Goal: Information Seeking & Learning: Learn about a topic

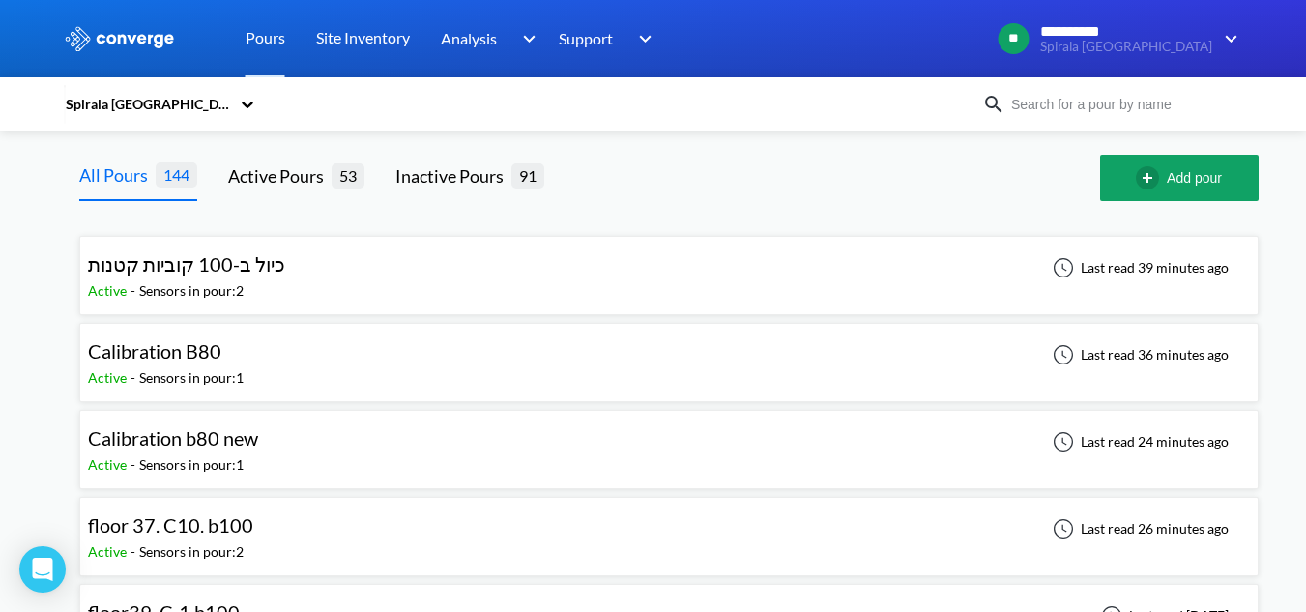
click at [1091, 116] on div "Spirala [GEOGRAPHIC_DATA]" at bounding box center [653, 104] width 1179 height 44
click at [1094, 112] on input at bounding box center [1122, 104] width 234 height 21
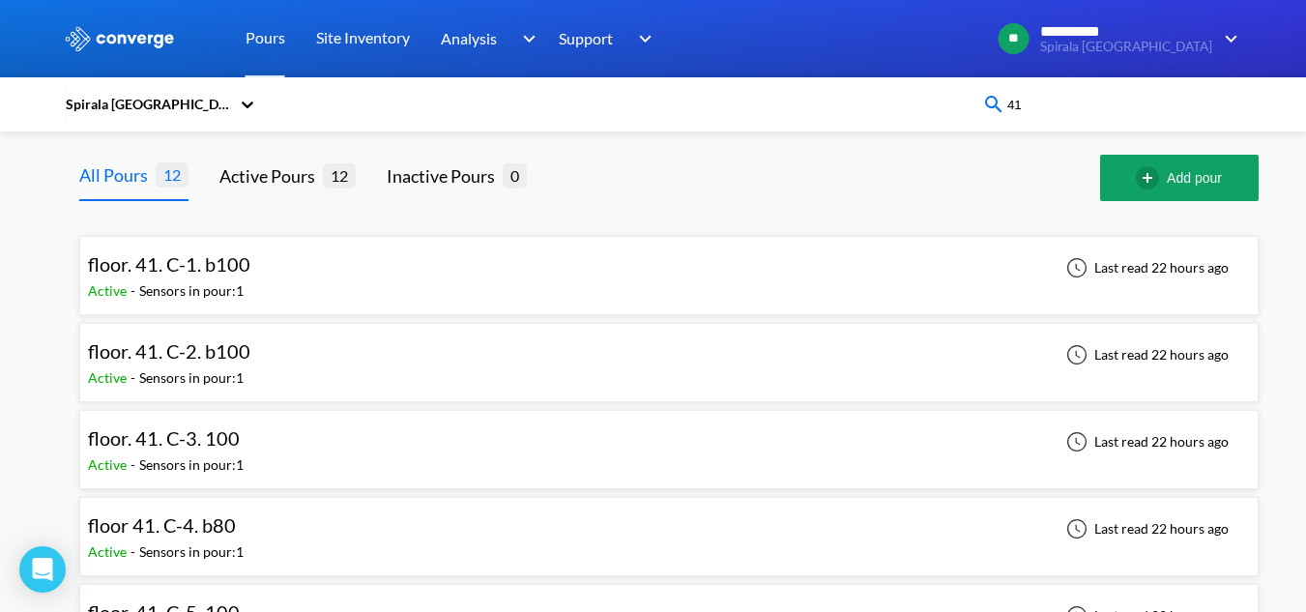
type input "41"
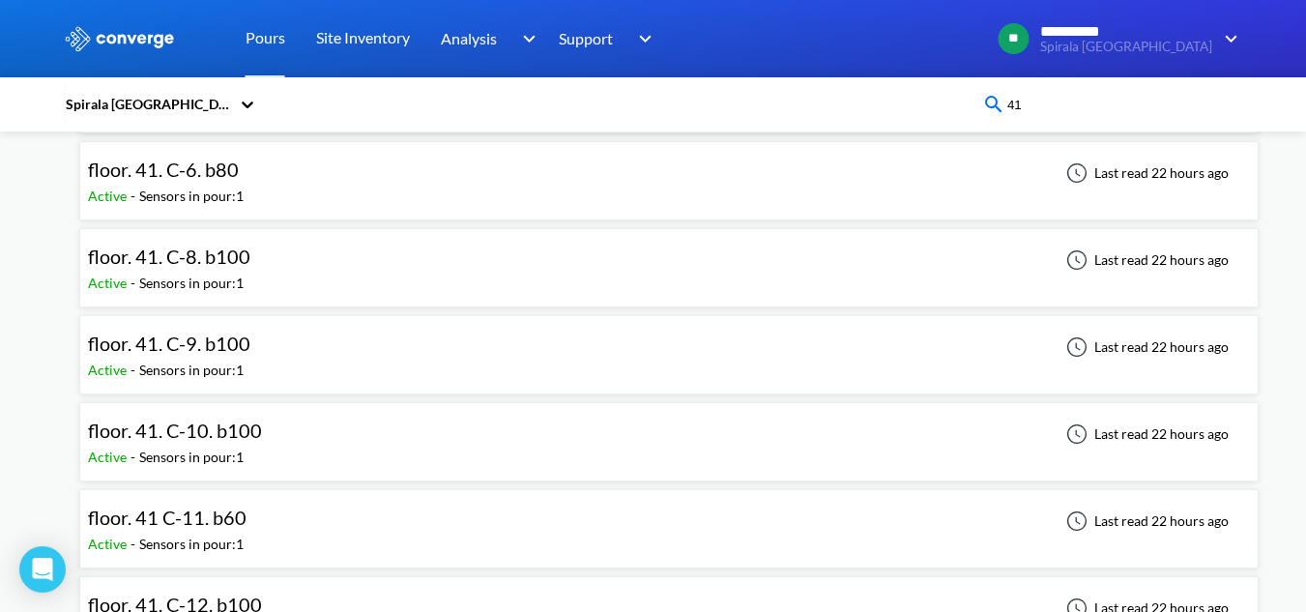
scroll to position [676, 0]
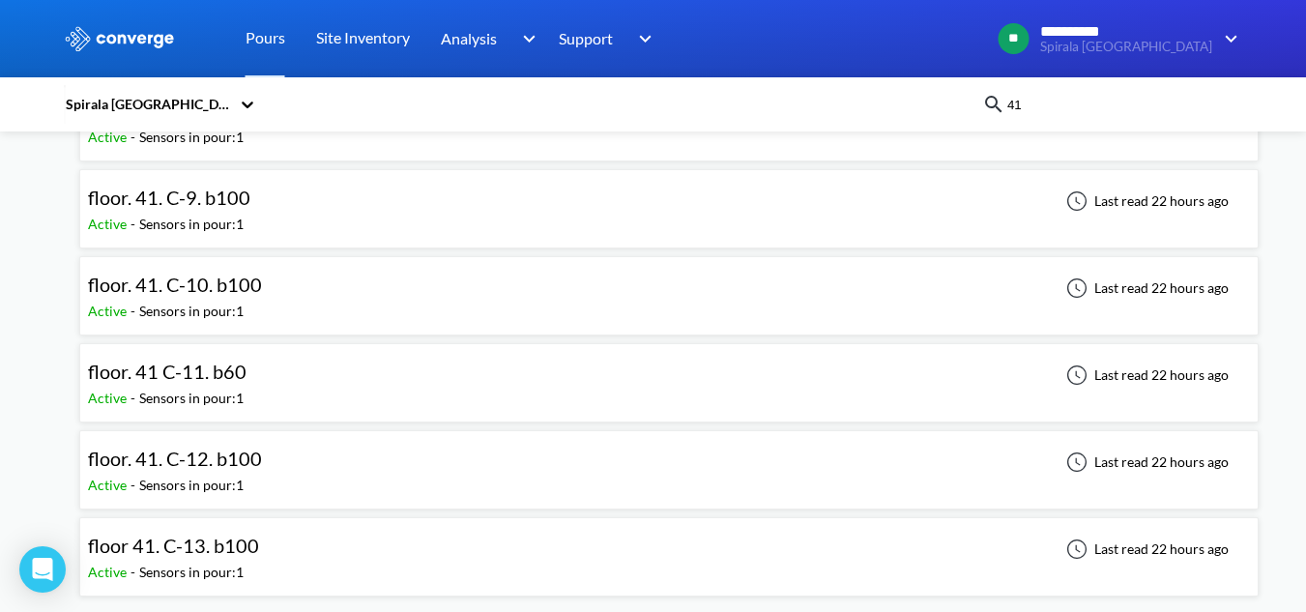
click at [265, 558] on div "floor 41. C-13. b100 Active - Sensors in pour: 1 Last read 22 hours ago" at bounding box center [669, 557] width 1162 height 62
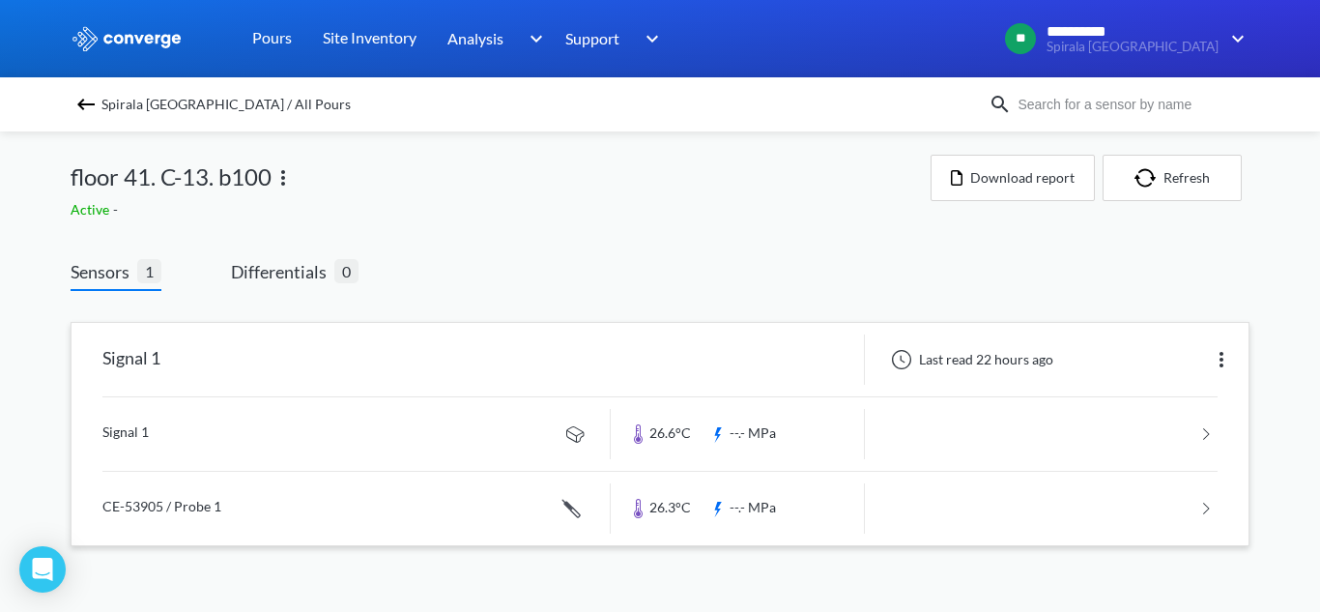
click at [194, 439] on link at bounding box center [659, 433] width 1115 height 73
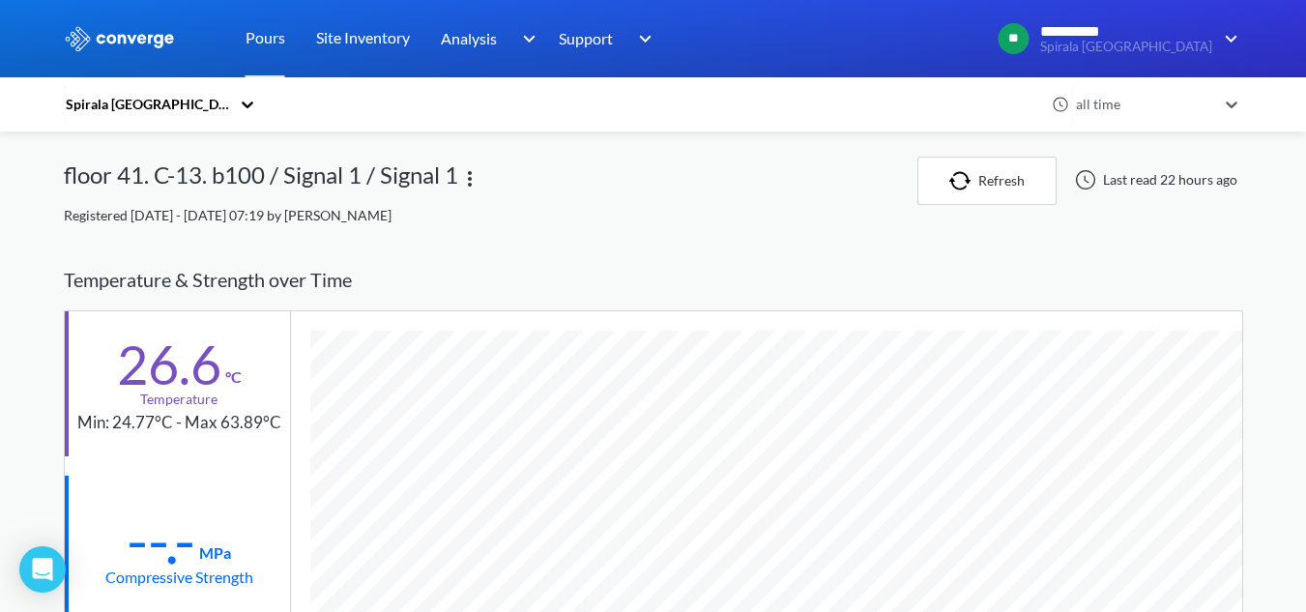
scroll to position [1021, 1179]
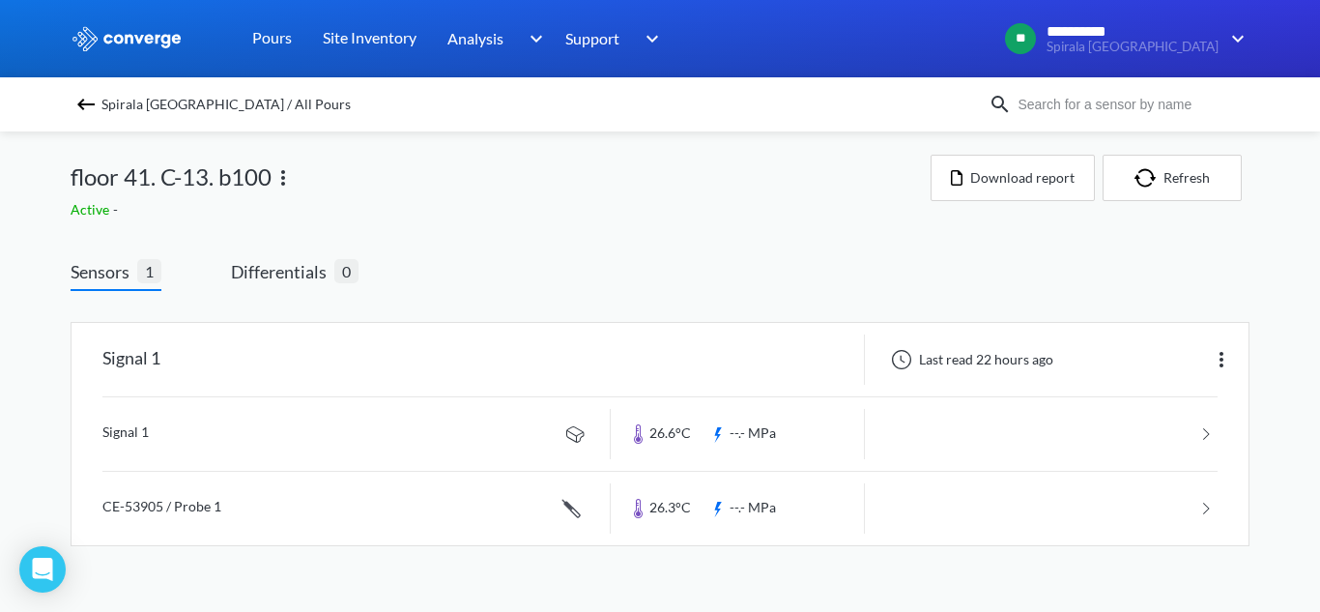
click at [107, 106] on span "Spirala [GEOGRAPHIC_DATA] / All Pours" at bounding box center [225, 104] width 249 height 27
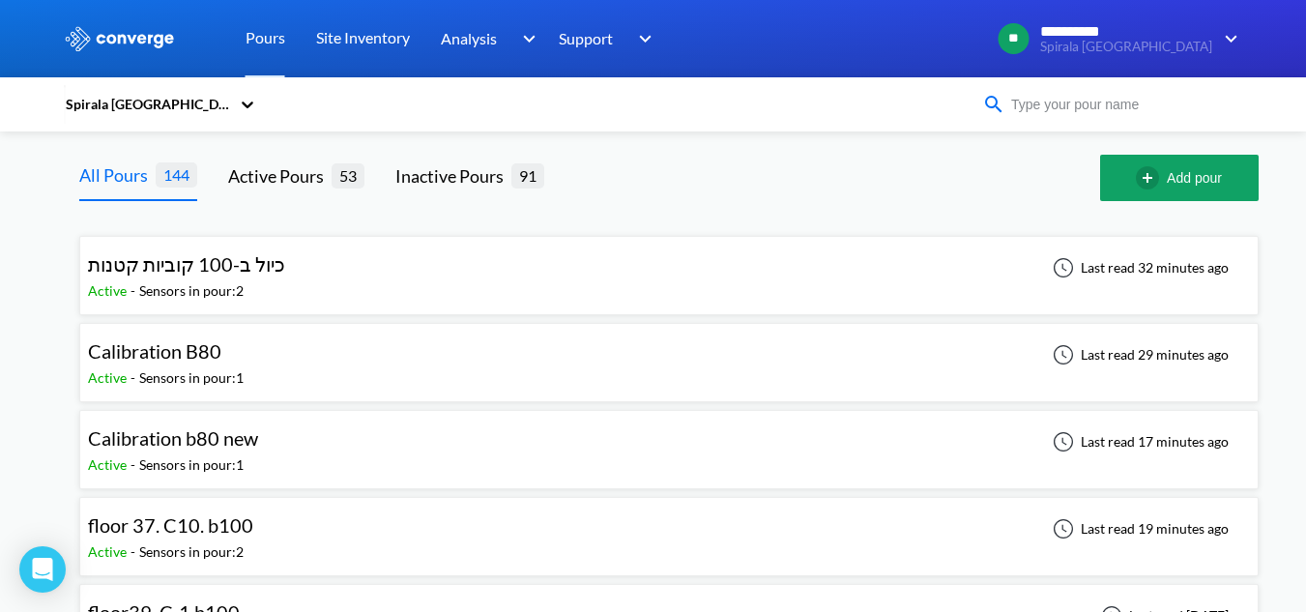
click at [1086, 106] on input at bounding box center [1122, 104] width 234 height 21
type input "37"
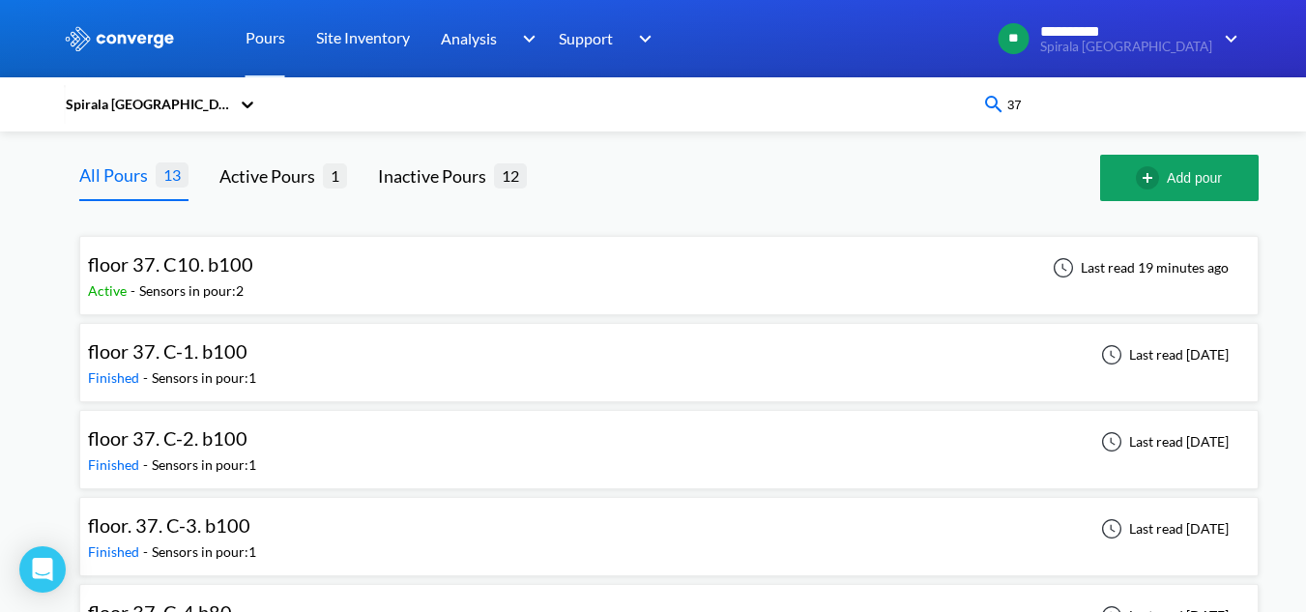
drag, startPoint x: 1087, startPoint y: 106, endPoint x: 985, endPoint y: 112, distance: 102.6
click at [985, 112] on div "Spirala [GEOGRAPHIC_DATA] 37" at bounding box center [653, 104] width 1179 height 44
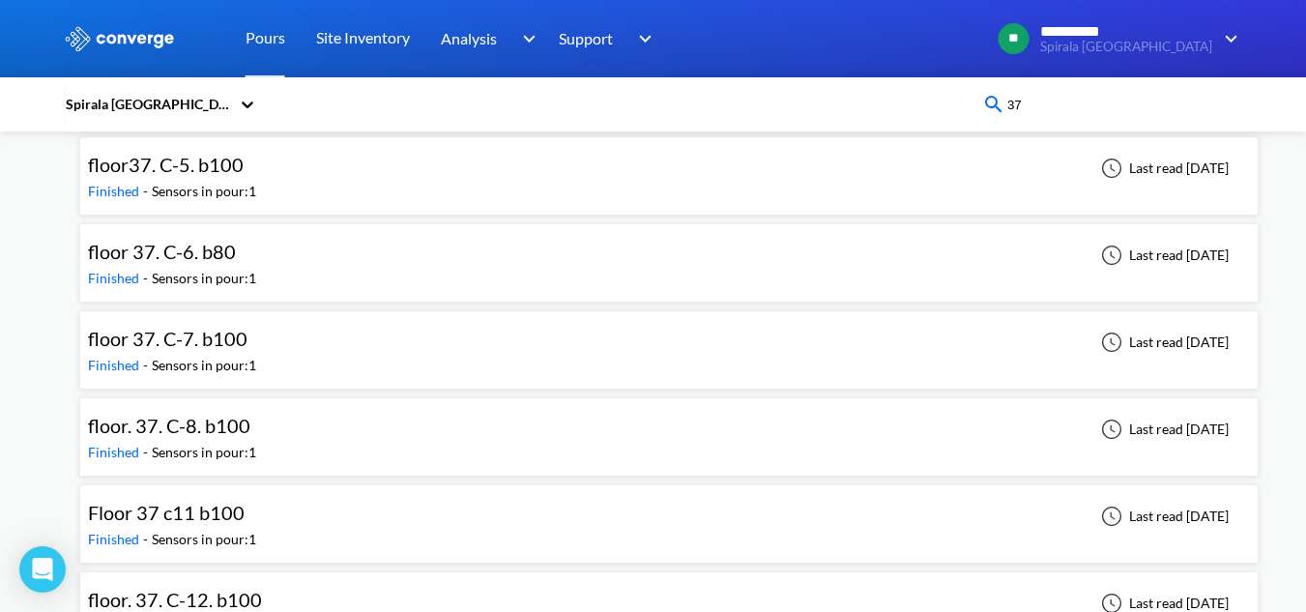
scroll to position [763, 0]
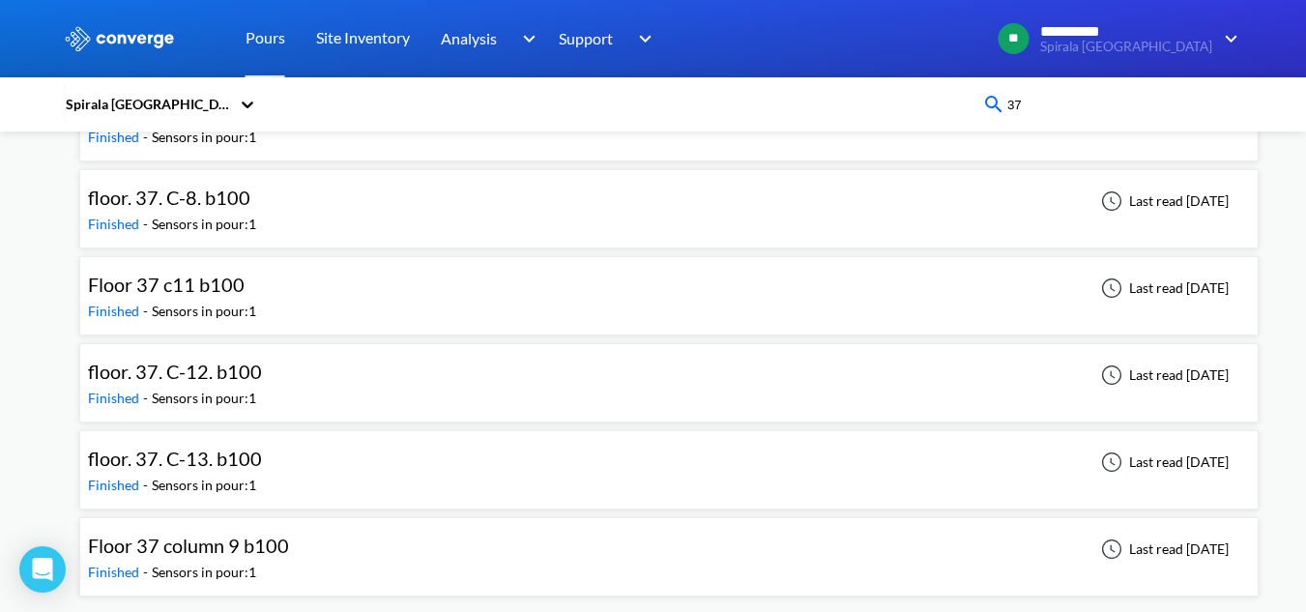
drag, startPoint x: 1035, startPoint y: 102, endPoint x: 973, endPoint y: 110, distance: 62.3
click at [973, 109] on div "Spirala [GEOGRAPHIC_DATA] 37" at bounding box center [653, 104] width 1179 height 44
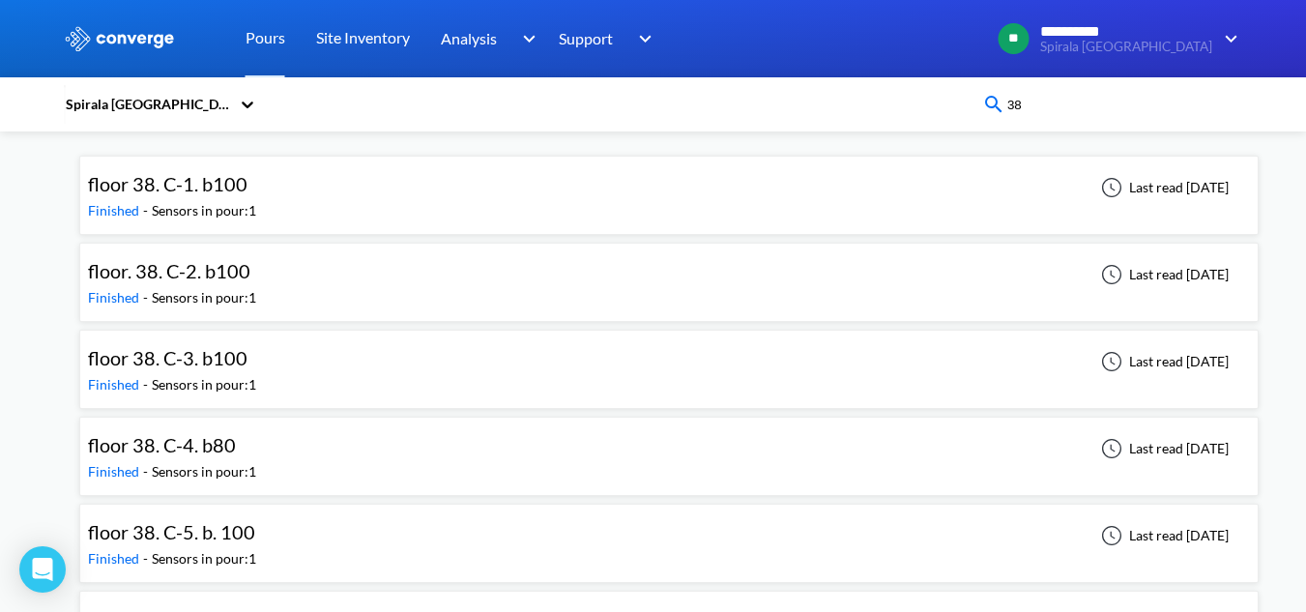
scroll to position [0, 0]
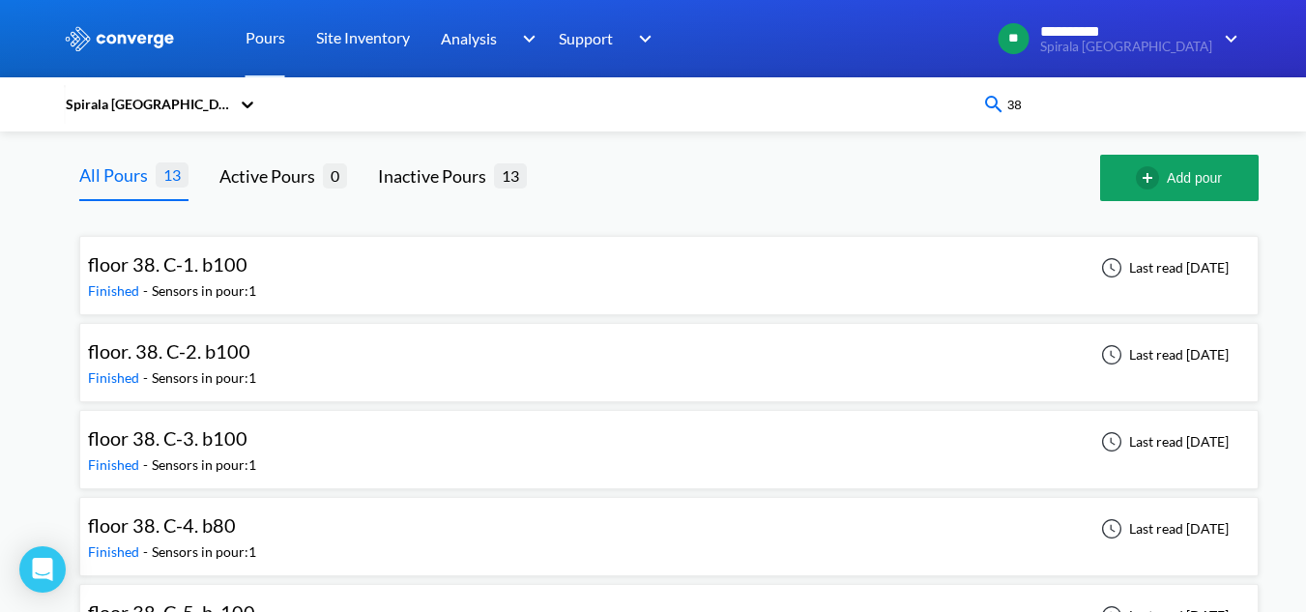
drag, startPoint x: 1070, startPoint y: 107, endPoint x: 988, endPoint y: 109, distance: 82.2
click at [988, 109] on div "Spirala [GEOGRAPHIC_DATA] 38" at bounding box center [653, 104] width 1179 height 44
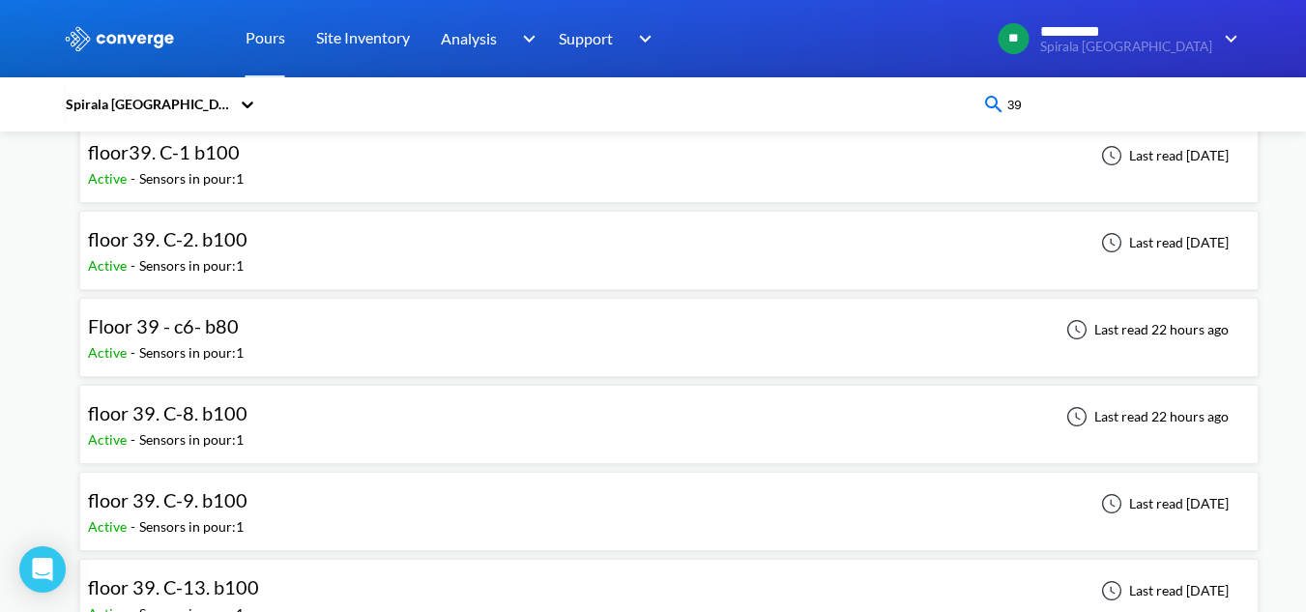
scroll to position [328, 0]
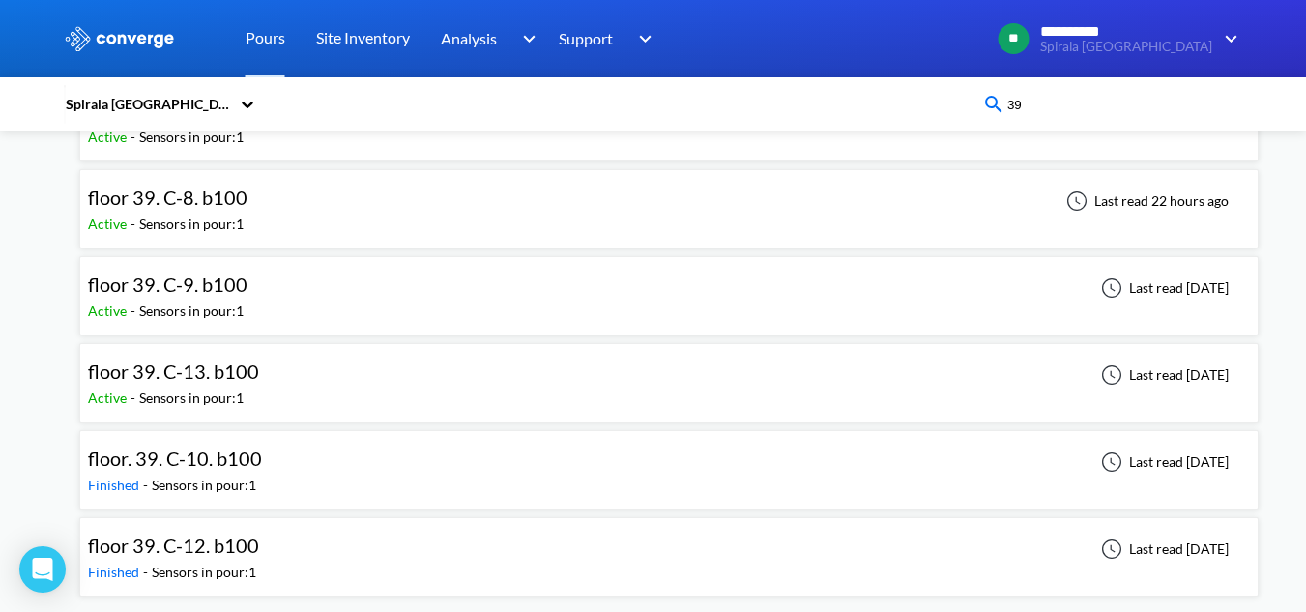
type input "39"
click at [324, 389] on div "floor 39. C-13. b100 Active - Sensors in pour: 1 Last read [DATE]" at bounding box center [669, 383] width 1162 height 62
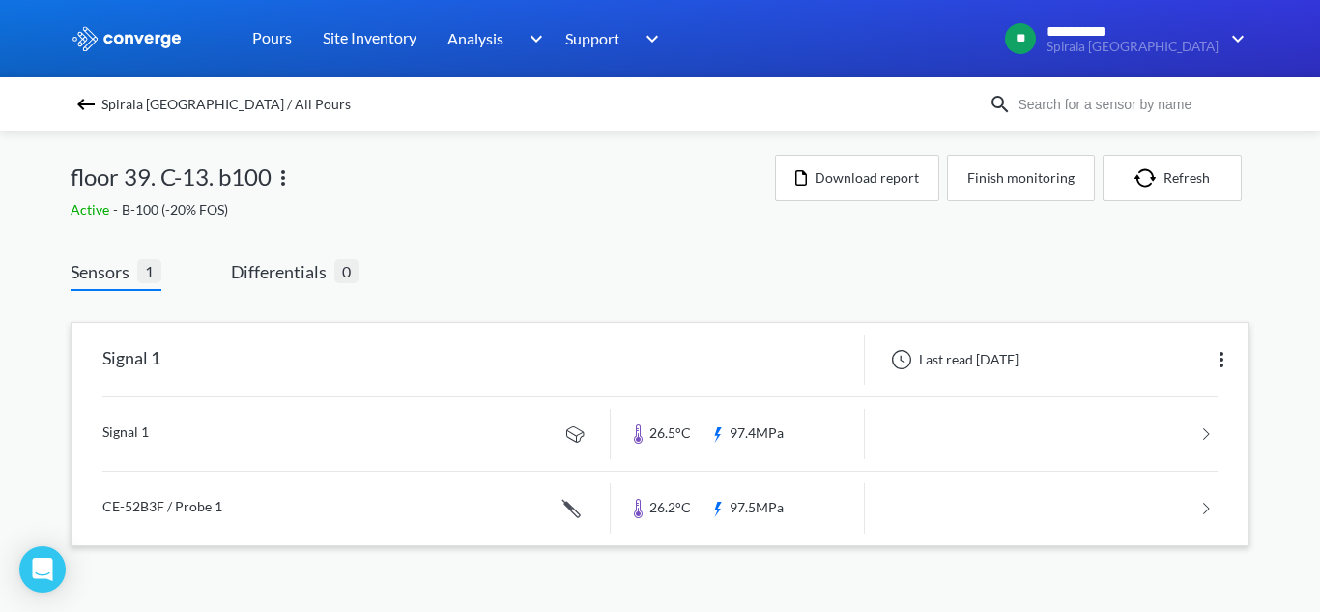
click at [361, 441] on link at bounding box center [659, 433] width 1115 height 73
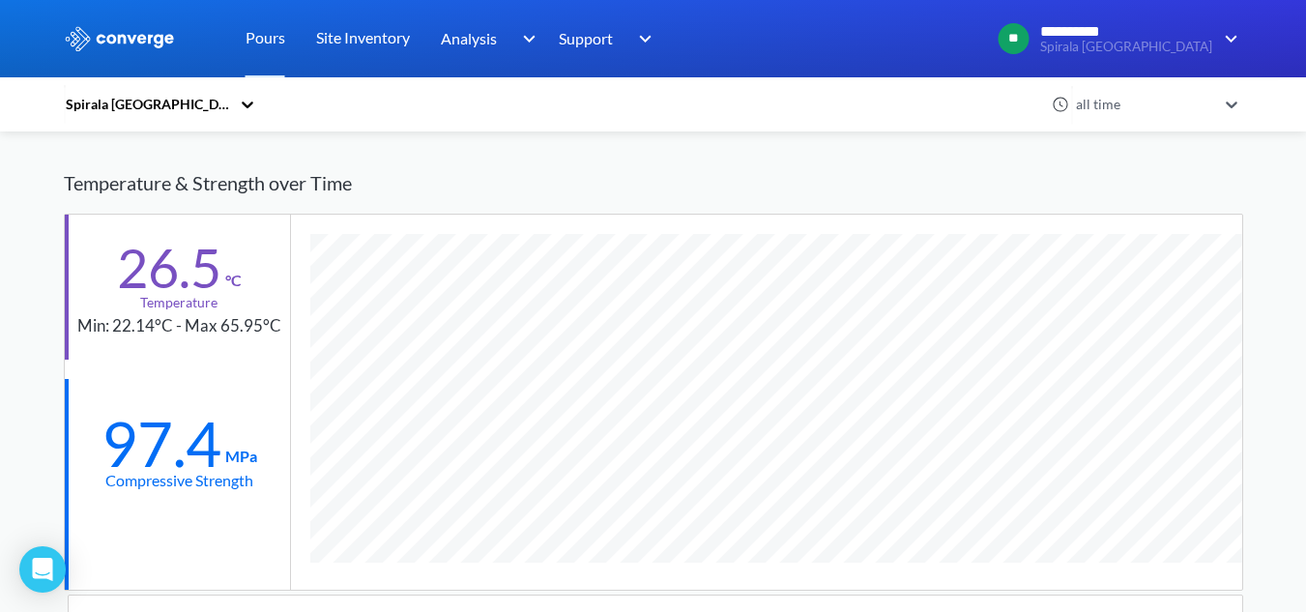
scroll to position [1199, 1179]
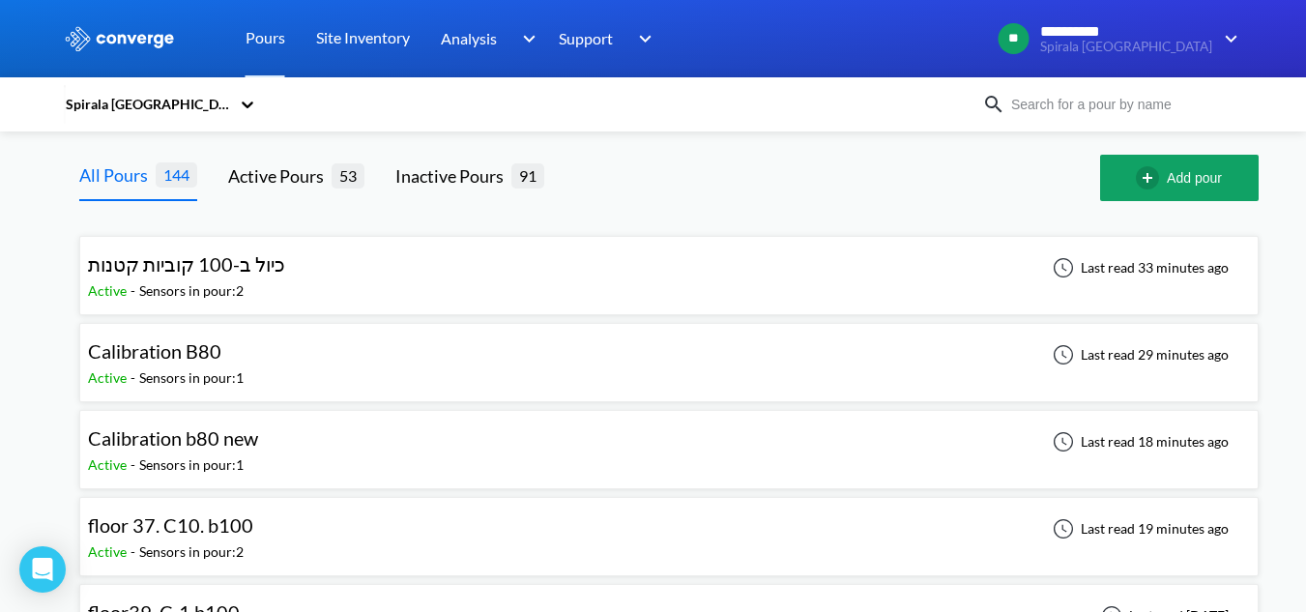
click at [1111, 108] on input at bounding box center [1122, 104] width 234 height 21
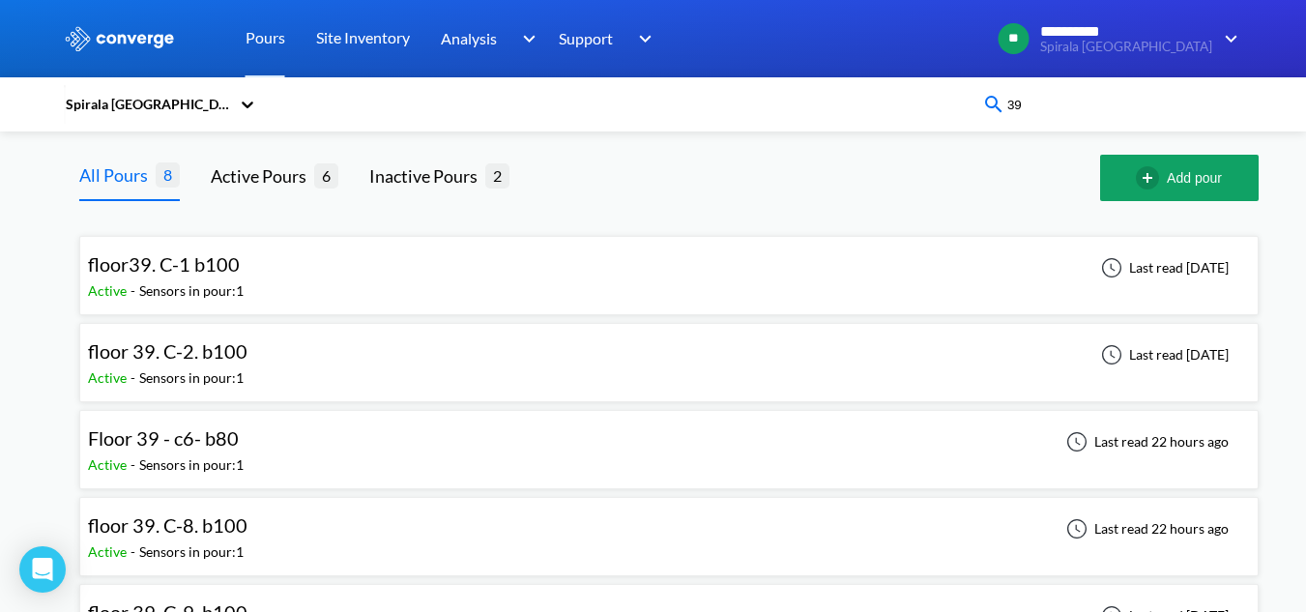
type input "39"
click at [950, 187] on div at bounding box center [820, 178] width 560 height 46
click at [266, 271] on div "floor39. C-1 b100 Active - Sensors in pour: 1 Last read [DATE]" at bounding box center [669, 276] width 1162 height 62
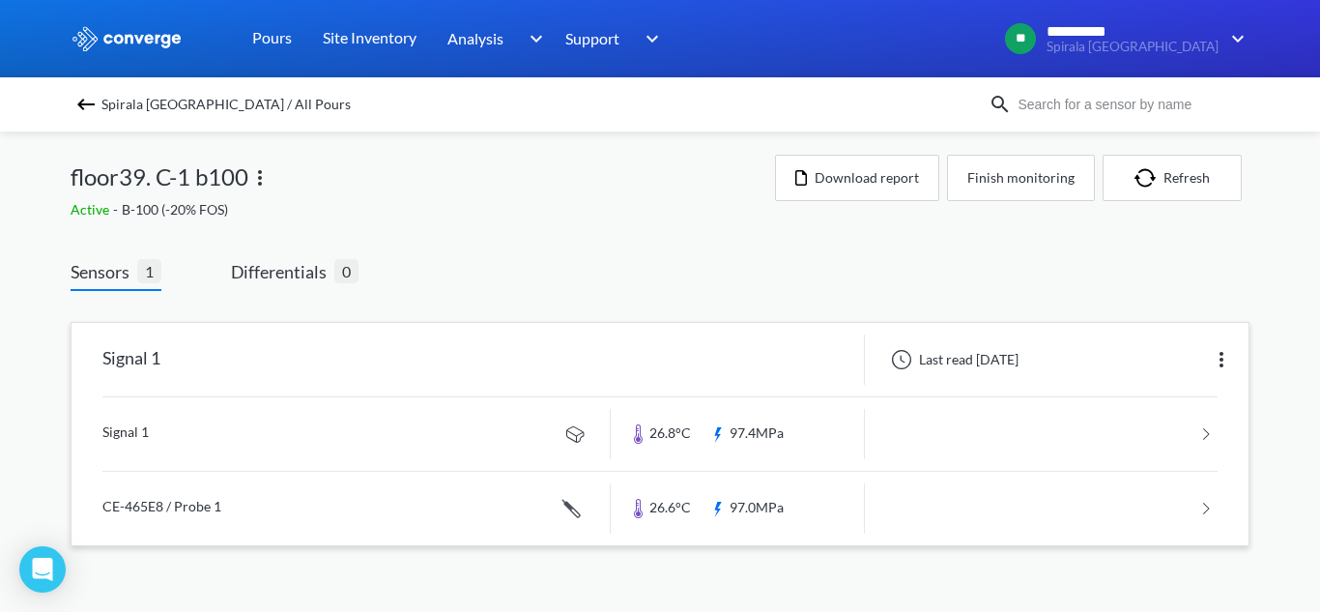
click at [404, 420] on link at bounding box center [659, 433] width 1115 height 73
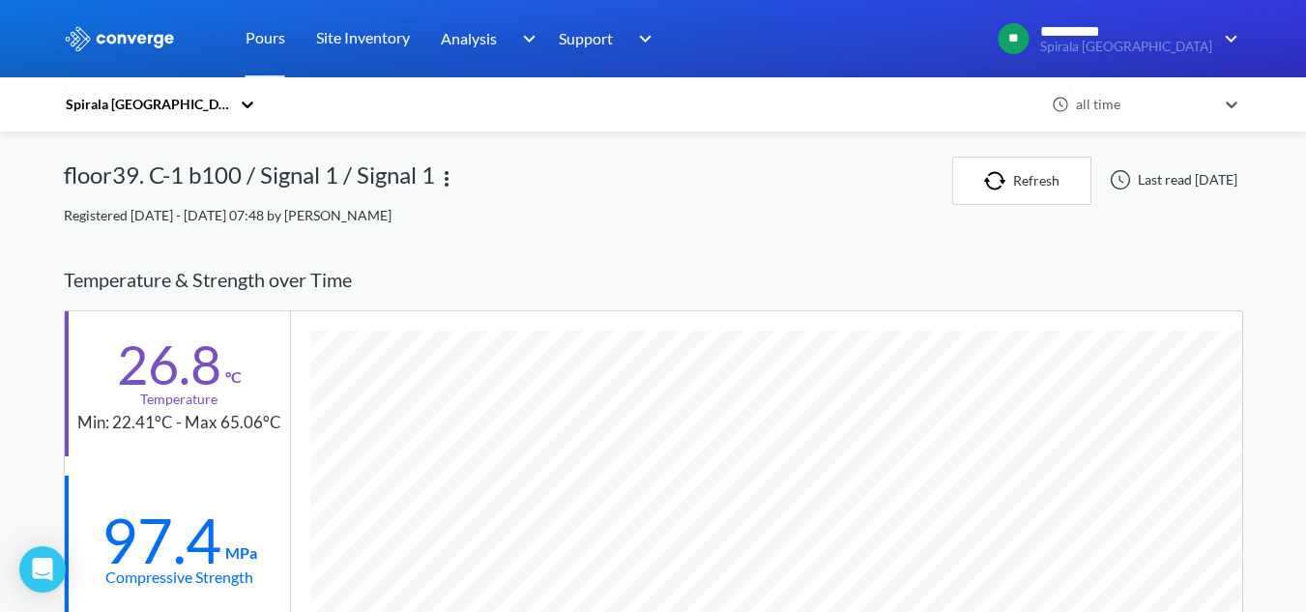
scroll to position [1199, 1179]
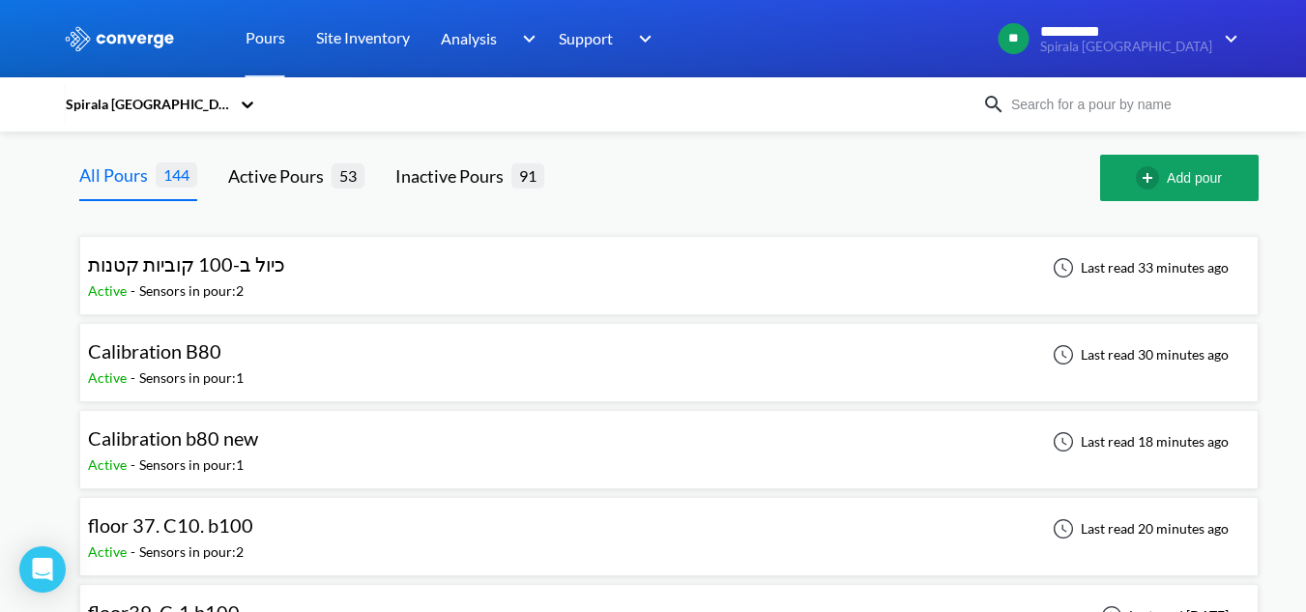
click at [1070, 109] on input at bounding box center [1122, 104] width 234 height 21
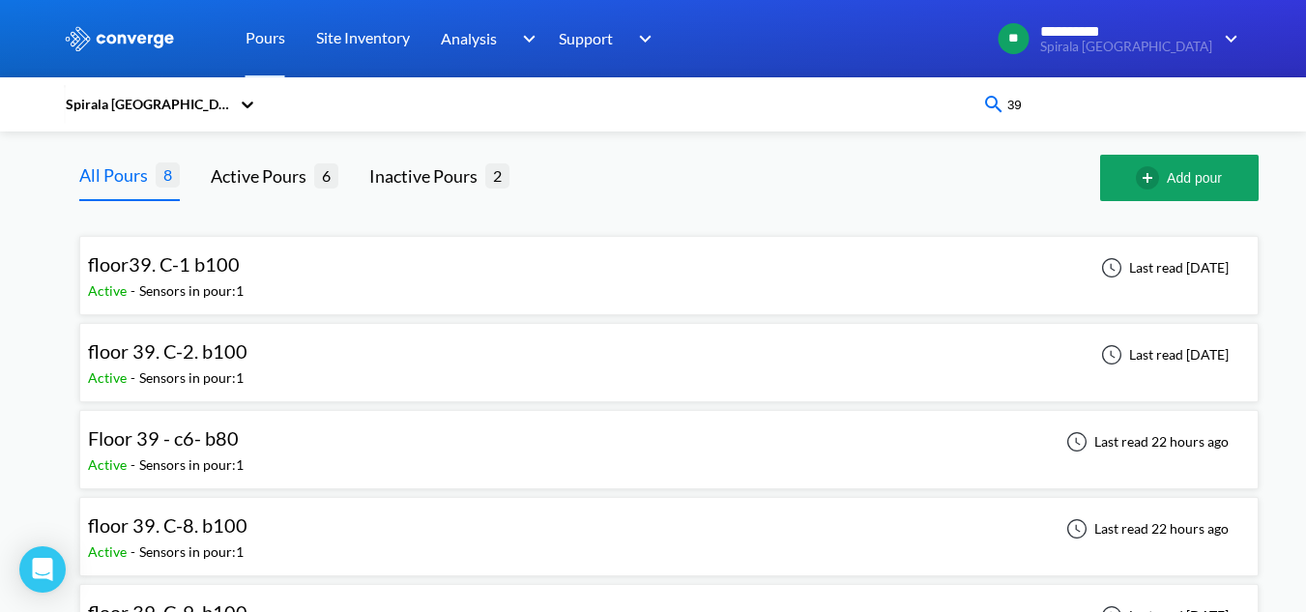
type input "39"
click at [353, 364] on div "floor 39. C-2. b100 Active - Sensors in pour: 1 Last read [DATE]" at bounding box center [669, 363] width 1162 height 62
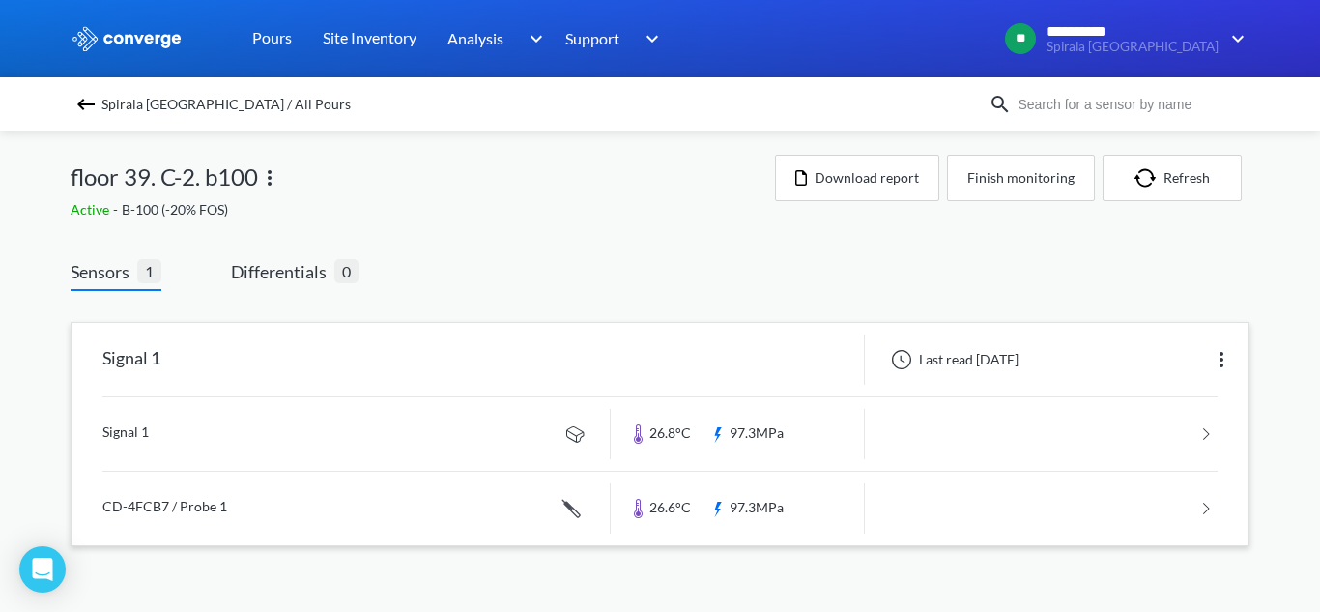
click at [280, 431] on link at bounding box center [659, 433] width 1115 height 73
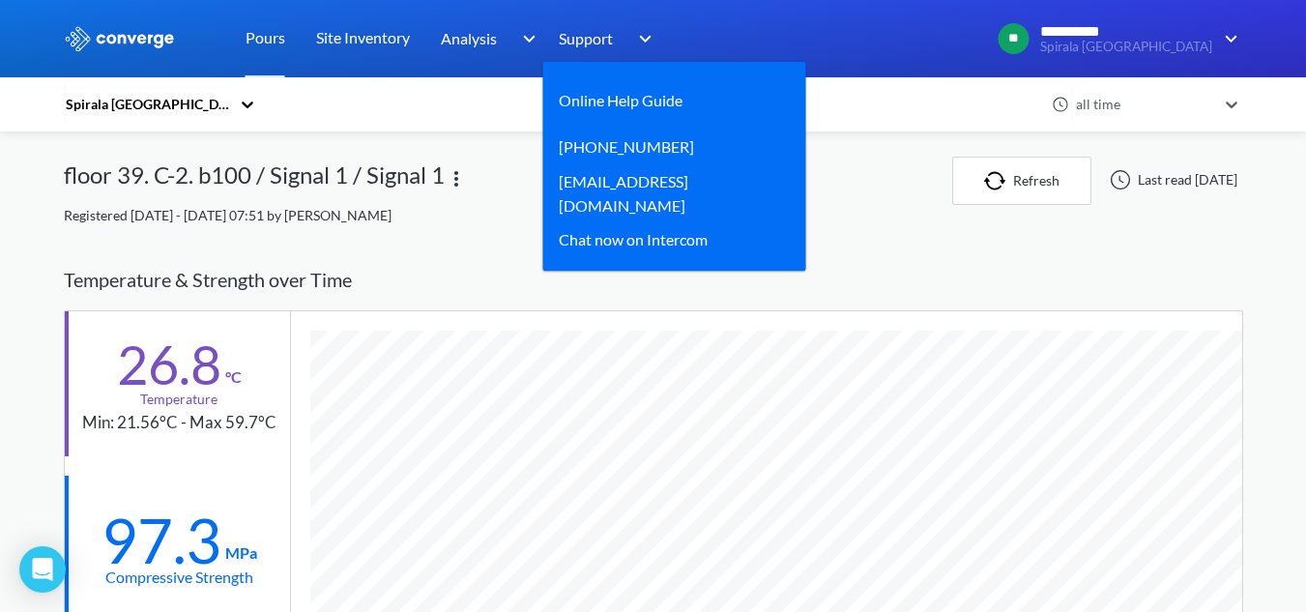
scroll to position [1199, 1179]
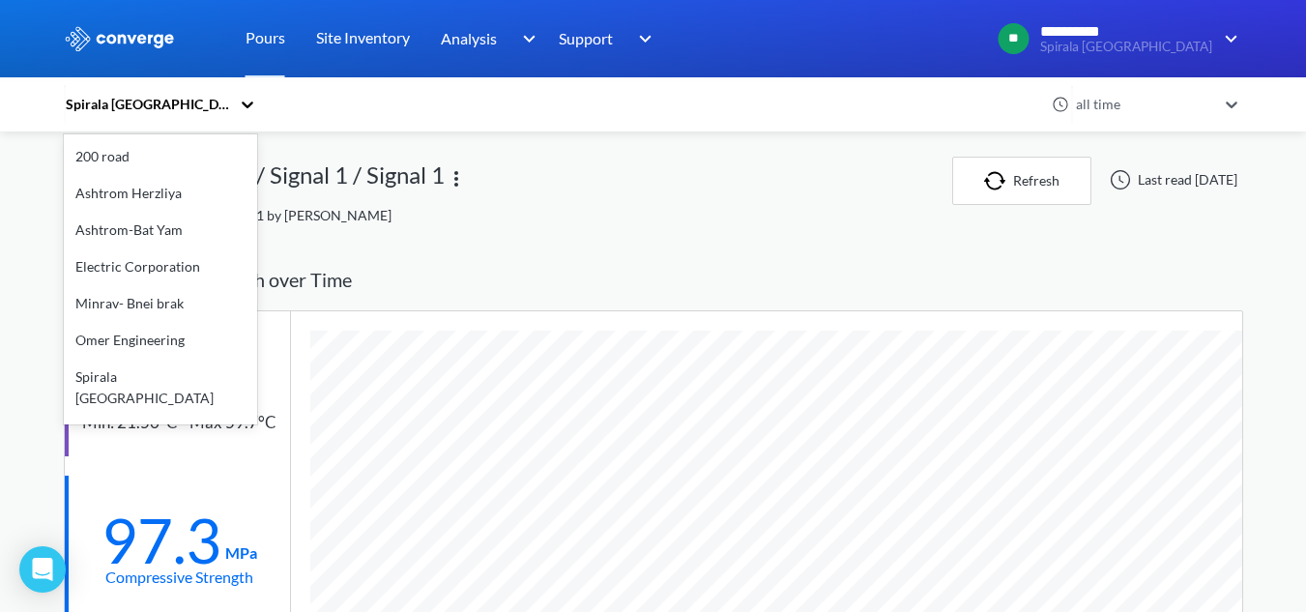
click at [238, 103] on div "Spirala [GEOGRAPHIC_DATA]" at bounding box center [151, 104] width 174 height 44
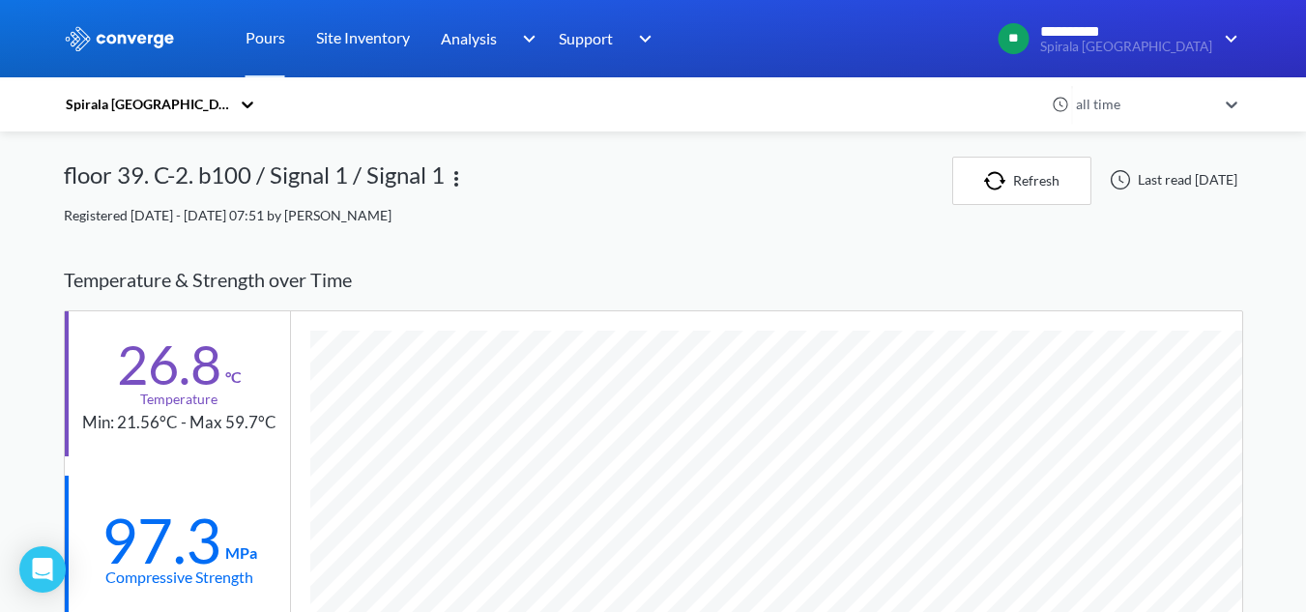
click at [245, 103] on icon at bounding box center [247, 104] width 19 height 19
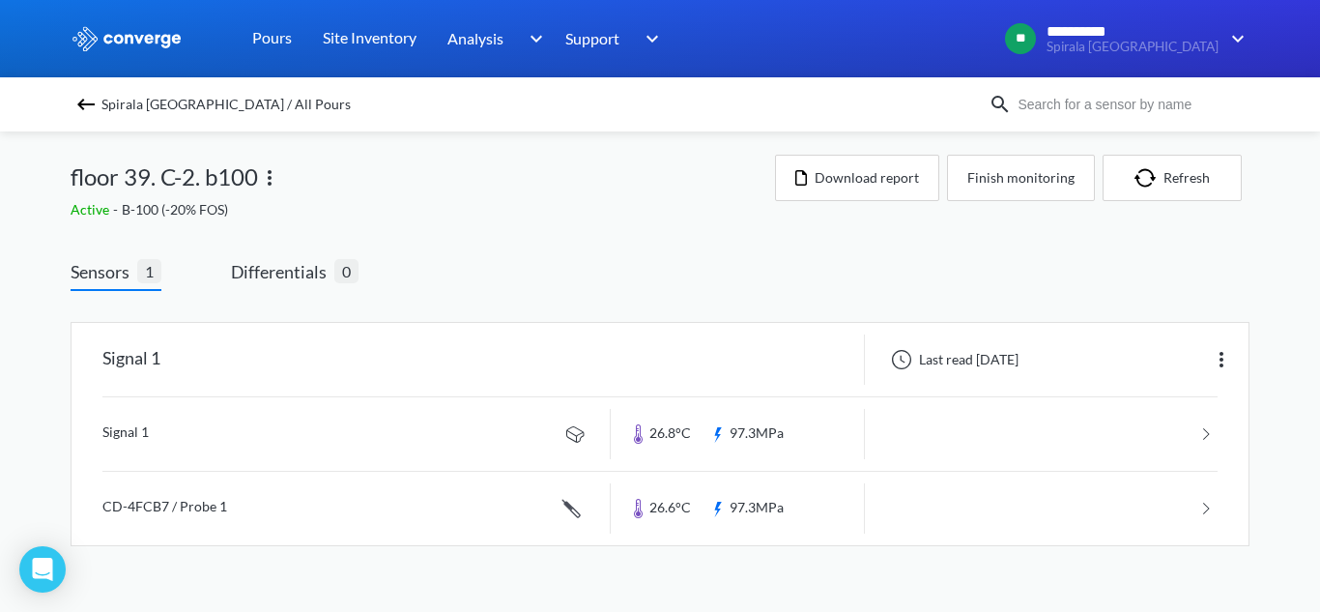
click at [81, 105] on img at bounding box center [85, 104] width 23 height 23
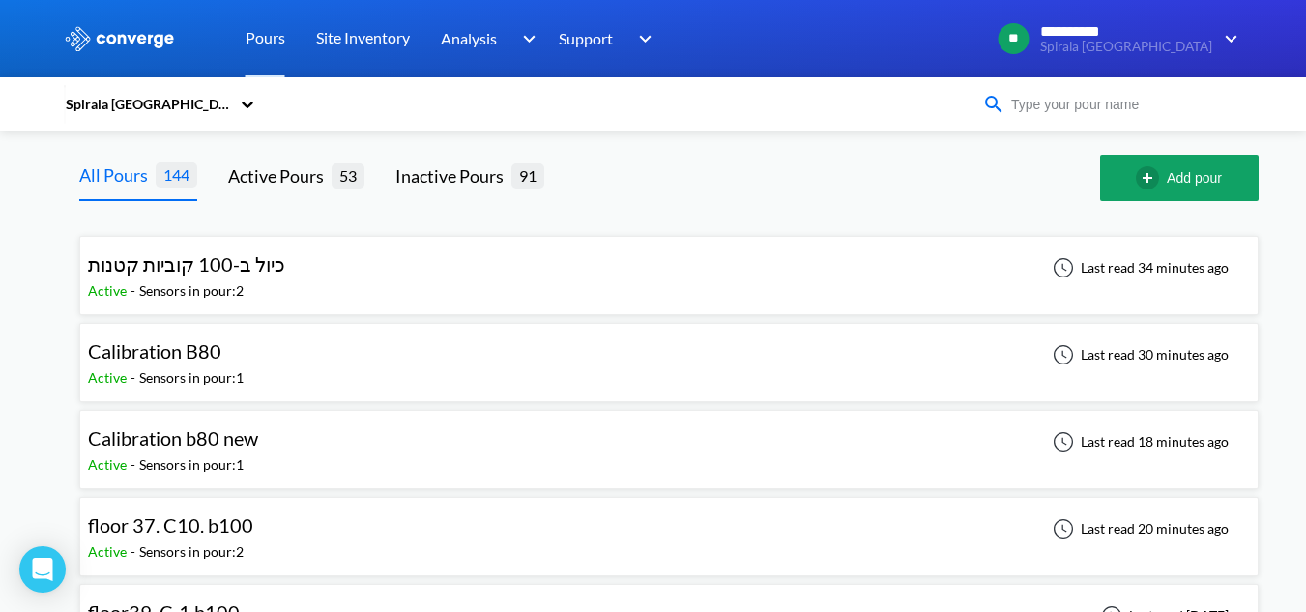
click at [1114, 108] on input at bounding box center [1122, 104] width 234 height 21
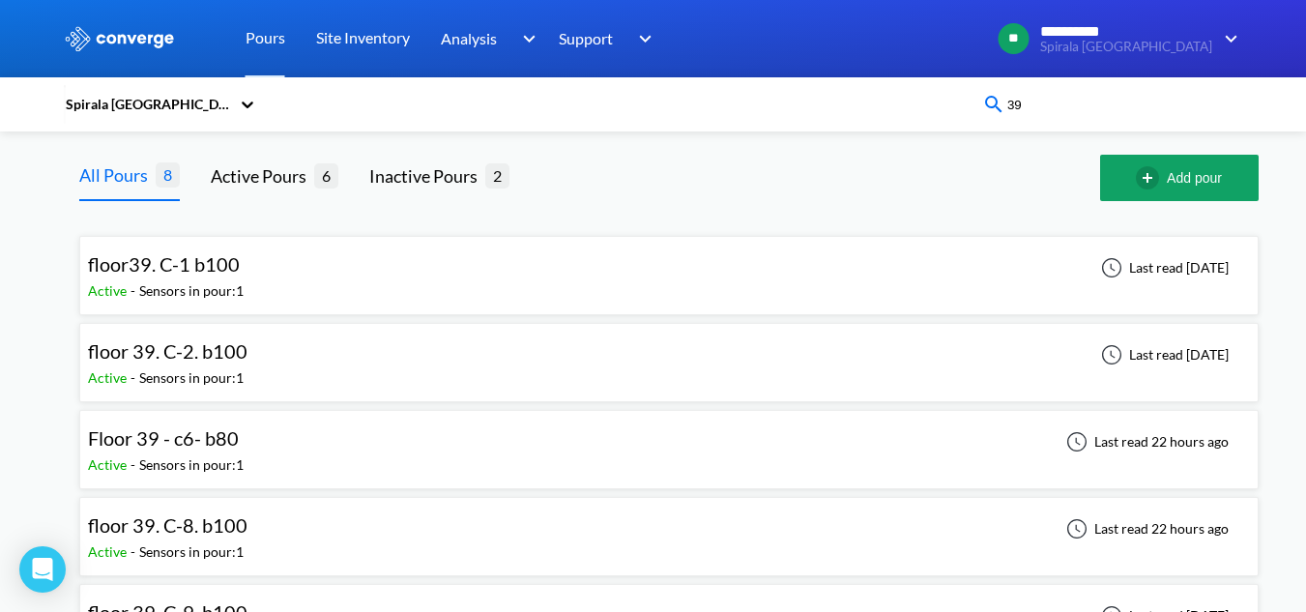
type input "39"
click at [265, 433] on div "Floor 39 - c6- b80 Active - Sensors in pour: 1 Last read 22 hours ago" at bounding box center [669, 449] width 1162 height 62
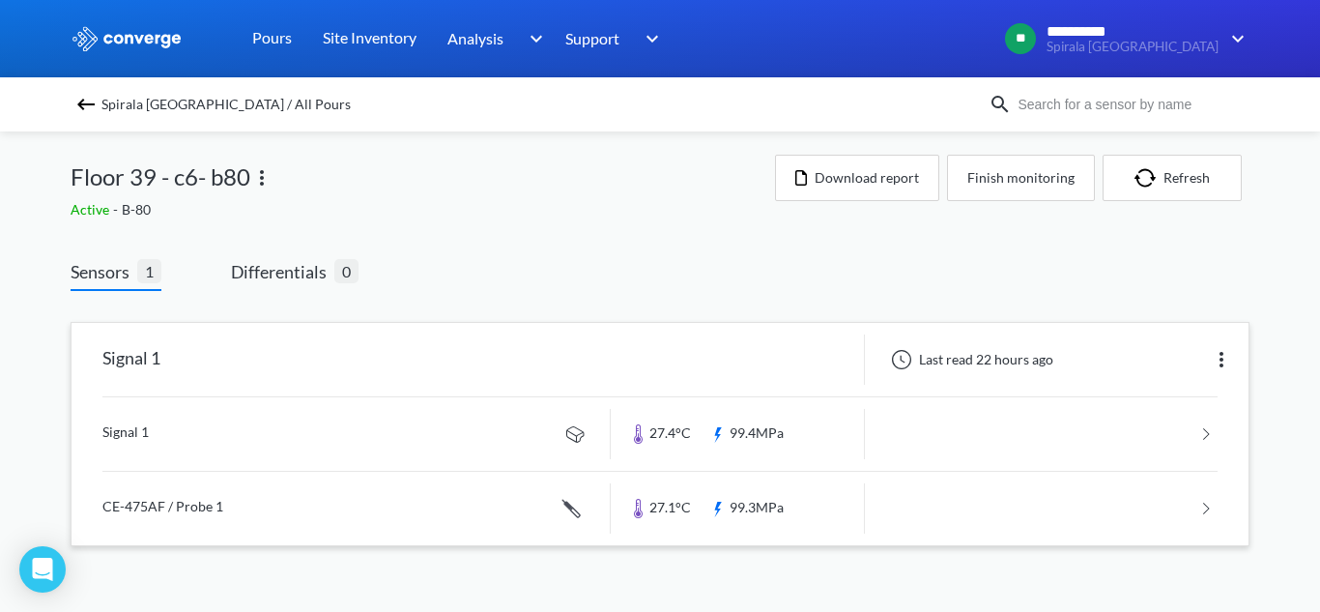
click at [275, 422] on link at bounding box center [659, 433] width 1115 height 73
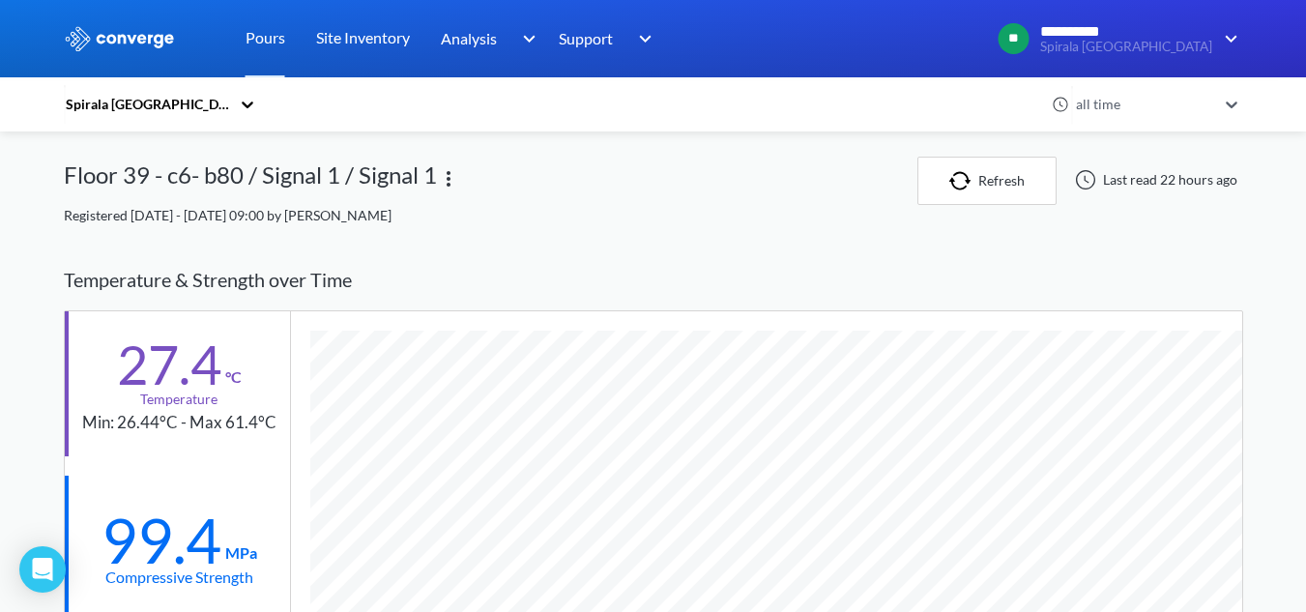
scroll to position [1199, 1179]
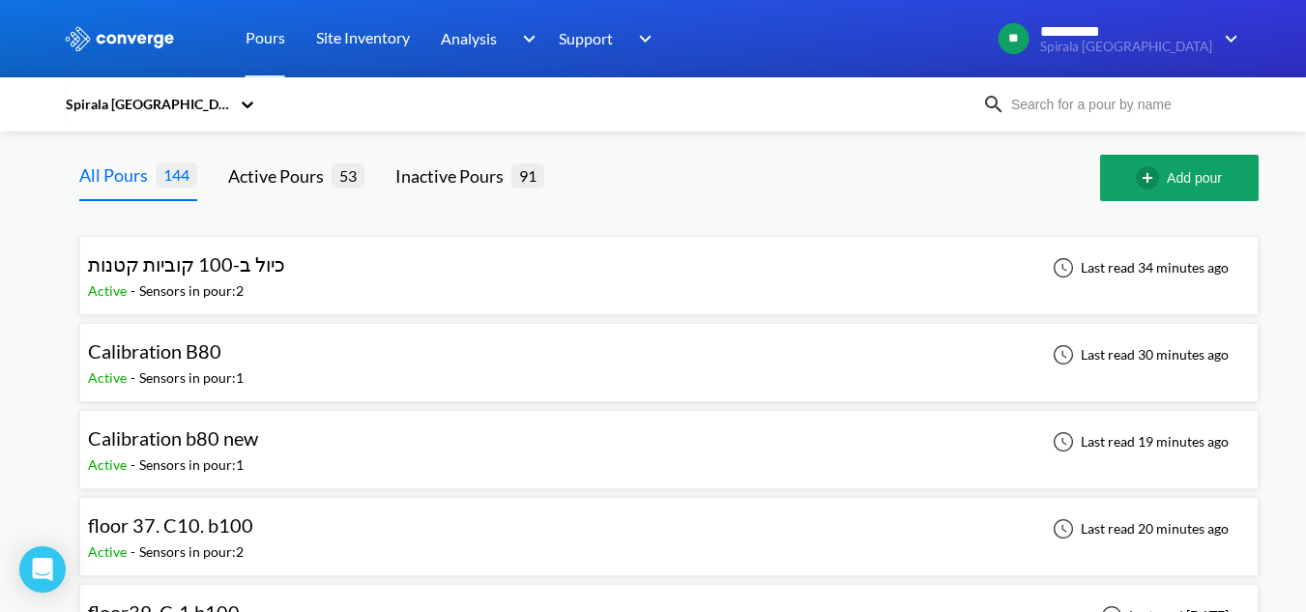
click at [1130, 103] on input at bounding box center [1122, 104] width 234 height 21
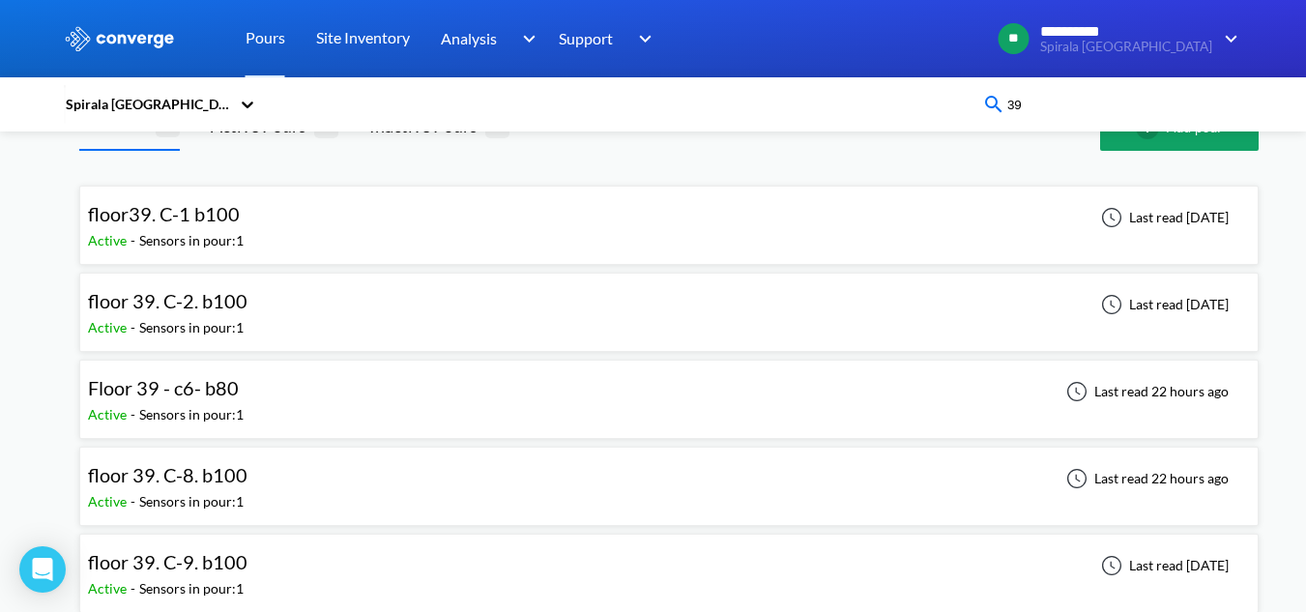
scroll to position [97, 0]
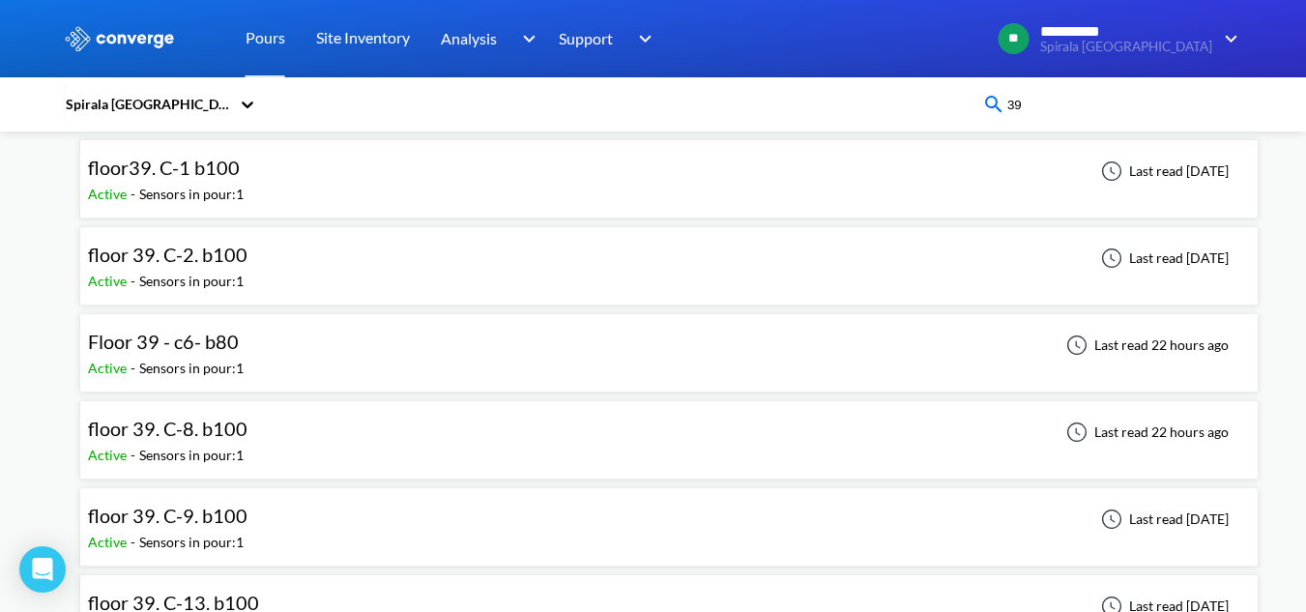
type input "39"
click at [266, 451] on div "floor 39. C-8. b100 Active - Sensors in pour: 1 Last read 22 hours ago" at bounding box center [669, 440] width 1162 height 62
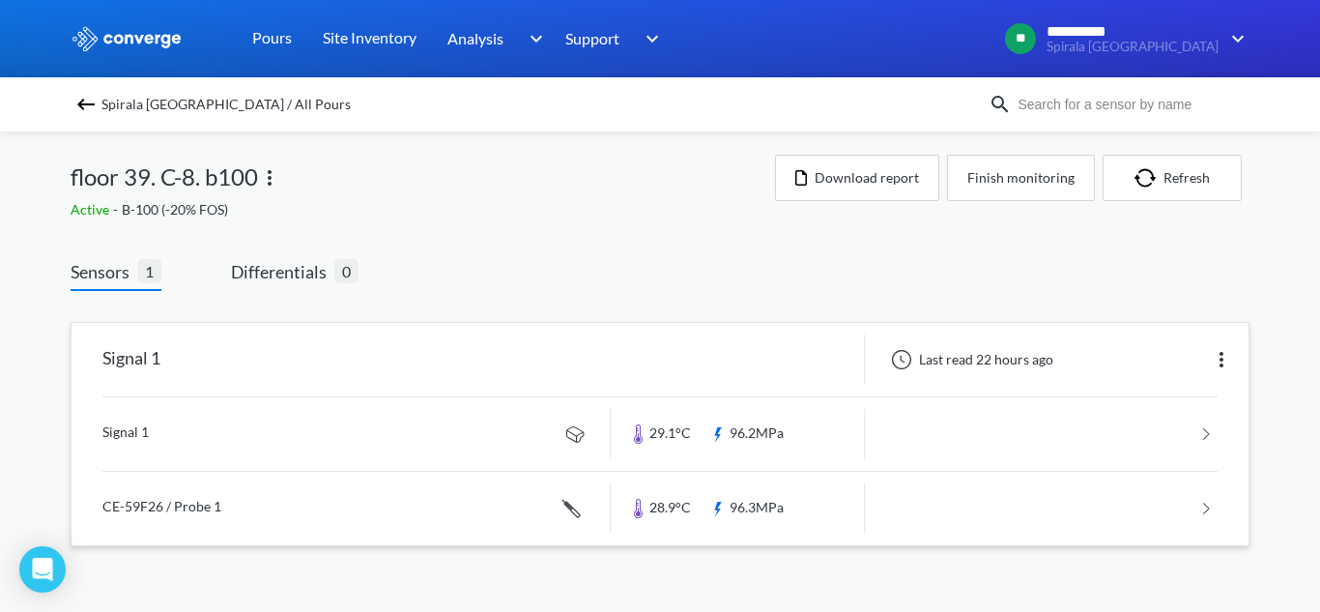
click at [312, 432] on link at bounding box center [659, 433] width 1115 height 73
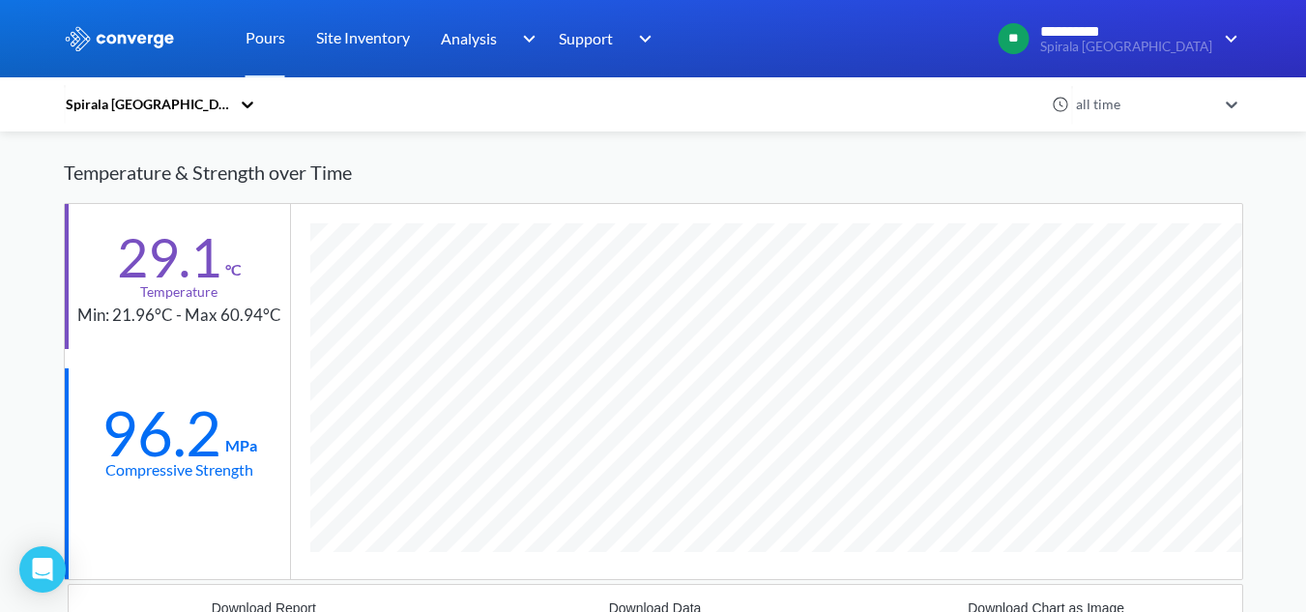
scroll to position [193, 0]
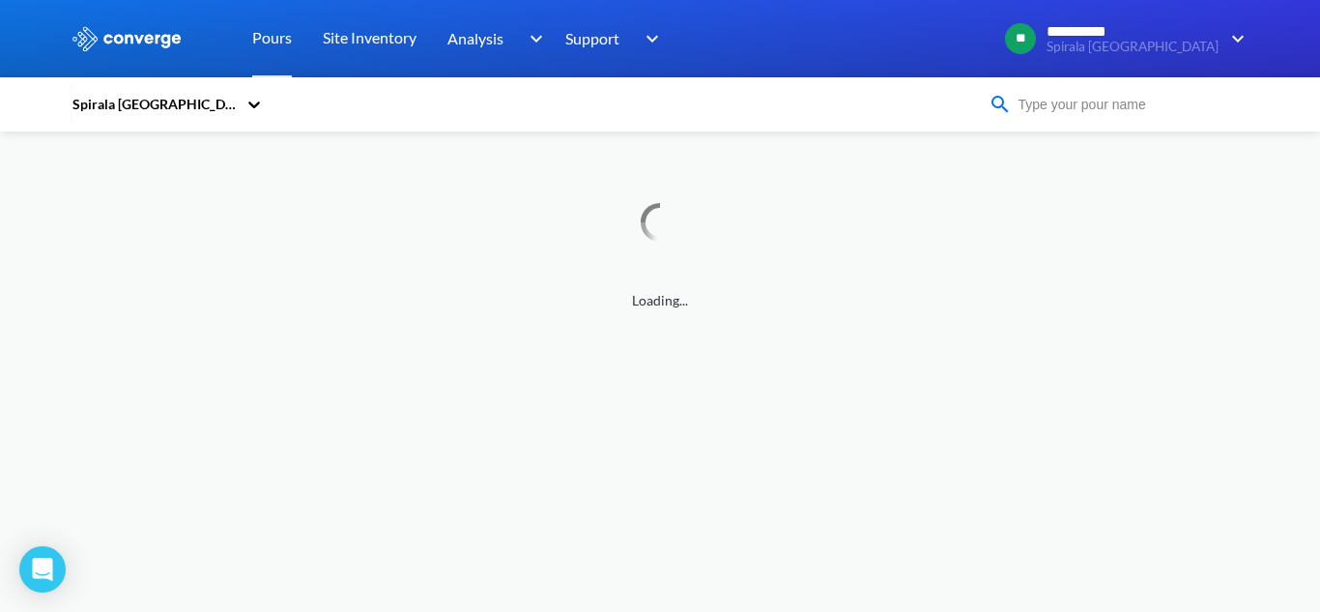
click at [1036, 112] on input at bounding box center [1129, 104] width 234 height 21
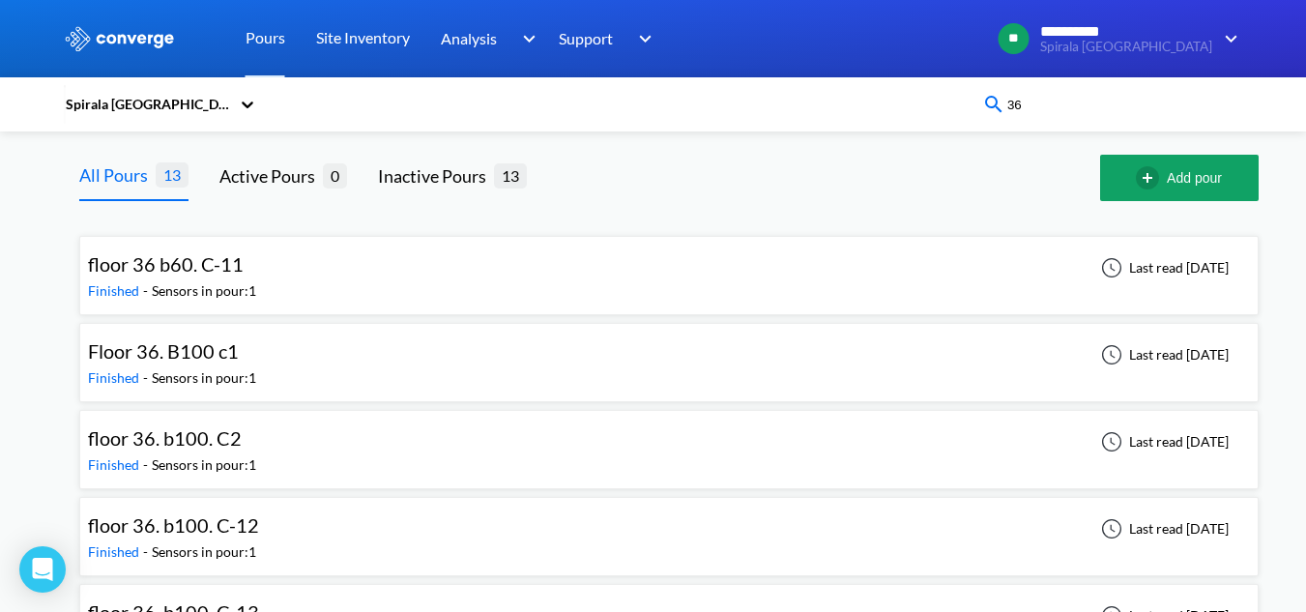
drag, startPoint x: 1127, startPoint y: 113, endPoint x: 932, endPoint y: 119, distance: 195.3
click at [932, 119] on div "Spirala [GEOGRAPHIC_DATA] 36" at bounding box center [653, 104] width 1179 height 44
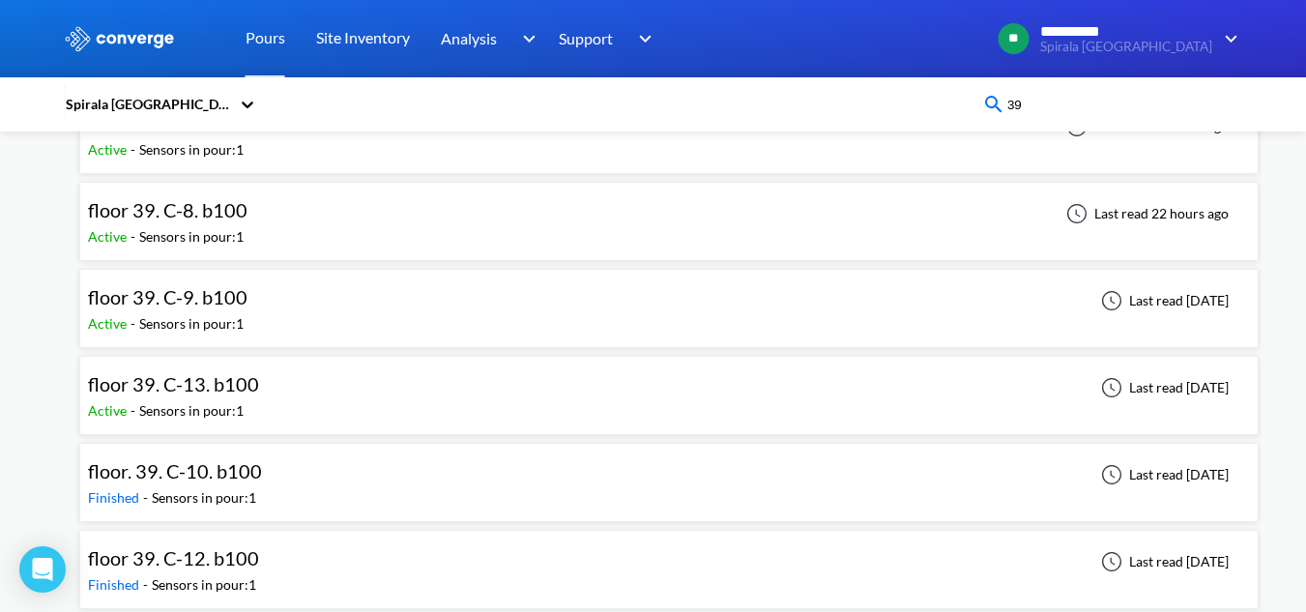
scroll to position [328, 0]
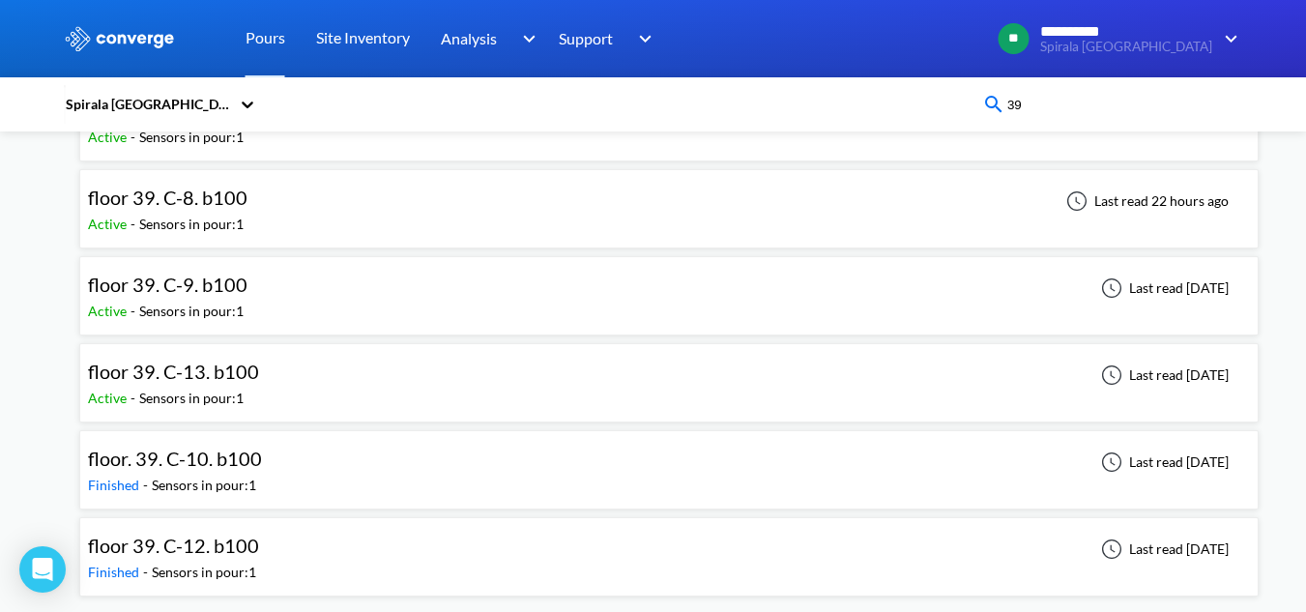
type input "39"
click at [262, 294] on div "floor 39. C-9. b100 Active - Sensors in pour: 1 Last read [DATE]" at bounding box center [669, 296] width 1162 height 62
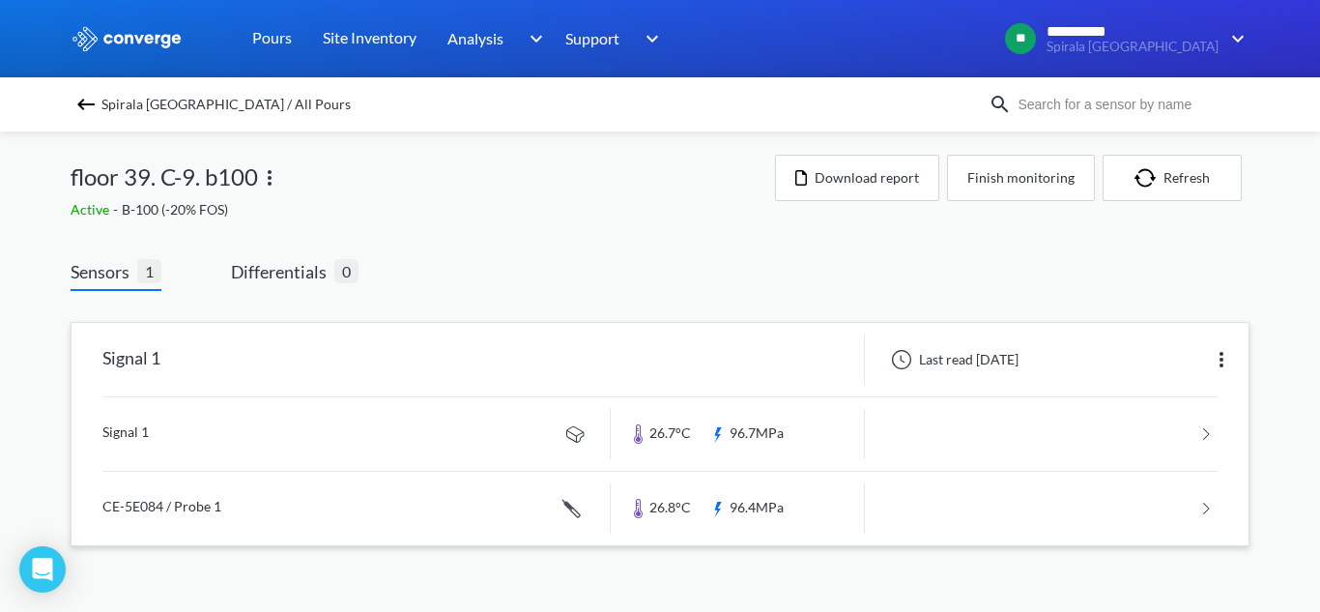
click at [397, 418] on link at bounding box center [659, 433] width 1115 height 73
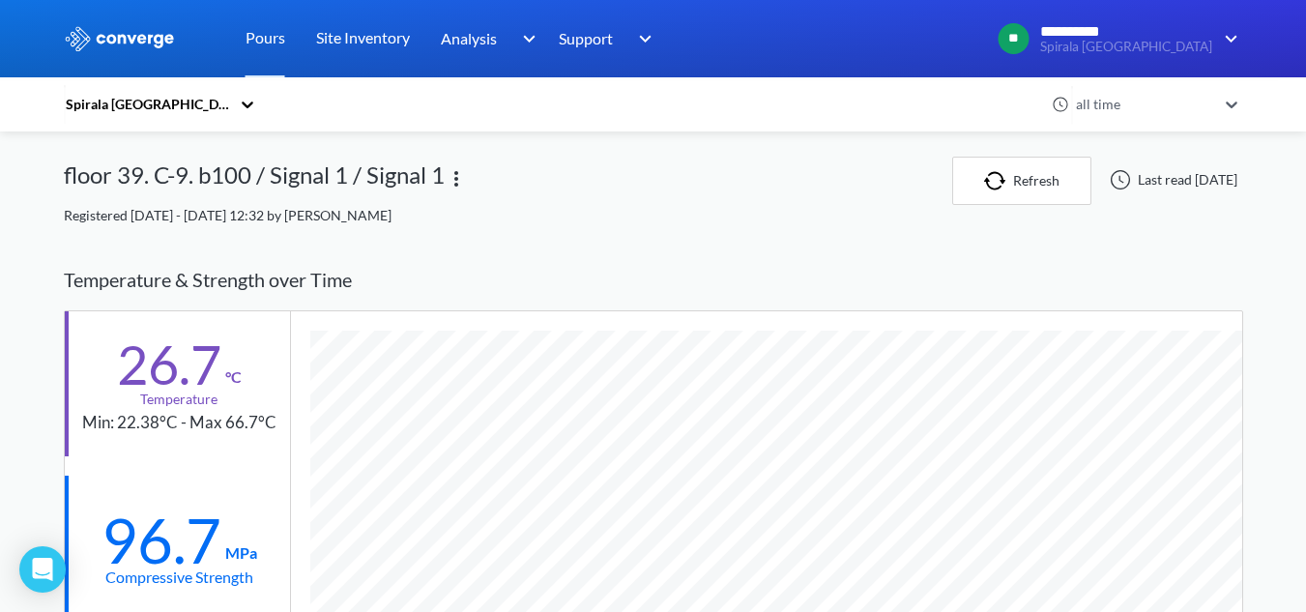
scroll to position [1199, 1179]
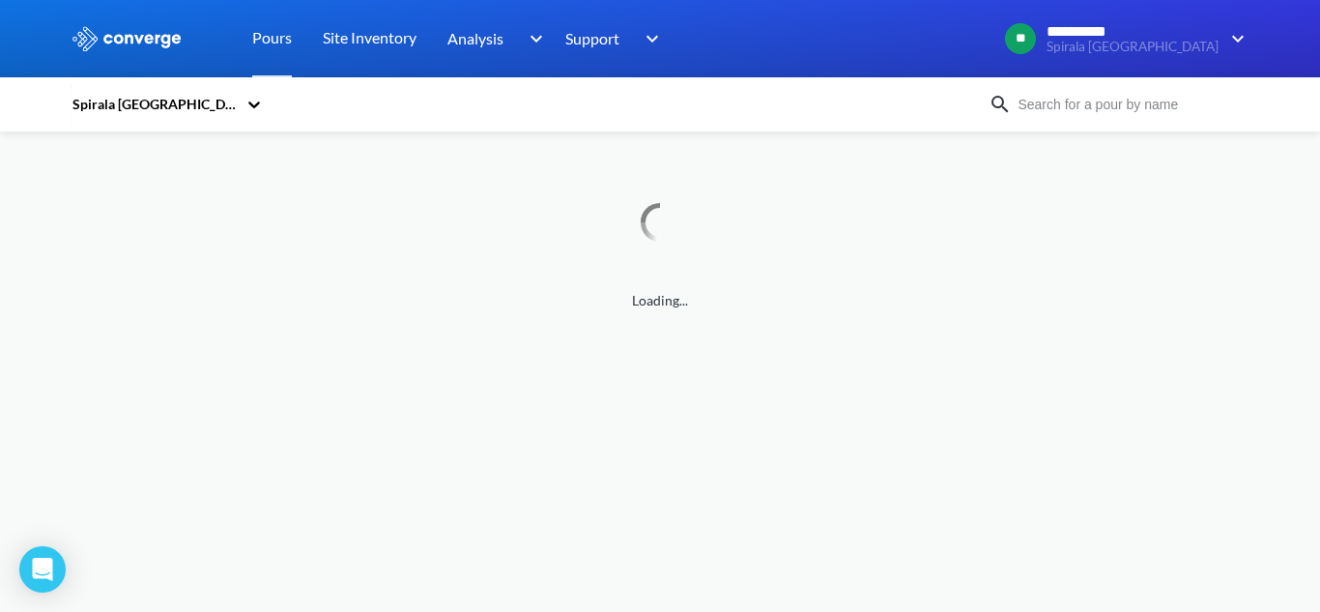
click at [1043, 106] on input at bounding box center [1129, 104] width 234 height 21
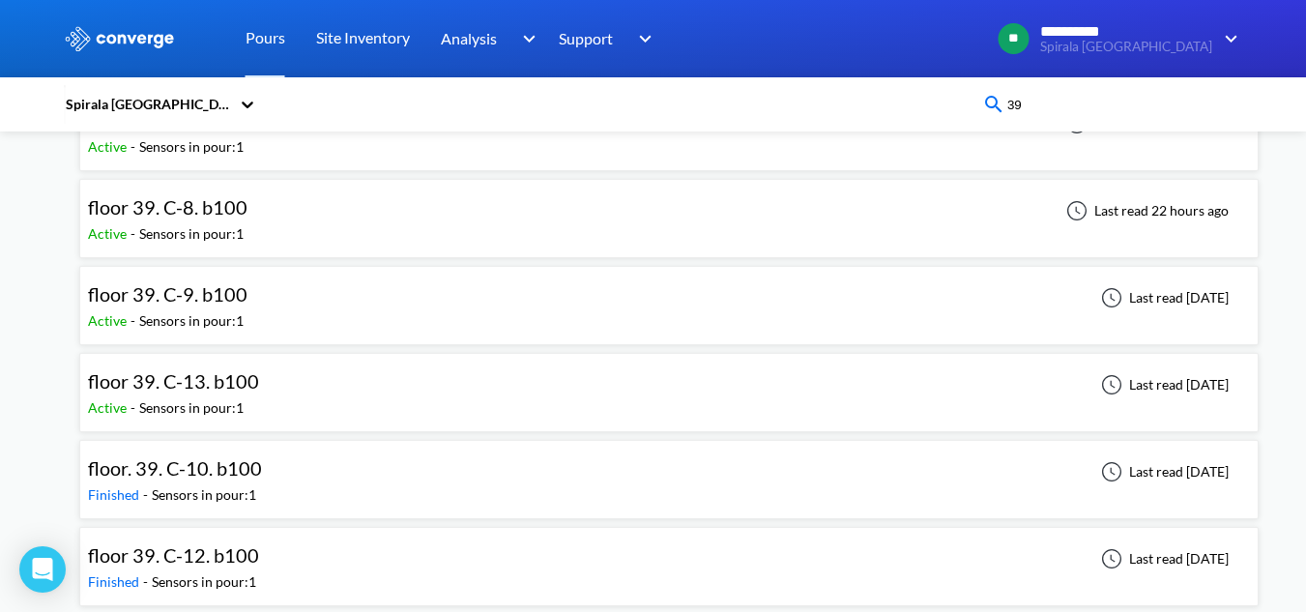
scroll to position [328, 0]
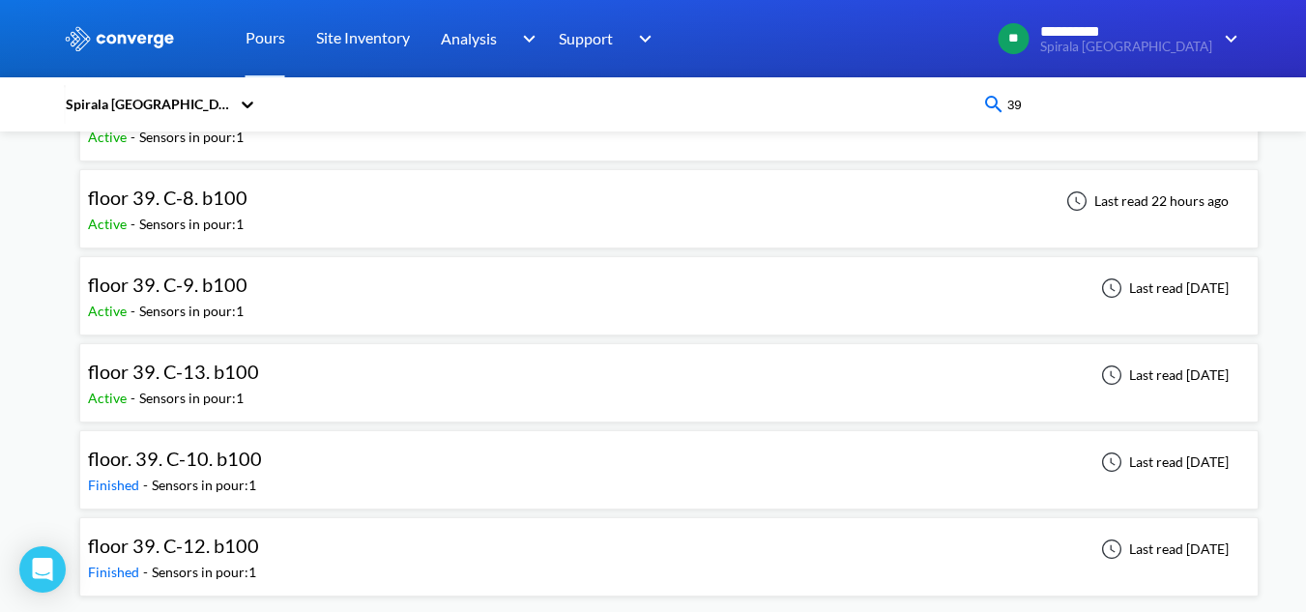
type input "39"
click at [181, 388] on div "Sensors in pour: 1" at bounding box center [191, 398] width 104 height 21
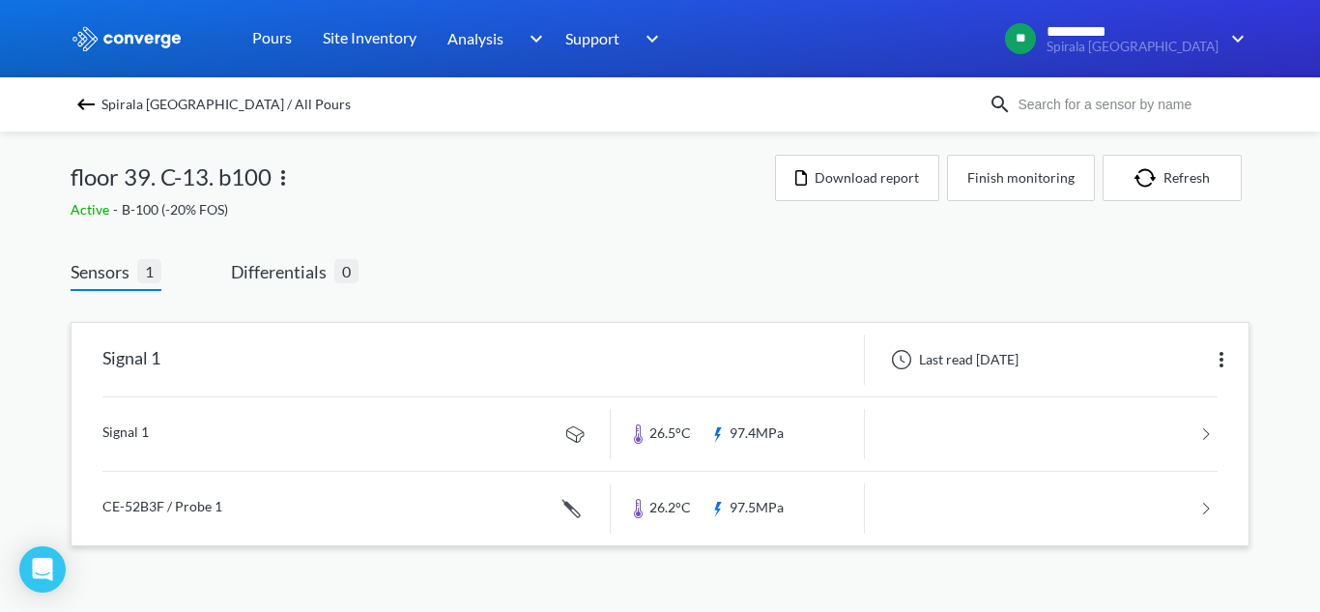
click at [472, 433] on link at bounding box center [659, 433] width 1115 height 73
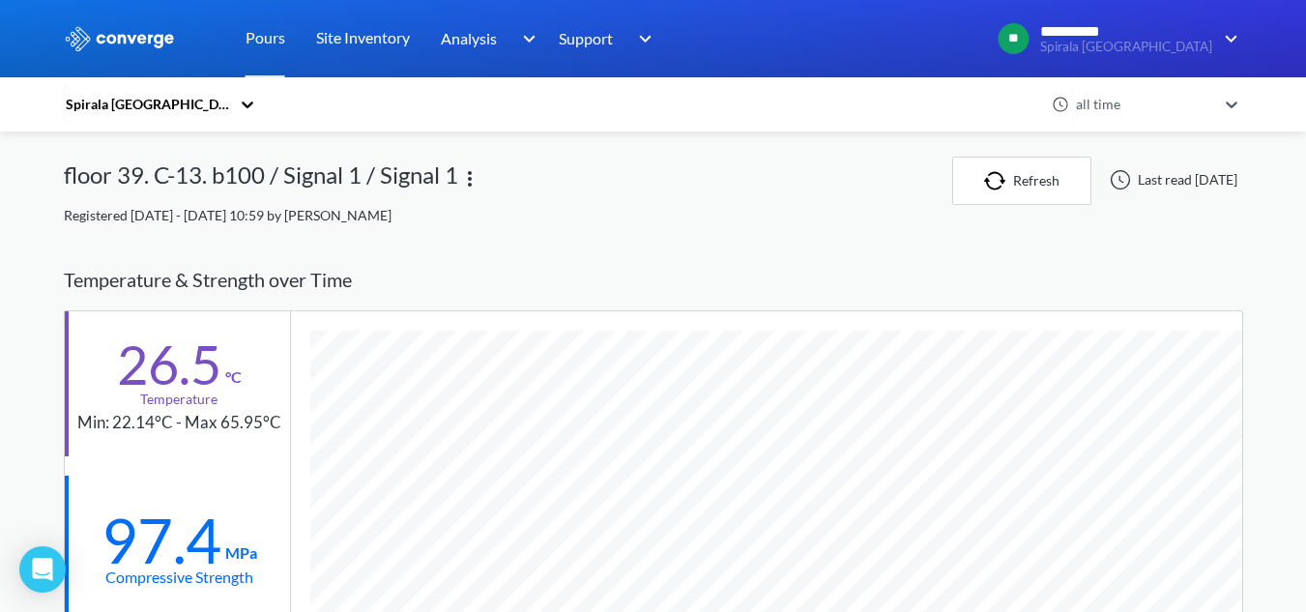
scroll to position [1199, 1179]
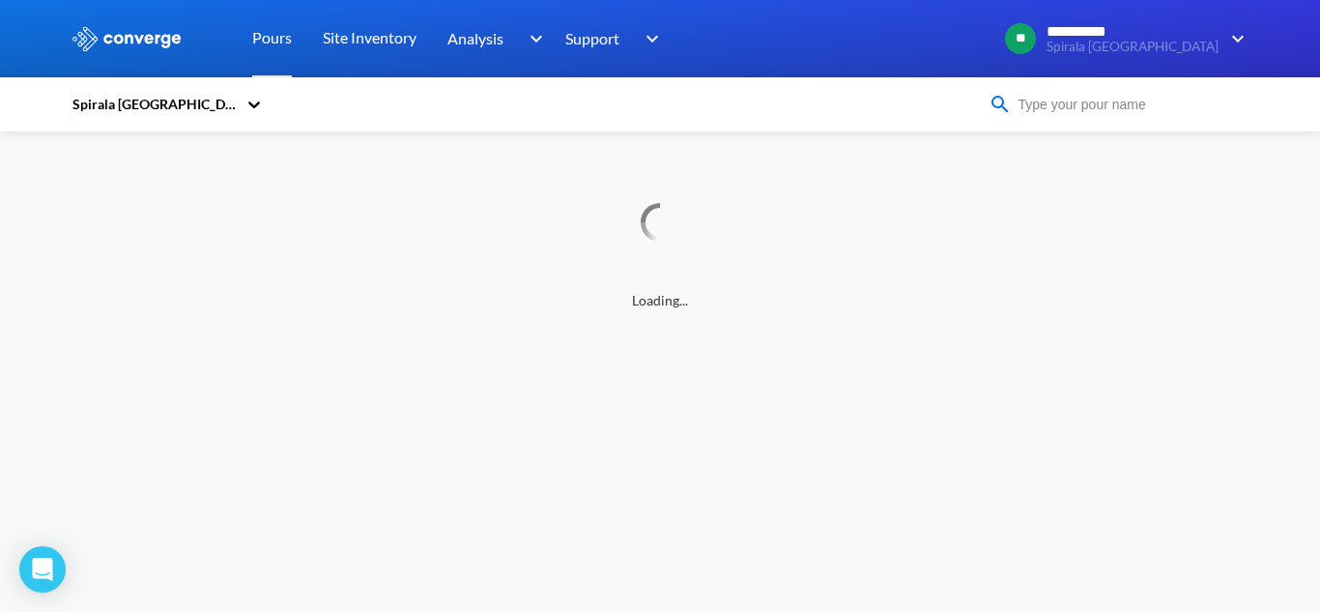
click at [1065, 101] on input at bounding box center [1129, 104] width 234 height 21
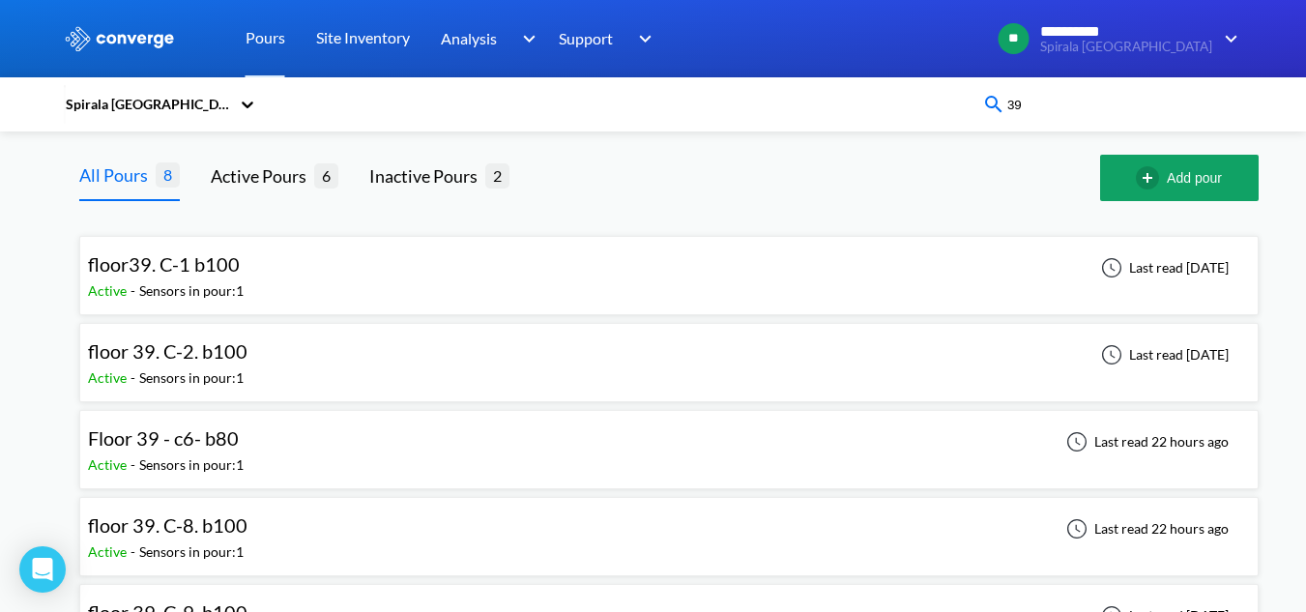
scroll to position [328, 0]
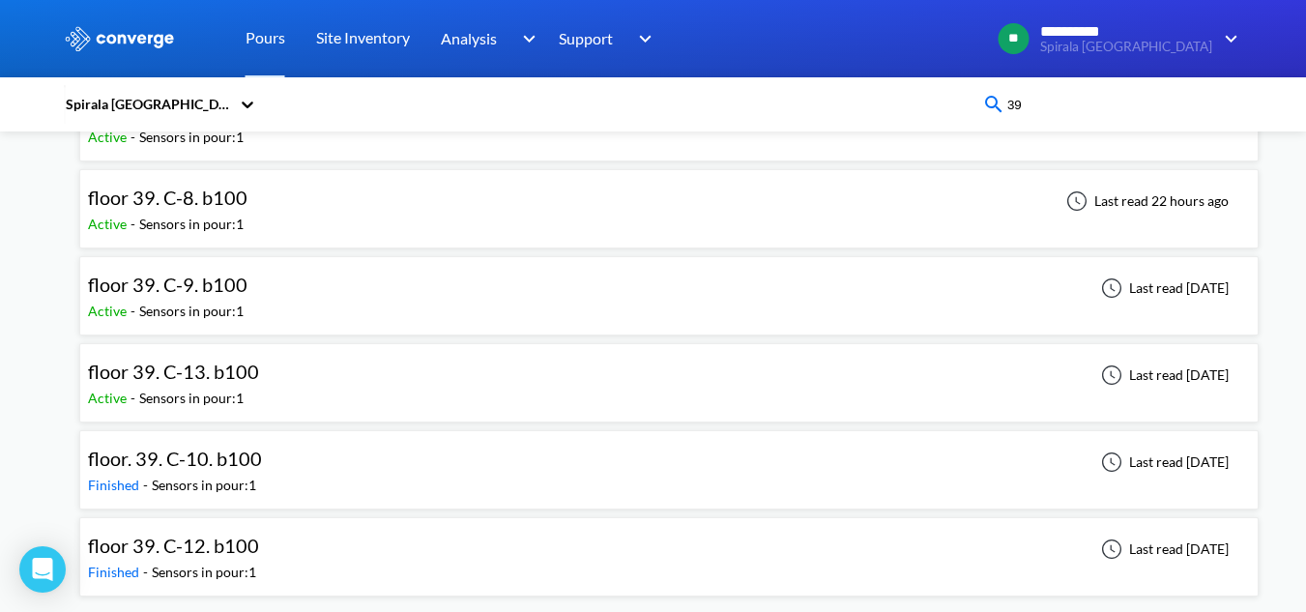
type input "39"
click at [260, 456] on div "floor. 39. C-10. b100" at bounding box center [180, 459] width 184 height 30
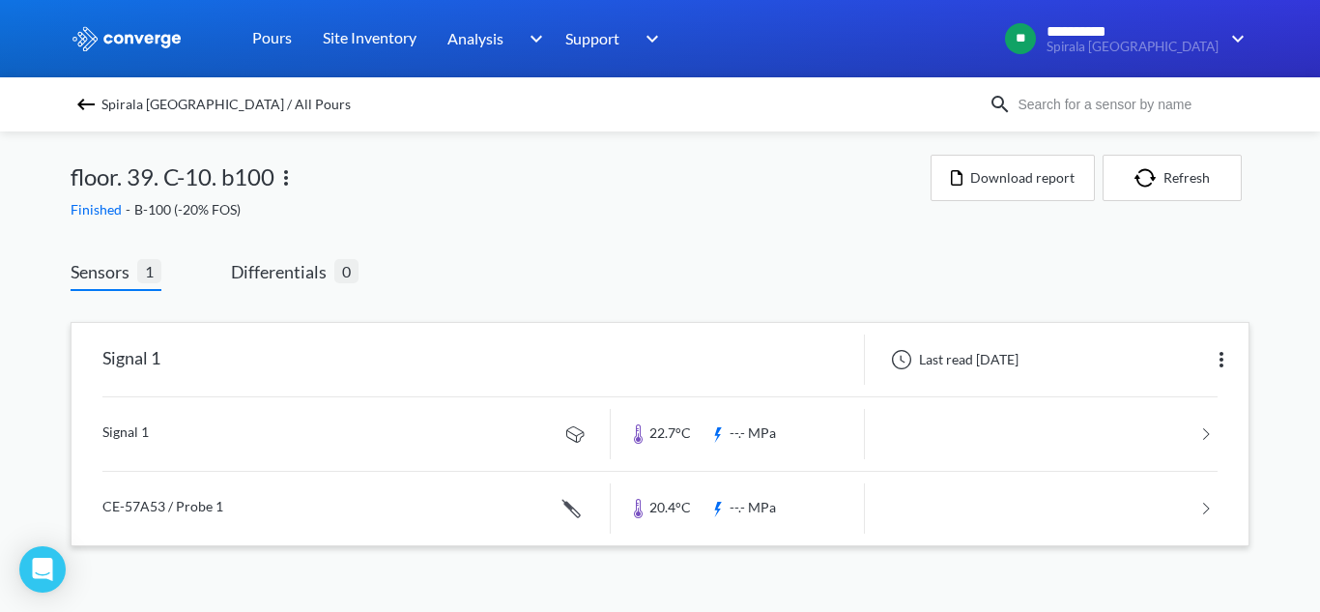
click at [344, 413] on link at bounding box center [659, 433] width 1115 height 73
click at [465, 495] on link at bounding box center [659, 508] width 1115 height 73
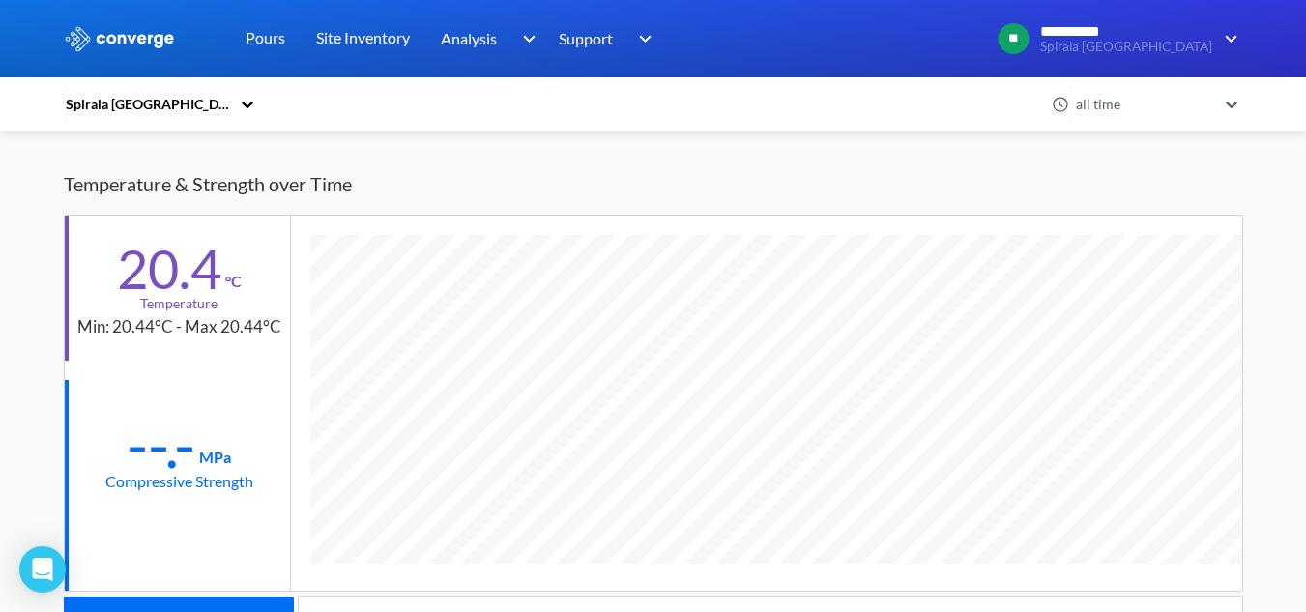
scroll to position [965463, 965304]
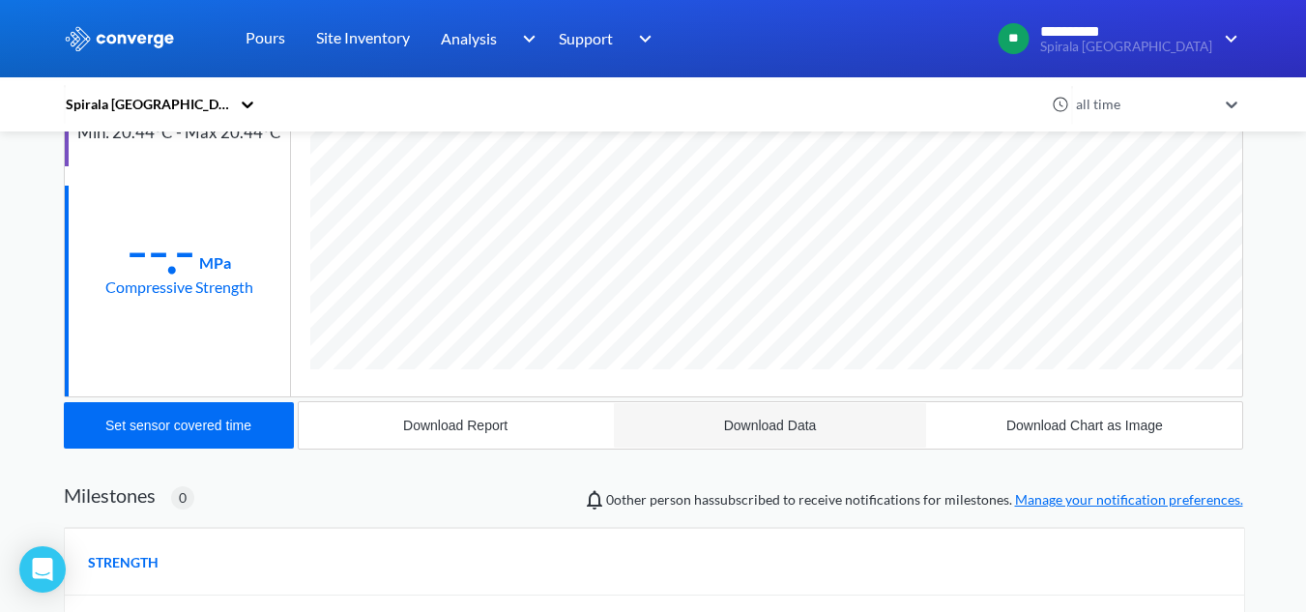
click at [718, 420] on button "Download Data" at bounding box center [770, 425] width 314 height 46
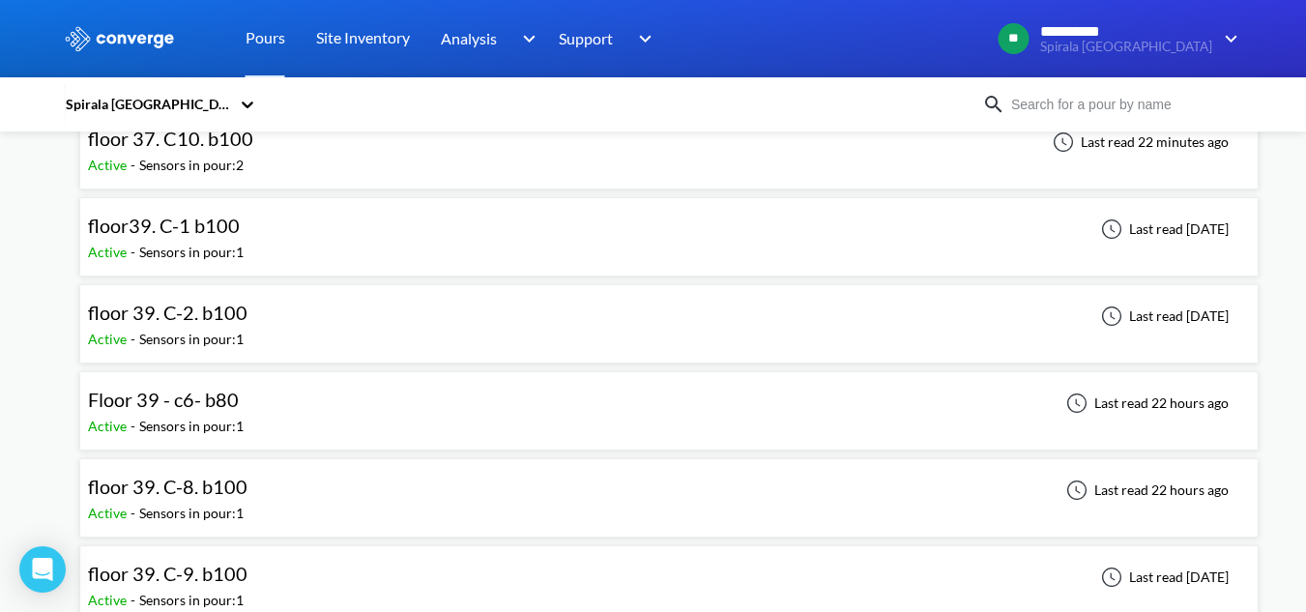
scroll to position [209, 0]
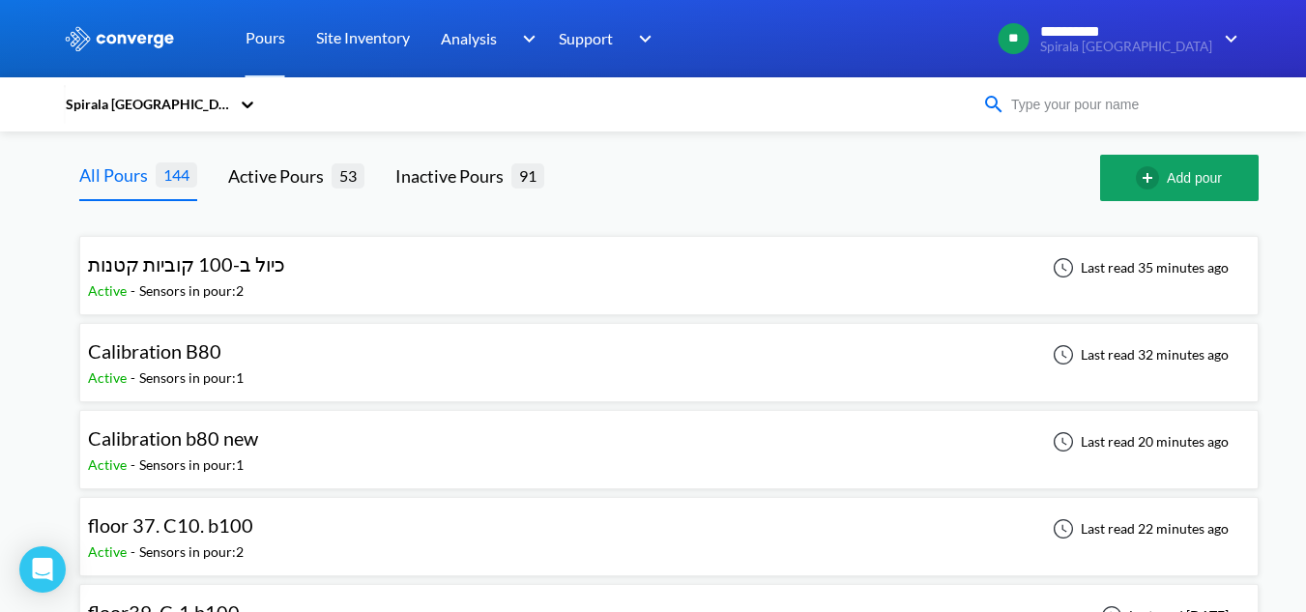
click at [1071, 115] on input at bounding box center [1122, 104] width 234 height 21
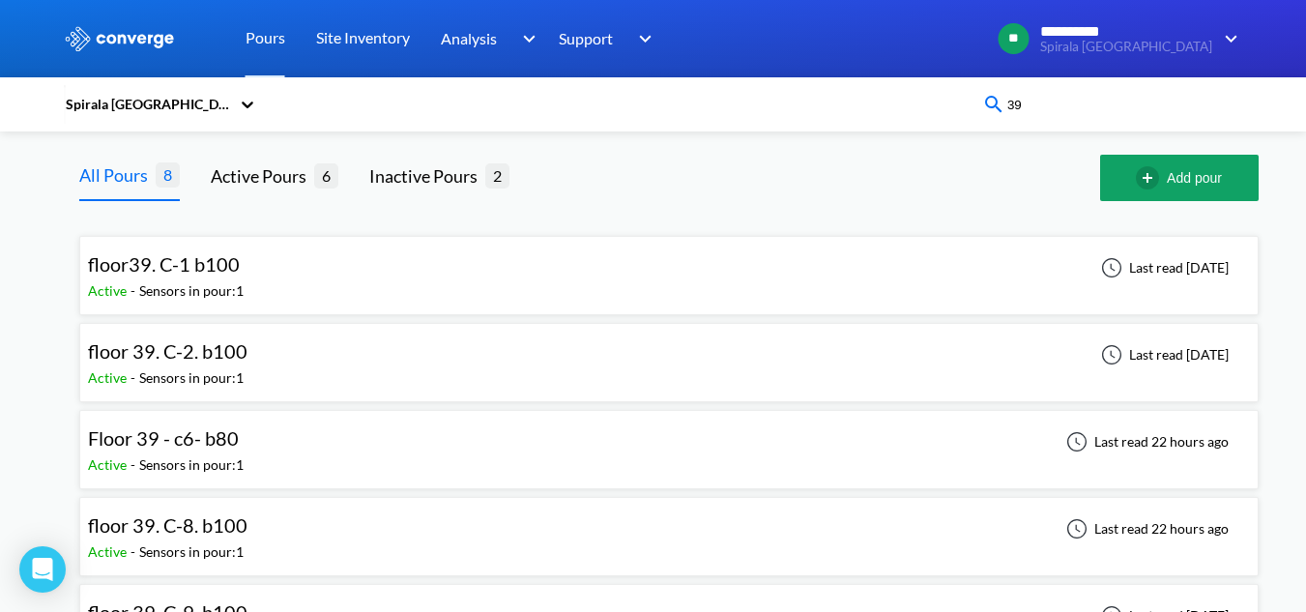
type input "39"
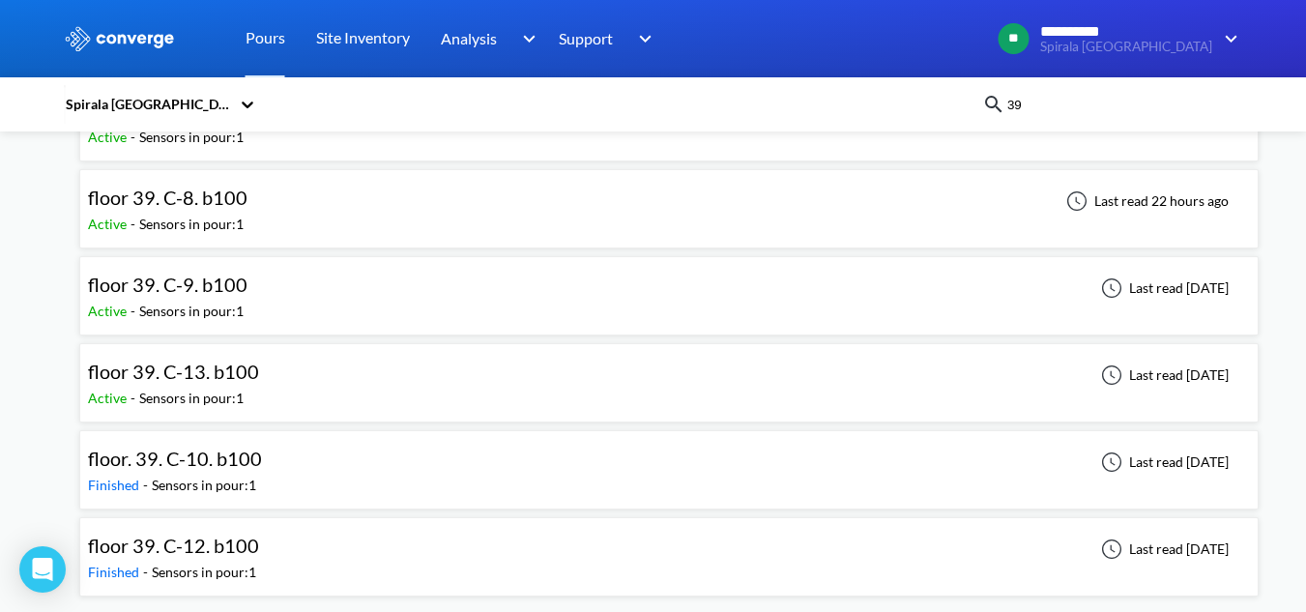
click at [290, 538] on div "floor 39. C-12. b100 Finished - Sensors in pour: 1 Last read [DATE]" at bounding box center [669, 557] width 1162 height 62
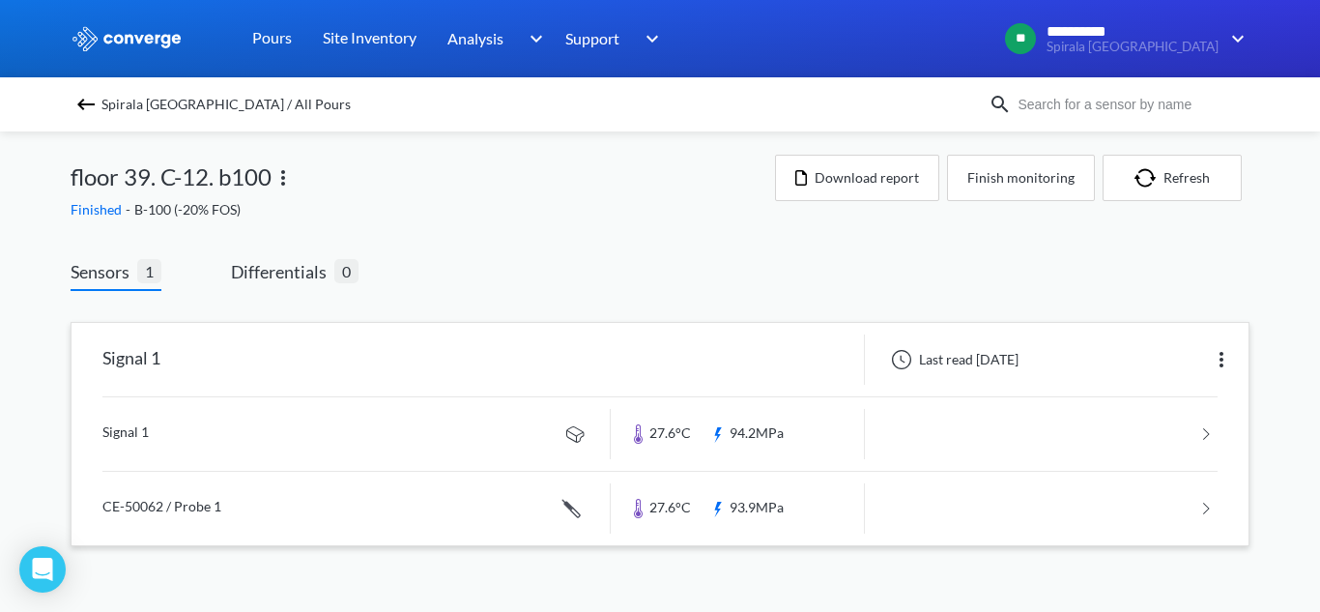
click at [394, 428] on link at bounding box center [659, 433] width 1115 height 73
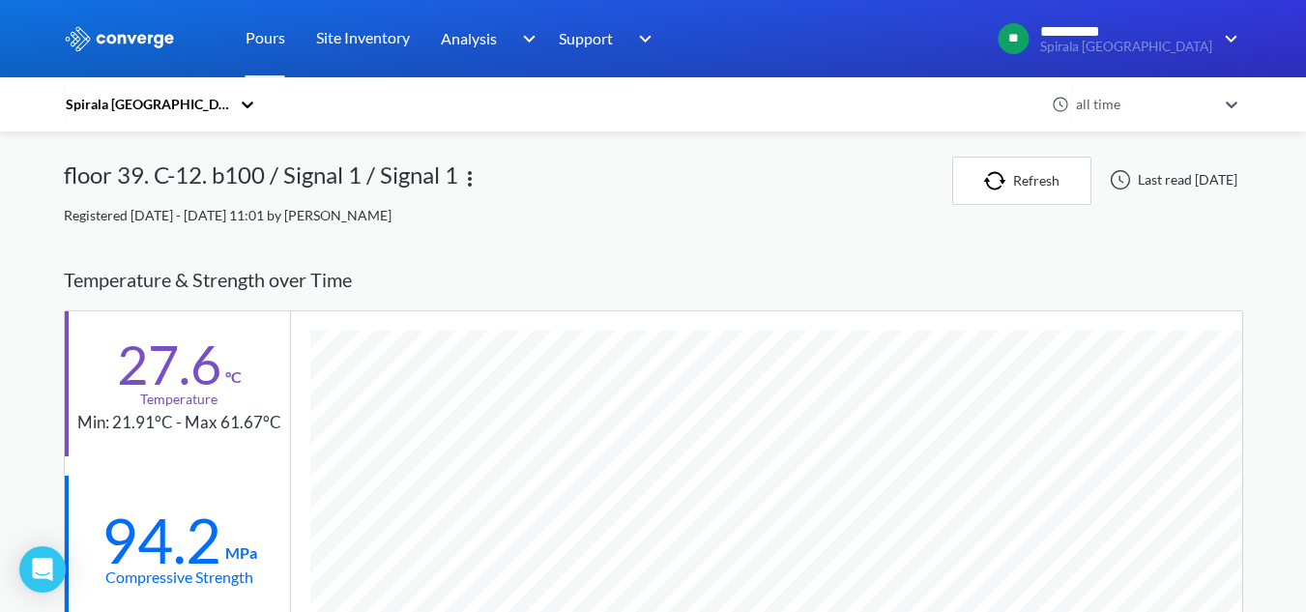
scroll to position [1199, 1179]
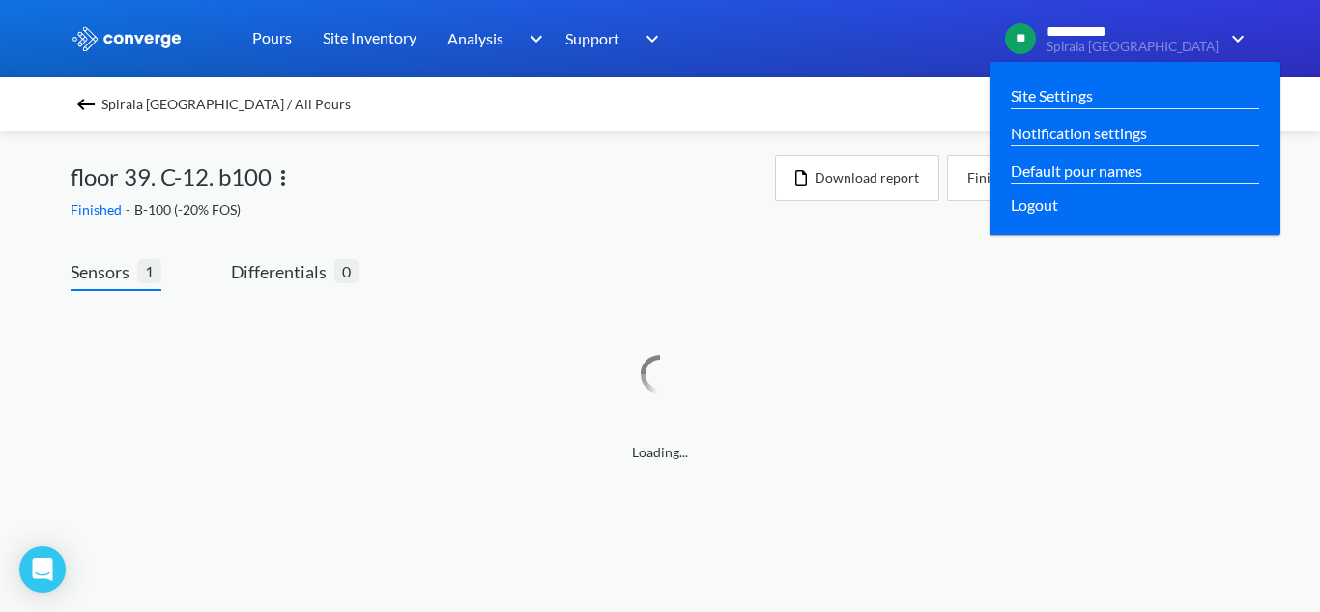
click at [1089, 85] on div "Site Settings Notification settings Default pour names Logout" at bounding box center [1135, 148] width 291 height 173
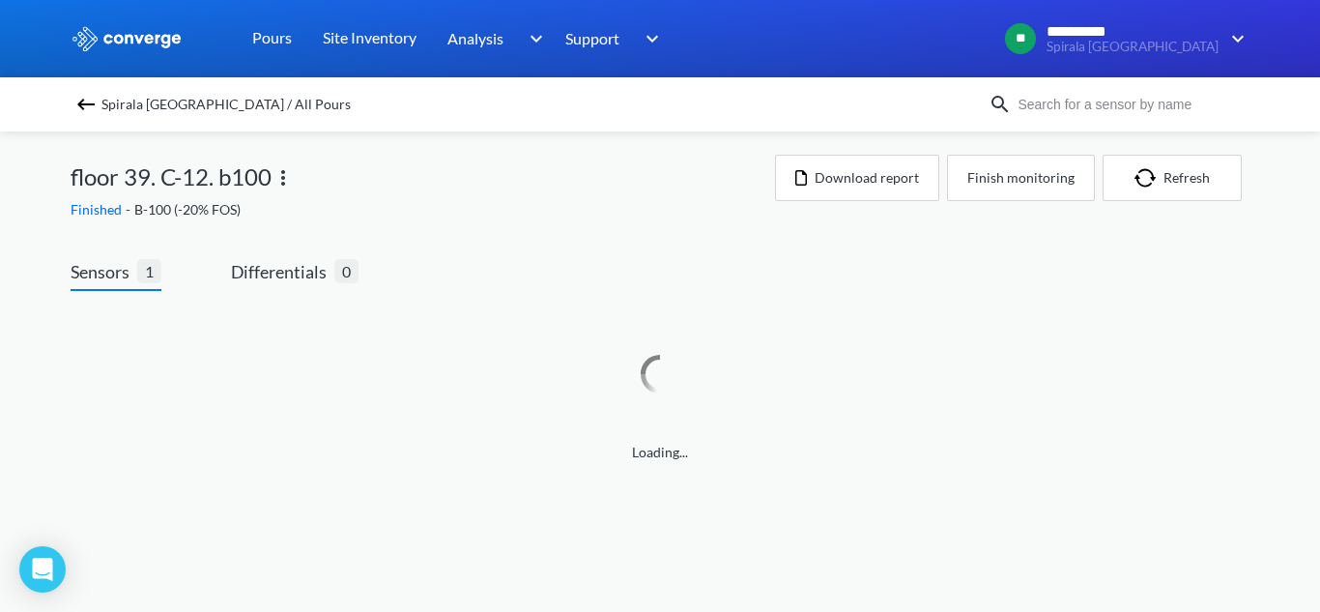
click at [1061, 98] on input at bounding box center [1129, 104] width 234 height 21
type input "40"
click at [906, 207] on div "floor 39. C-12. b100 Finished - B-100 (-20% FOS) Download report Finish monitor…" at bounding box center [660, 188] width 1179 height 66
click at [110, 108] on span "Spirala [GEOGRAPHIC_DATA] / All Pours" at bounding box center [225, 104] width 249 height 27
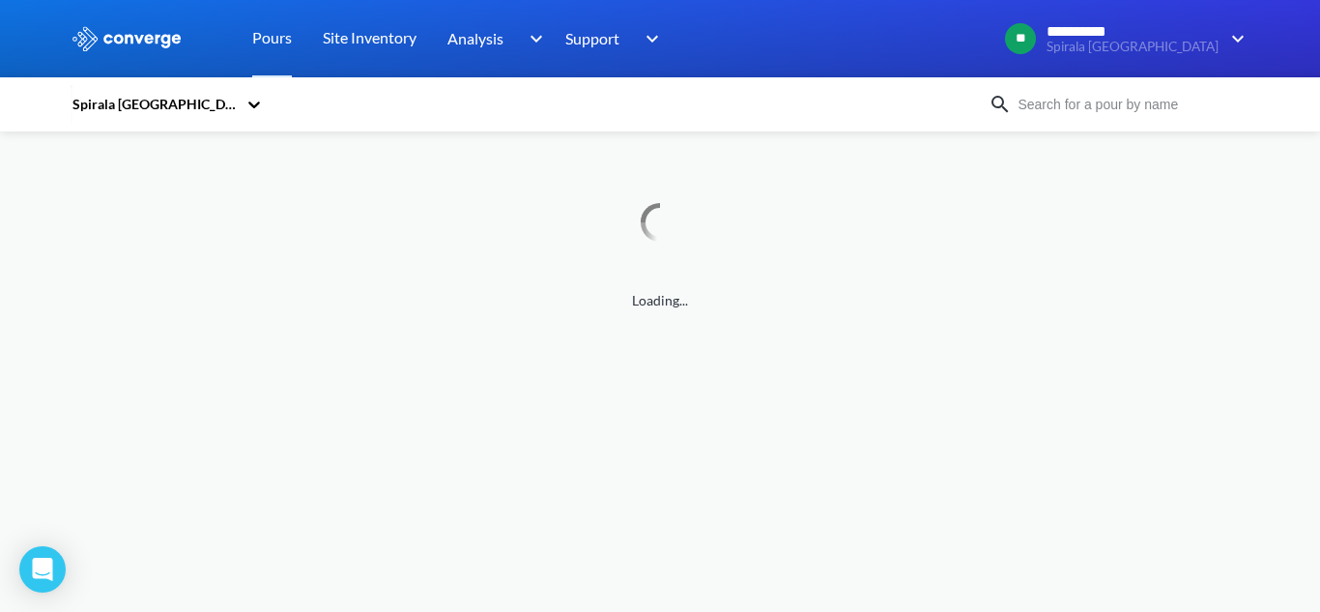
click at [1211, 107] on input at bounding box center [1129, 104] width 234 height 21
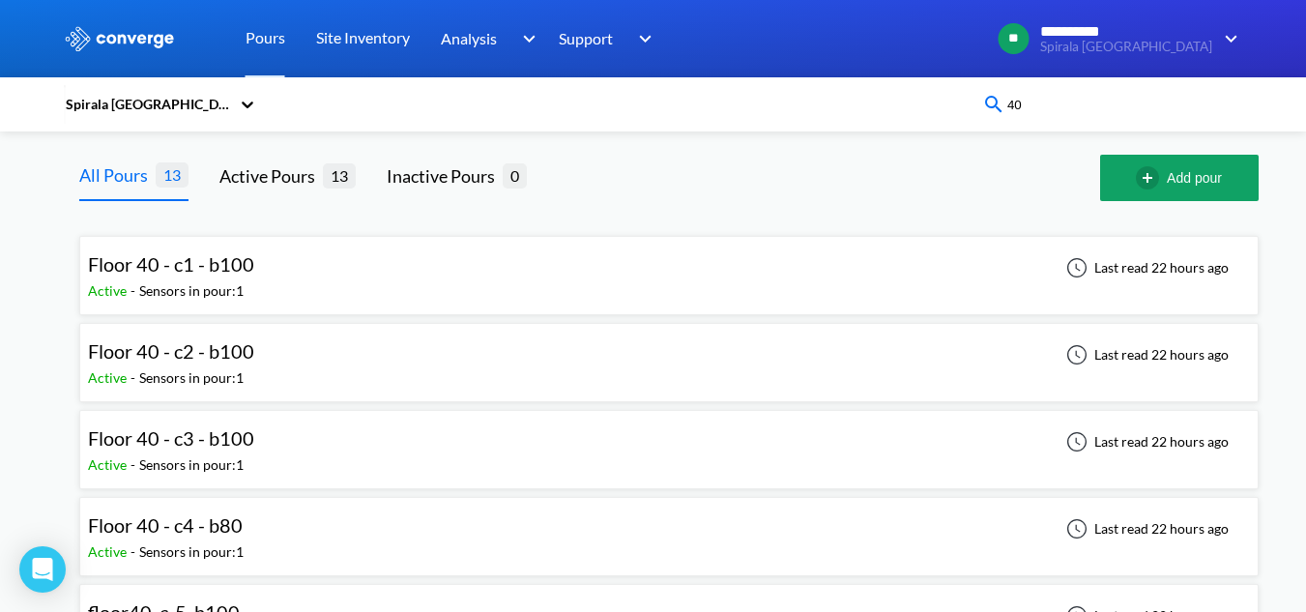
type input "40"
click at [915, 186] on div at bounding box center [829, 178] width 542 height 46
click at [277, 282] on div "Floor 40 - c1 - b100 Active - Sensors in pour: 1 Last read 22 hours ago" at bounding box center [669, 276] width 1162 height 62
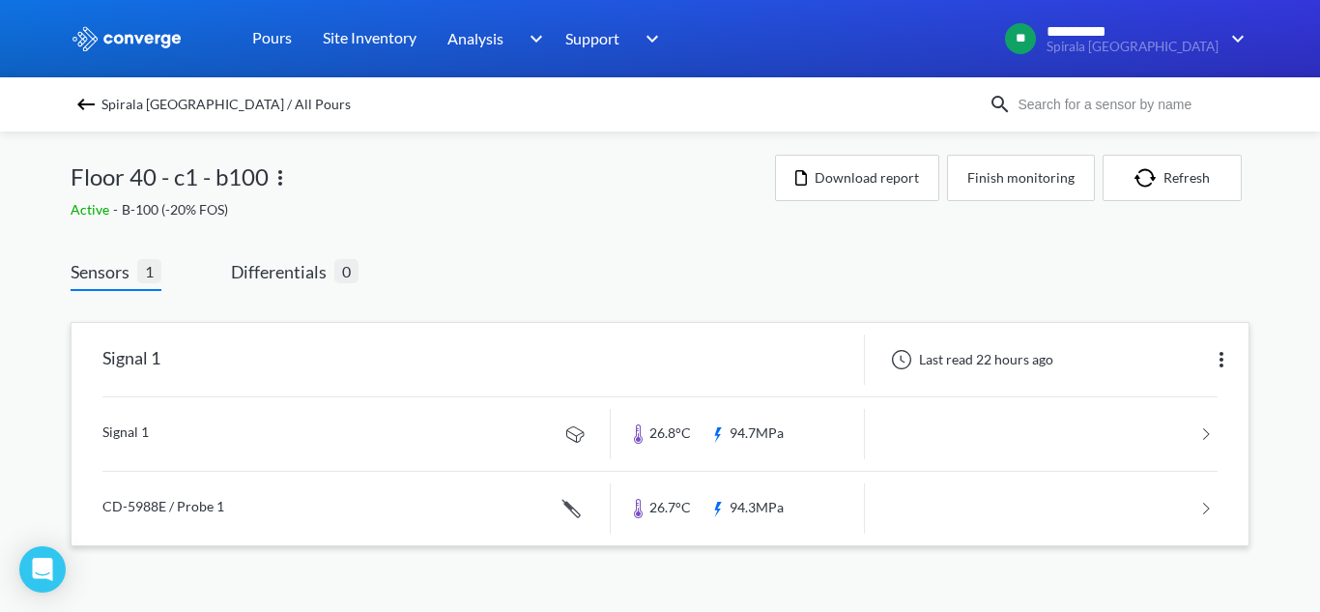
click at [504, 450] on link at bounding box center [659, 433] width 1115 height 73
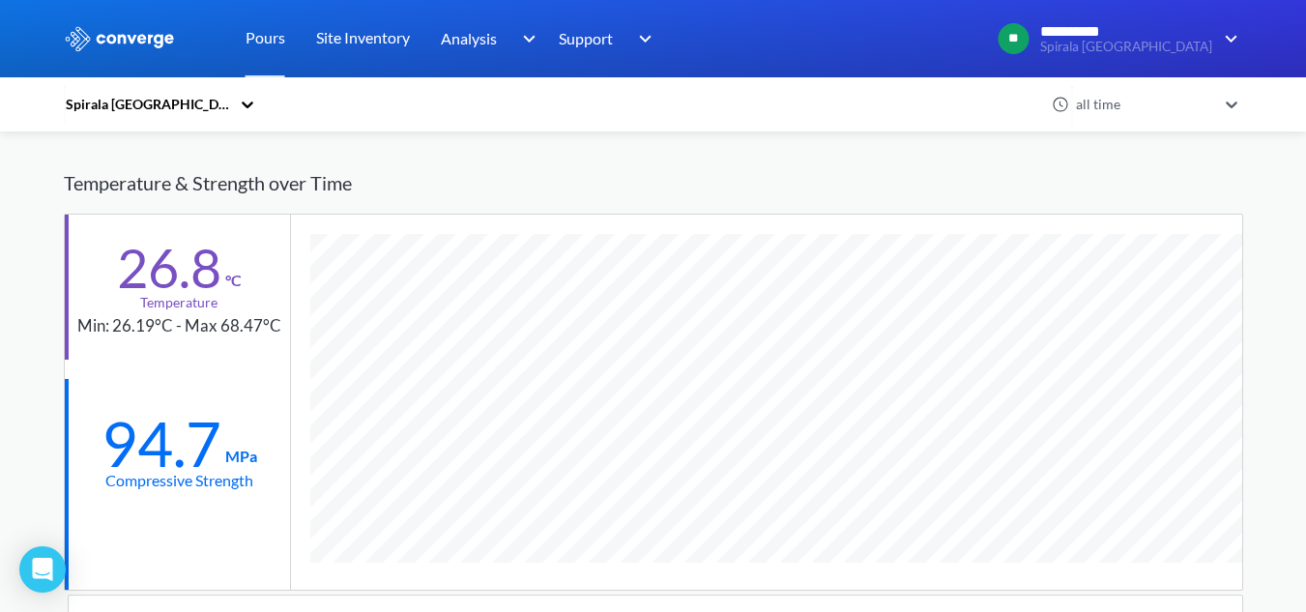
scroll to position [1199, 1179]
click at [1208, 116] on div "all time" at bounding box center [1145, 104] width 153 height 44
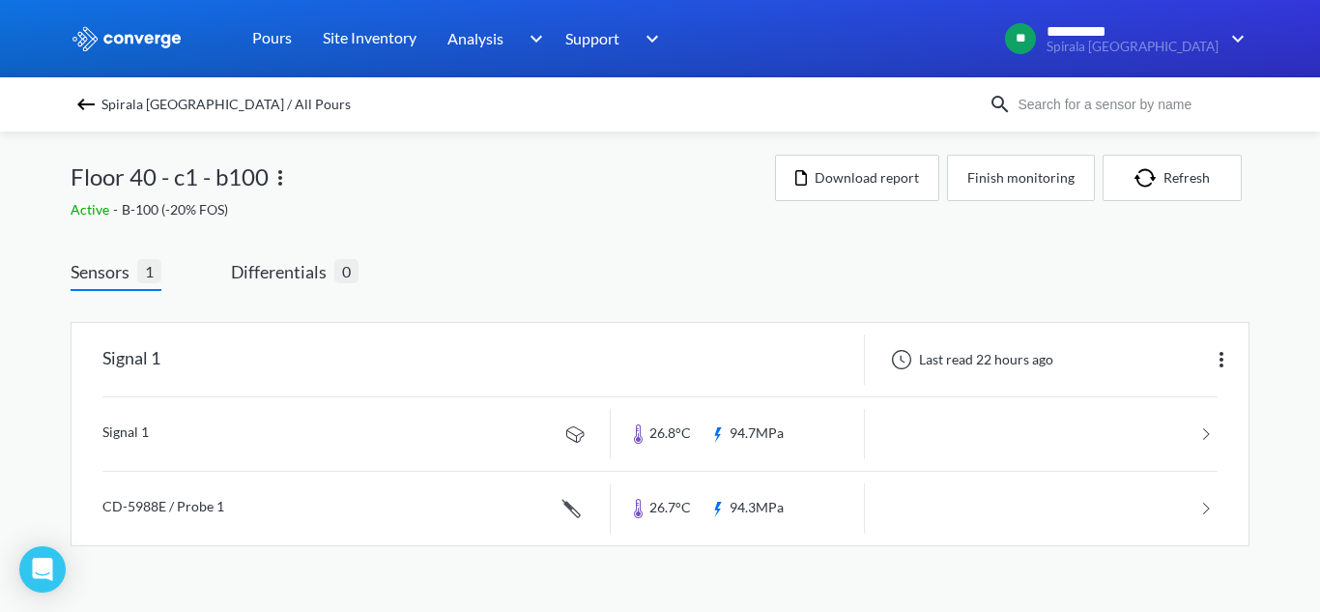
click at [95, 108] on img at bounding box center [85, 104] width 23 height 23
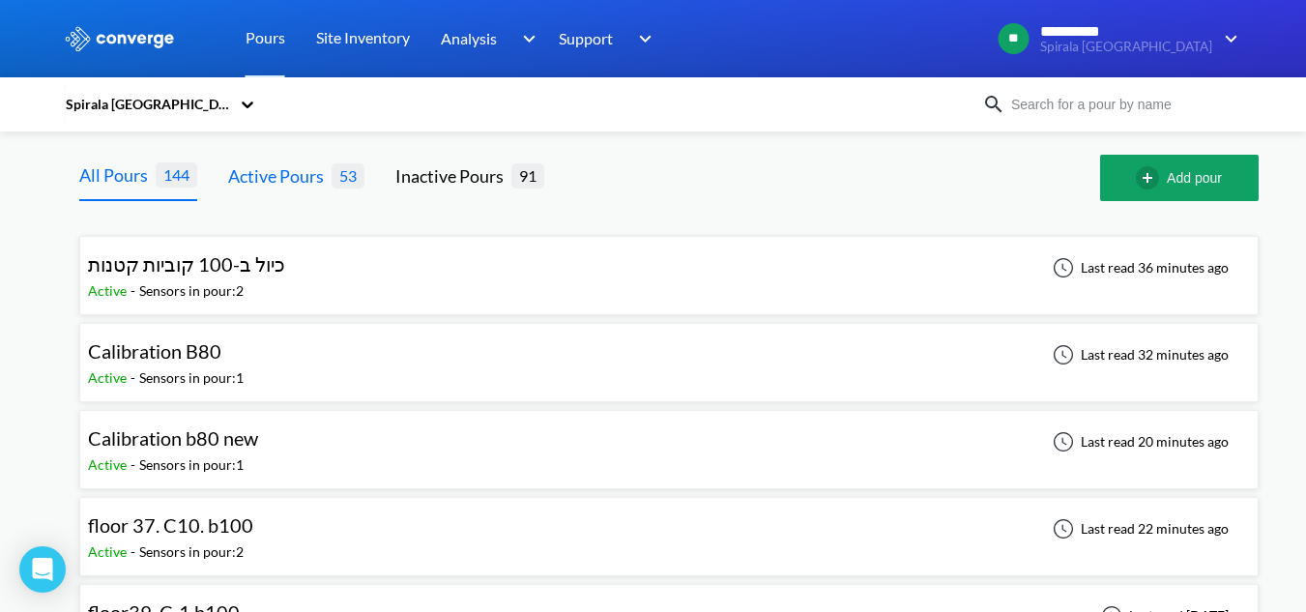
click at [332, 185] on span "53" at bounding box center [348, 175] width 33 height 24
click at [251, 181] on div "Active Pours" at bounding box center [279, 175] width 103 height 27
click at [381, 178] on div "All Pours 144 Active Pours 53 Inactive Pours 91 Add pour" at bounding box center [668, 178] width 1179 height 46
click at [413, 179] on div "Inactive Pours" at bounding box center [453, 175] width 116 height 27
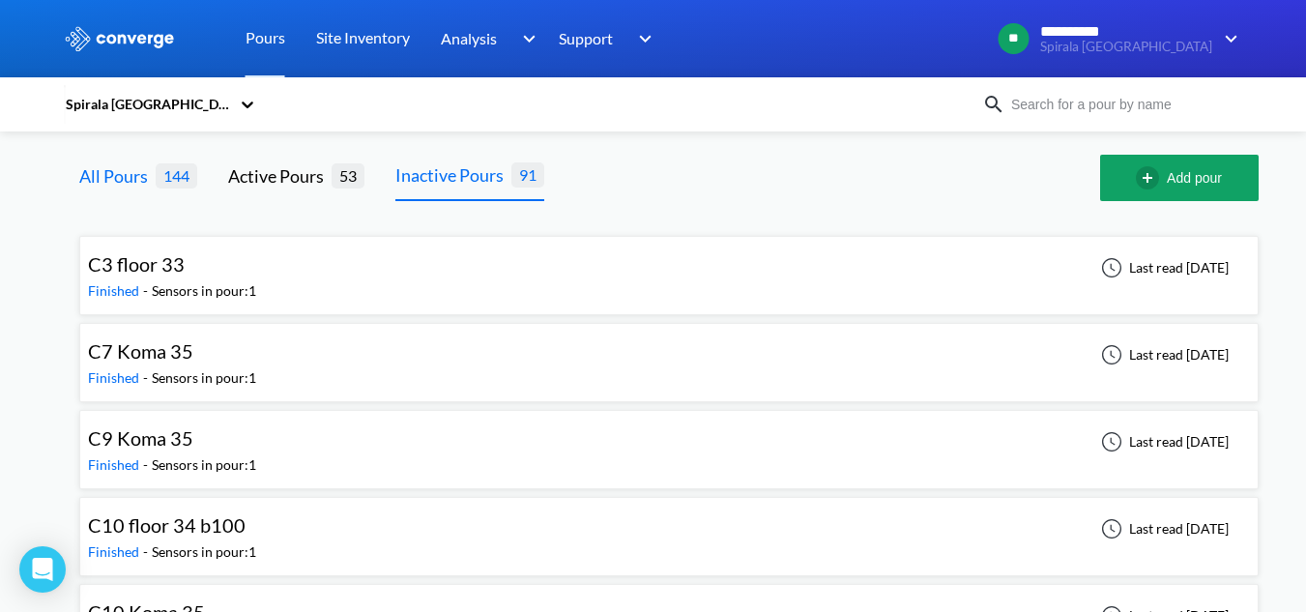
click at [181, 188] on div "All Pours 144" at bounding box center [138, 178] width 118 height 46
click at [121, 188] on div "All Pours" at bounding box center [117, 175] width 76 height 27
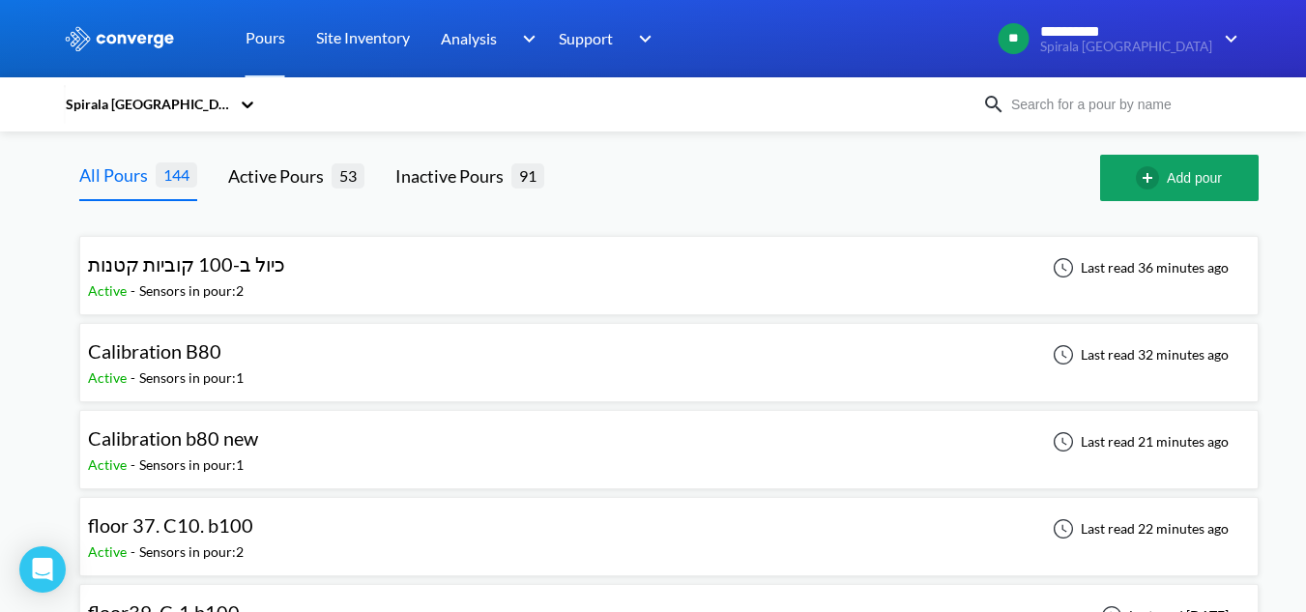
click at [1038, 92] on div "Spirala [GEOGRAPHIC_DATA]" at bounding box center [653, 104] width 1179 height 44
click at [1043, 101] on input at bounding box center [1122, 104] width 234 height 21
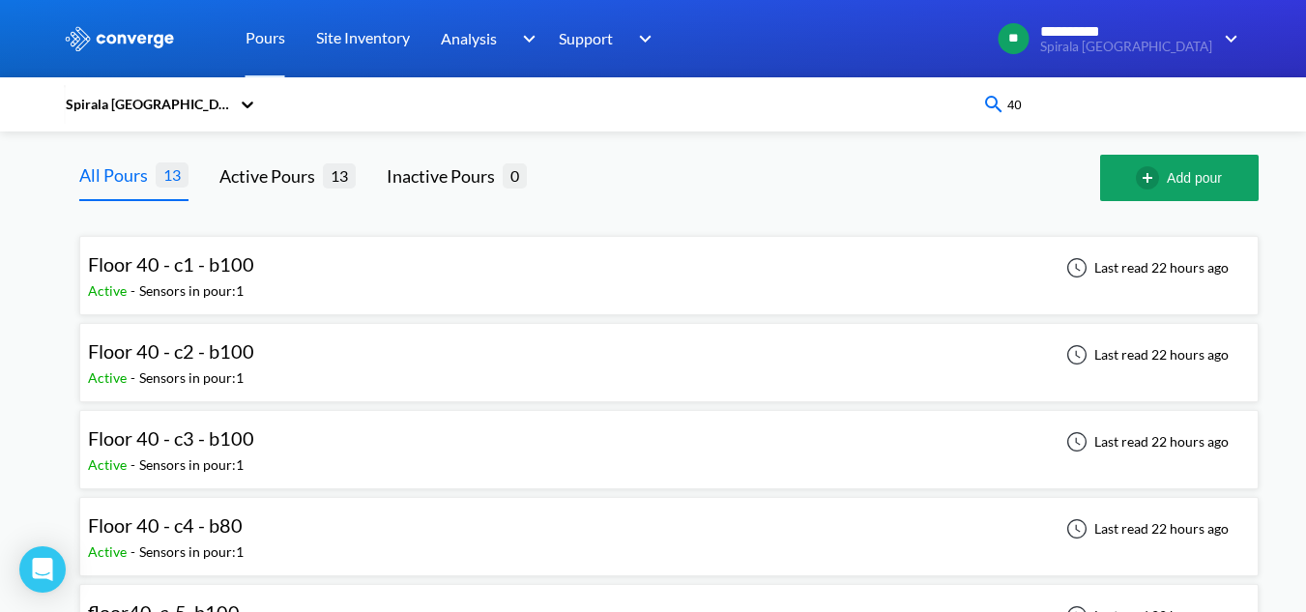
type input "40"
click at [387, 381] on div "Floor 40 - c2 - b100 Active - Sensors in pour: 1 Last read 22 hours ago" at bounding box center [669, 363] width 1162 height 62
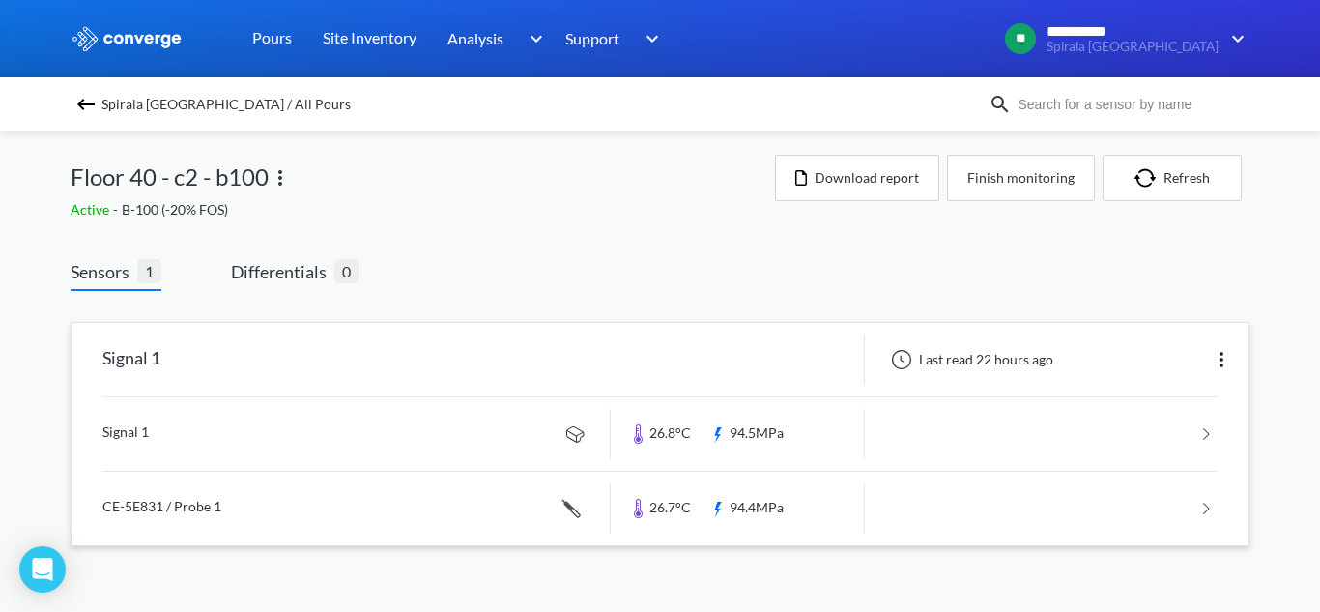
click at [284, 441] on link at bounding box center [659, 433] width 1115 height 73
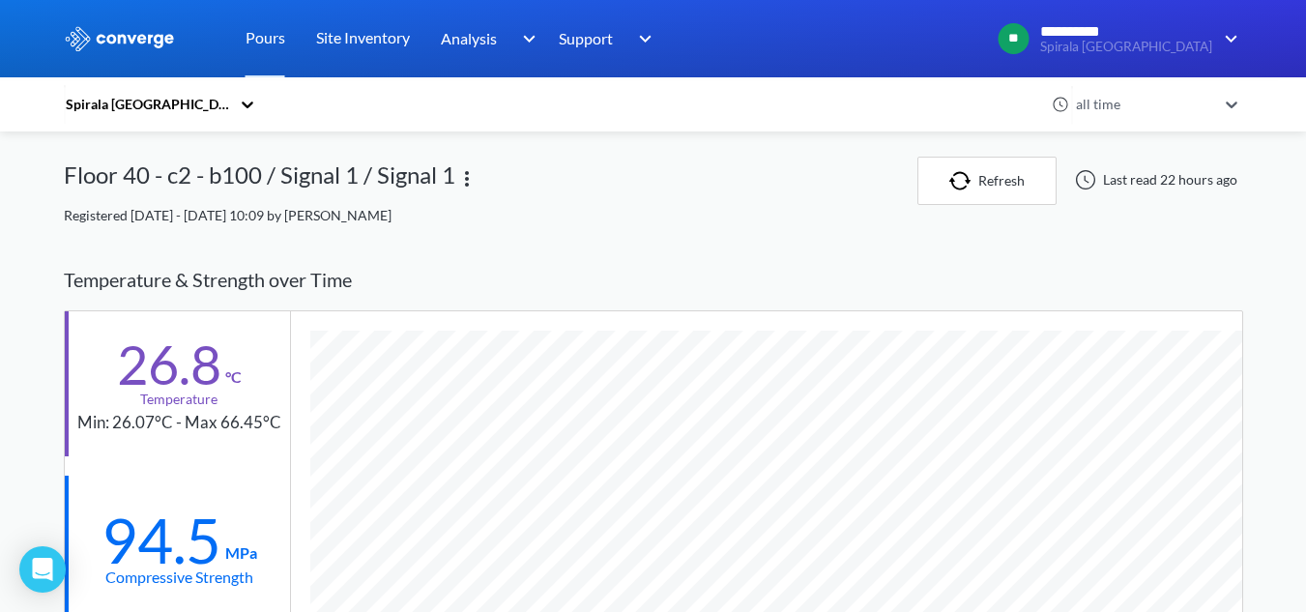
scroll to position [1199, 1179]
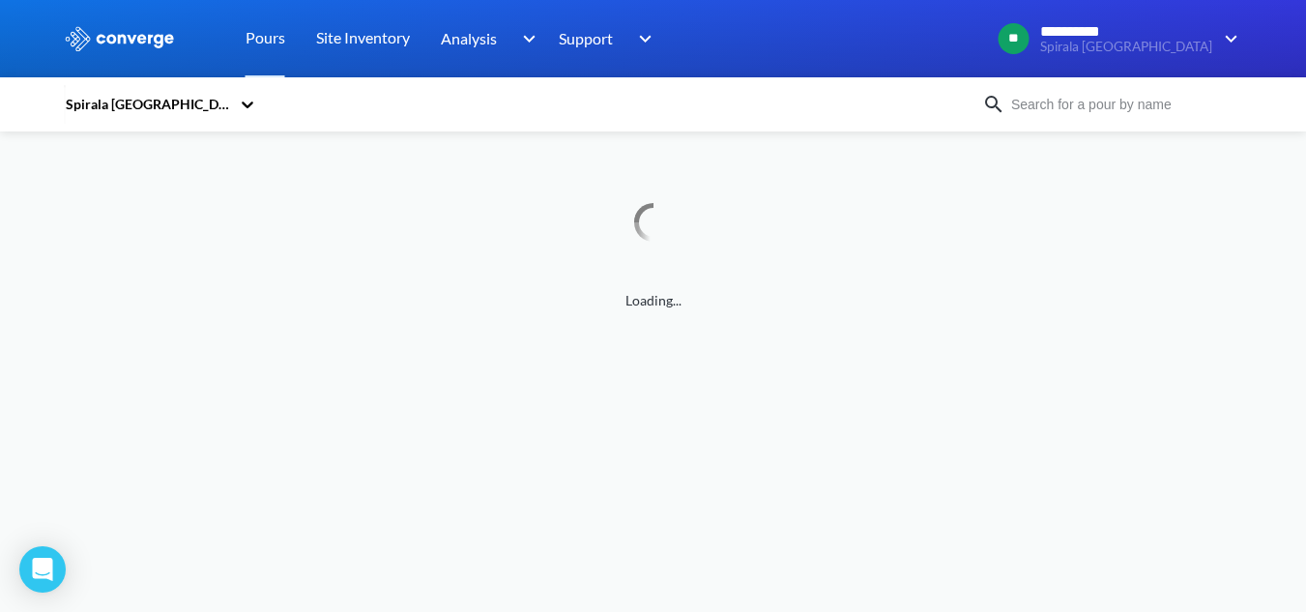
click at [1133, 105] on input at bounding box center [1122, 104] width 234 height 21
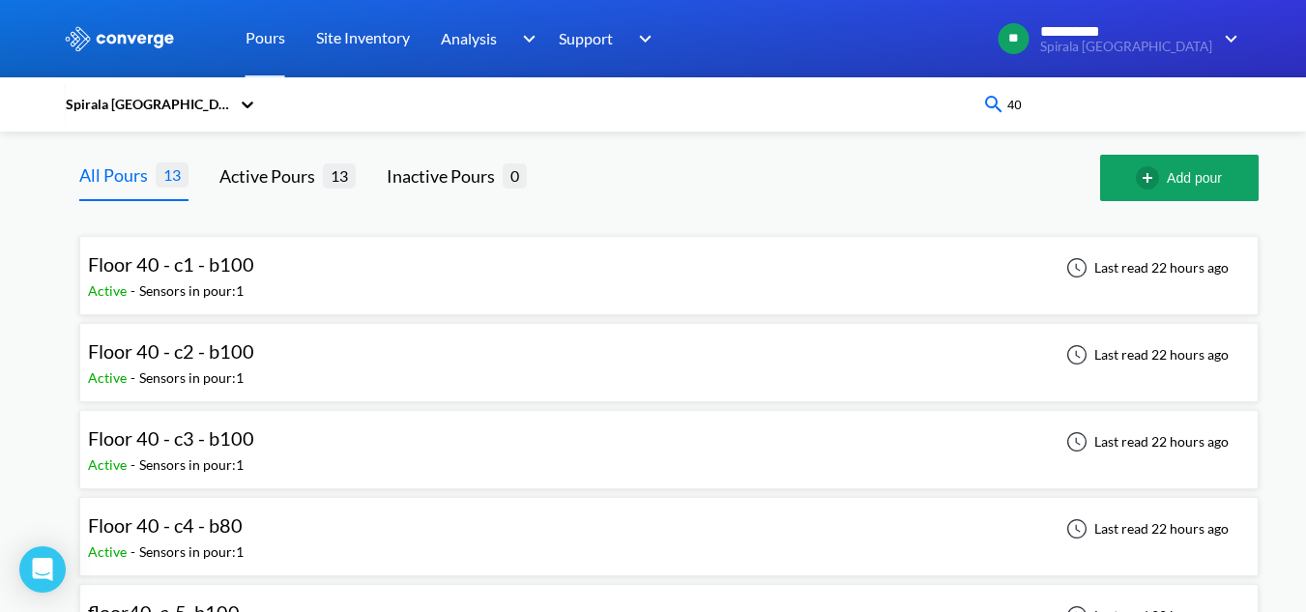
type input "40"
click at [565, 476] on div "Floor 40 - c3 - b100 Active - Sensors in pour: 1 Last read 22 hours ago" at bounding box center [669, 449] width 1162 height 62
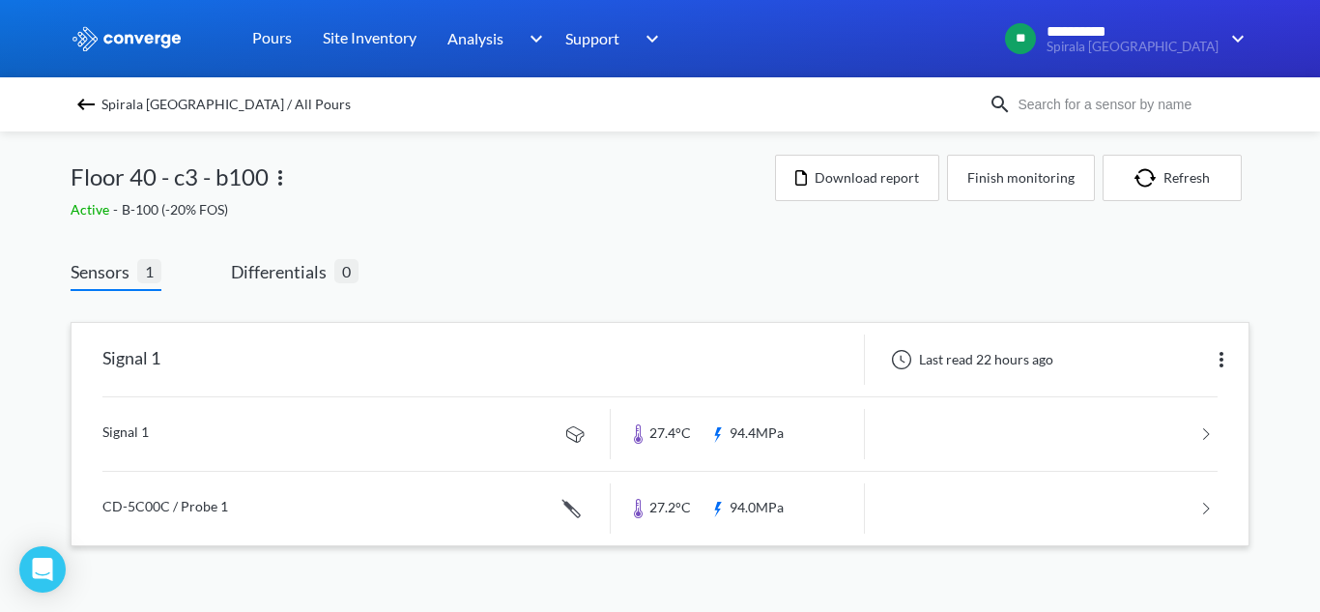
click at [216, 408] on link at bounding box center [659, 433] width 1115 height 73
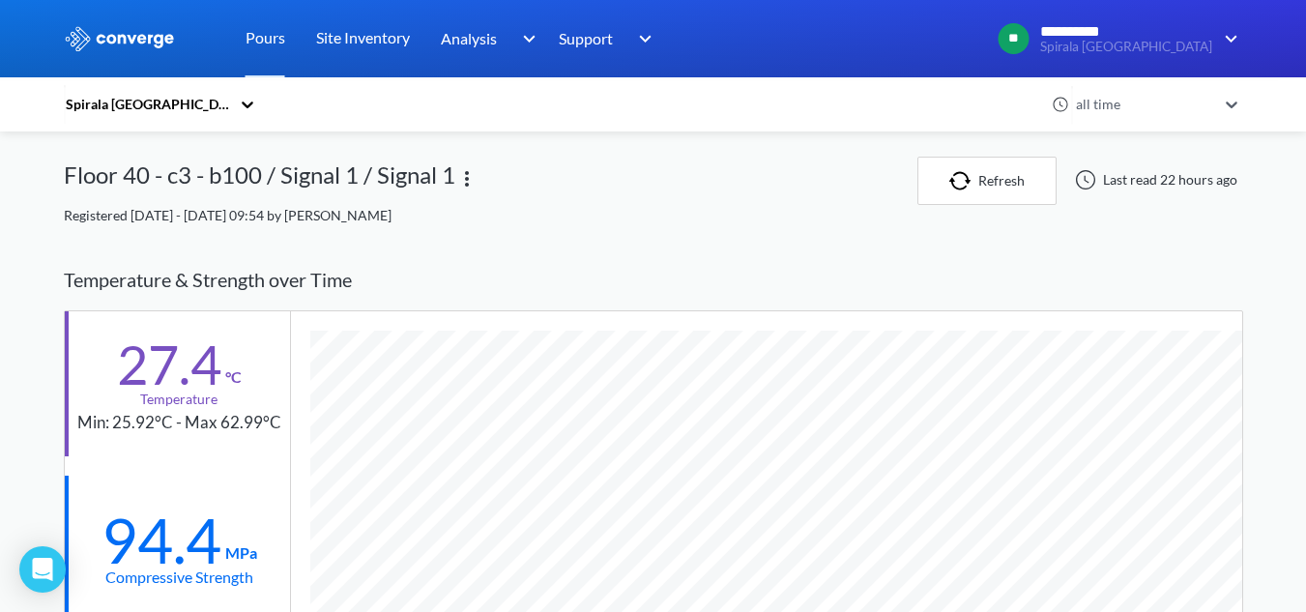
scroll to position [1199, 1179]
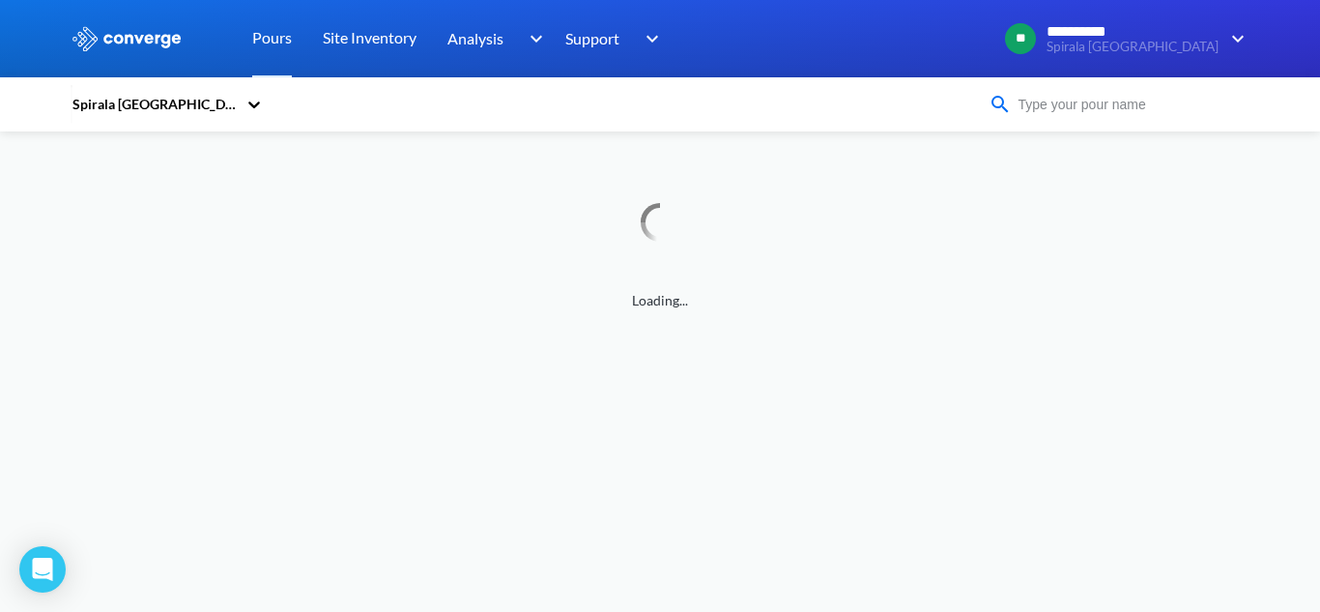
click at [1127, 112] on input at bounding box center [1129, 104] width 234 height 21
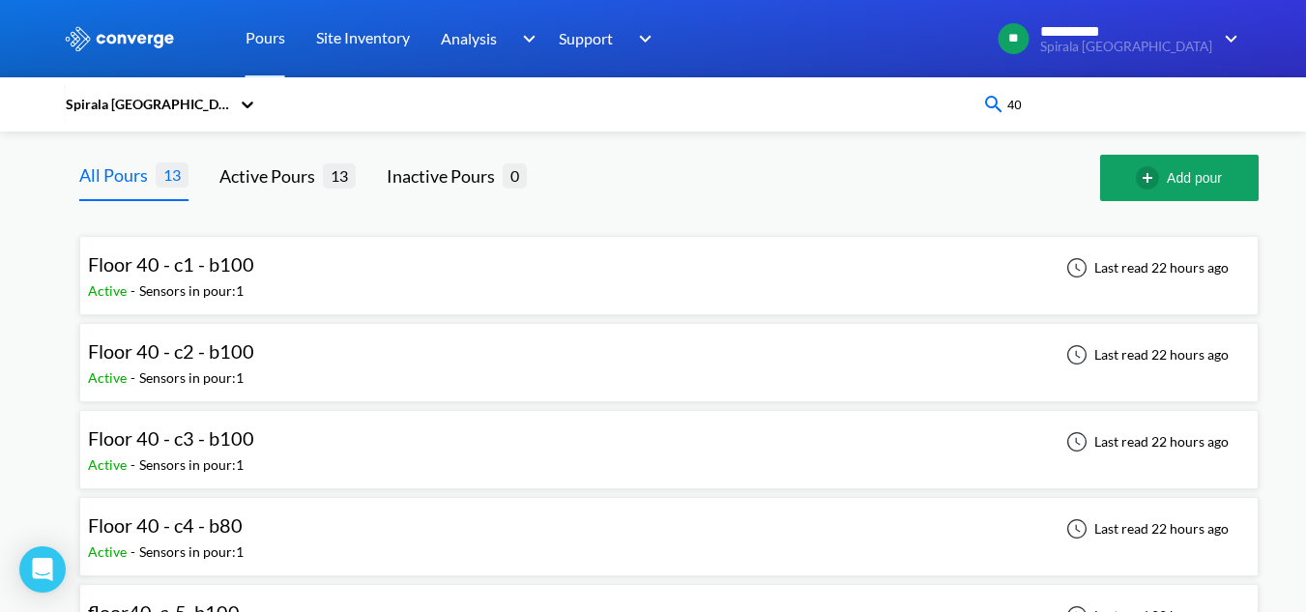
type input "40"
click at [152, 553] on div "Sensors in pour: 1" at bounding box center [191, 551] width 104 height 21
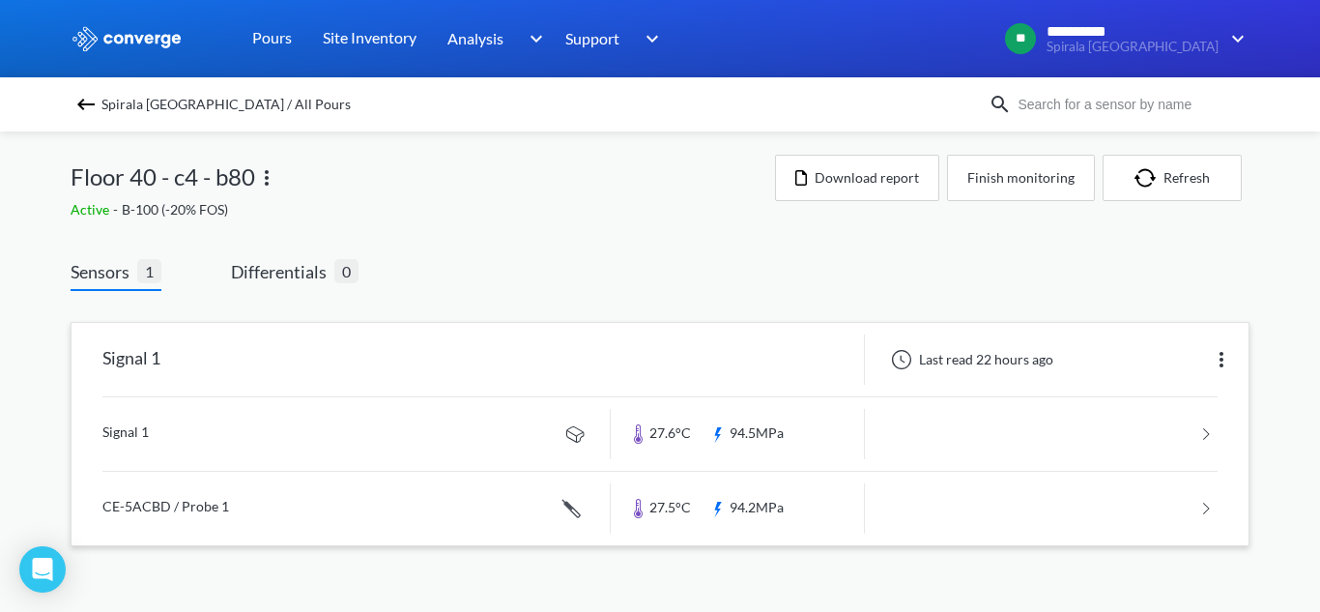
click at [284, 460] on link at bounding box center [659, 433] width 1115 height 73
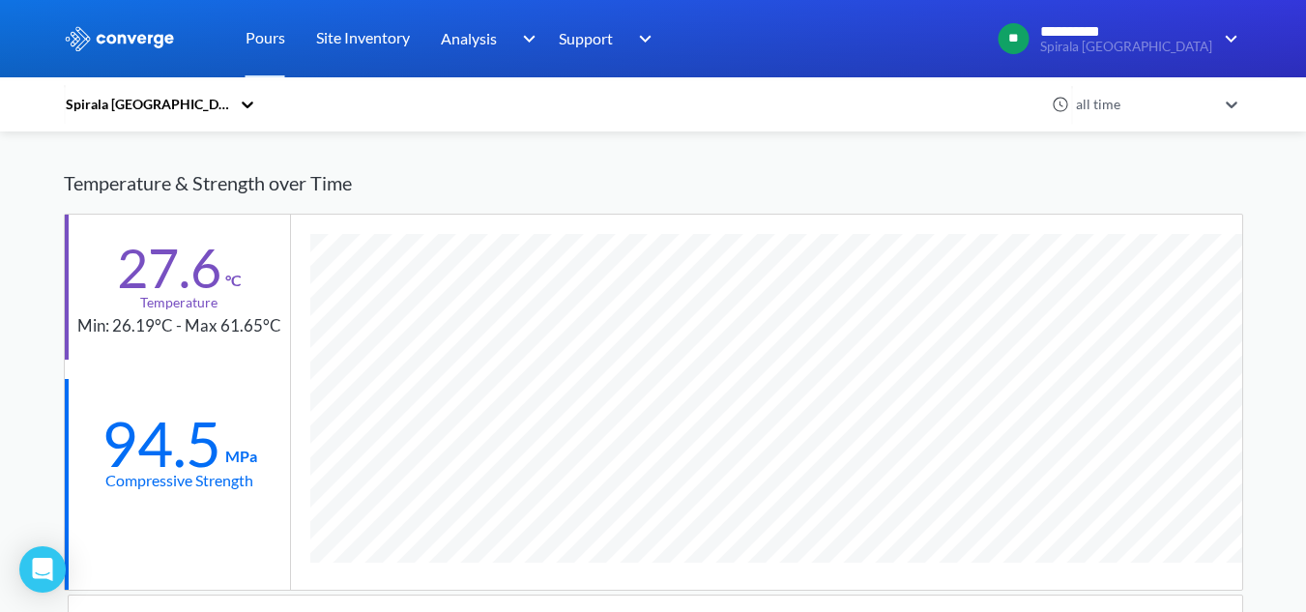
scroll to position [1199, 1179]
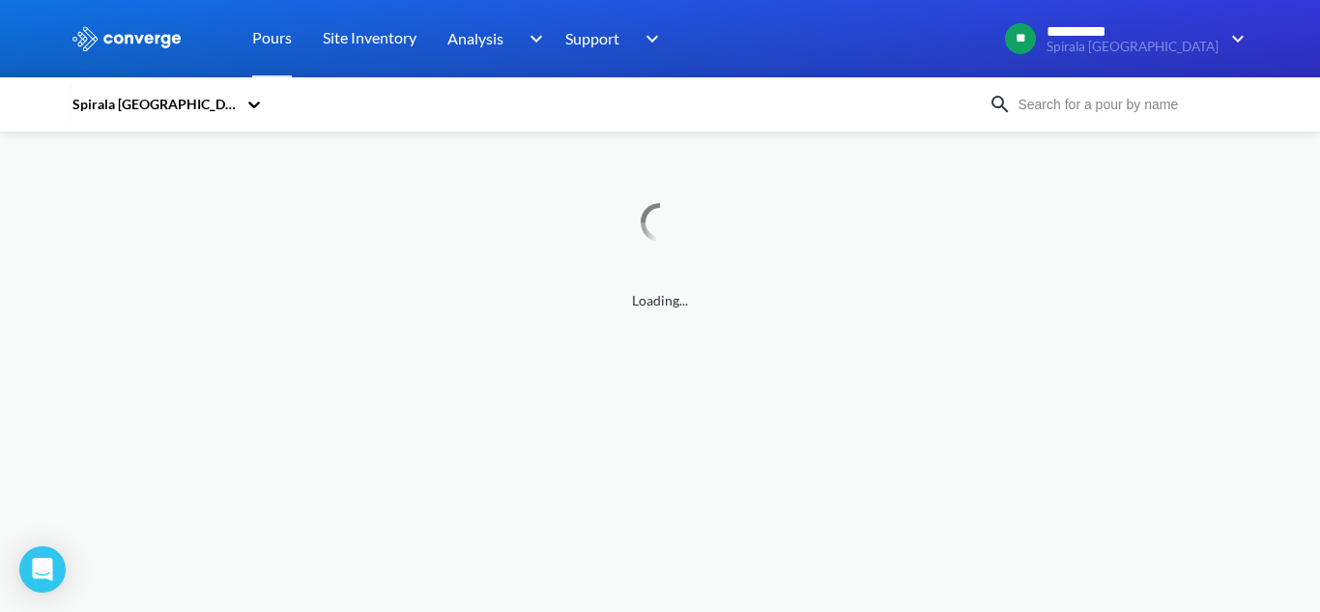
click at [1131, 116] on div "Spirala [GEOGRAPHIC_DATA]" at bounding box center [660, 104] width 1179 height 44
click at [1128, 106] on input at bounding box center [1129, 104] width 234 height 21
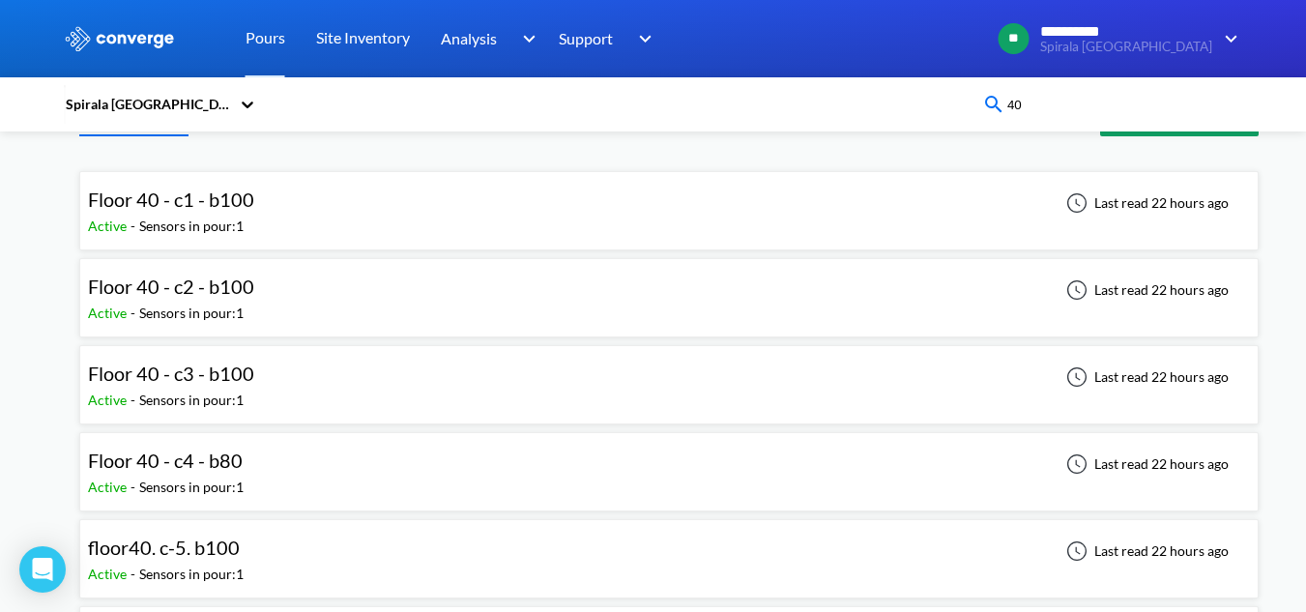
scroll to position [97, 0]
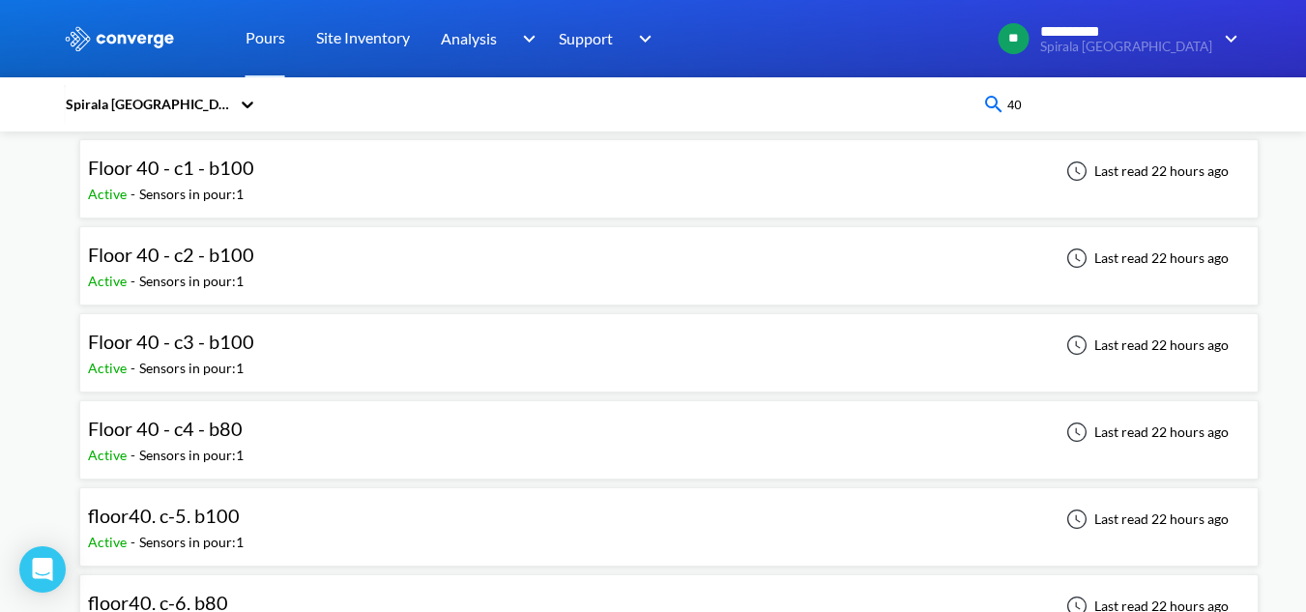
type input "40"
click at [326, 524] on div "floor40. c-5. b100 Active - Sensors in pour: 1 Last read 22 hours ago" at bounding box center [669, 527] width 1162 height 62
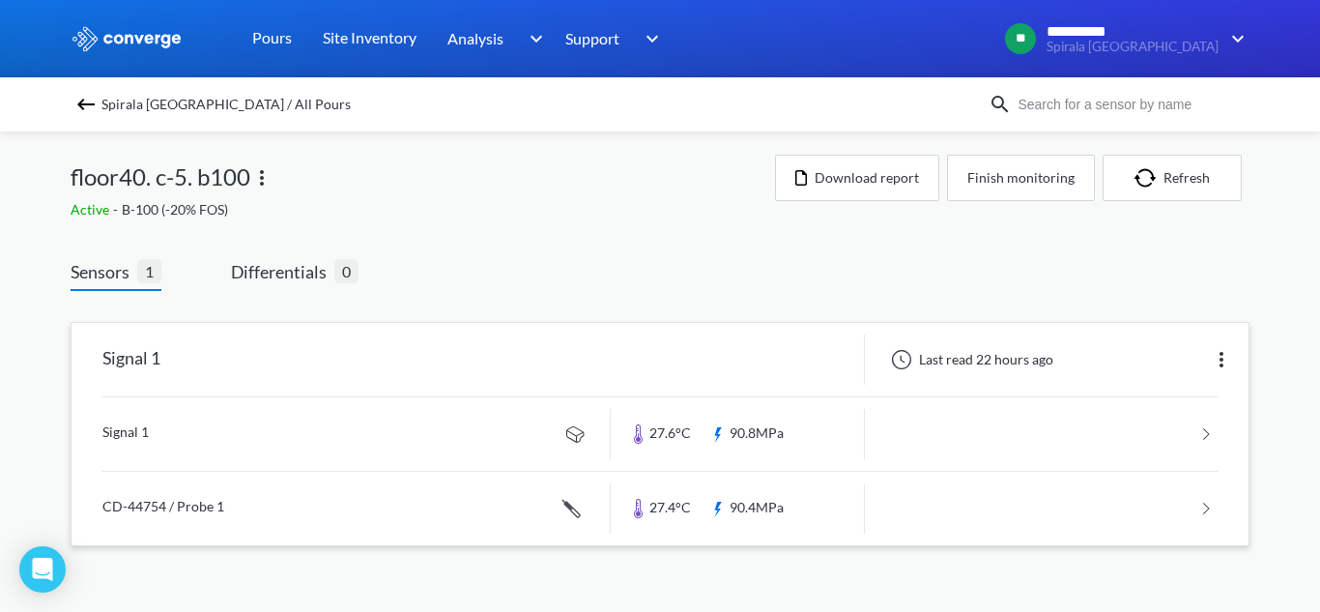
click at [279, 446] on link at bounding box center [659, 433] width 1115 height 73
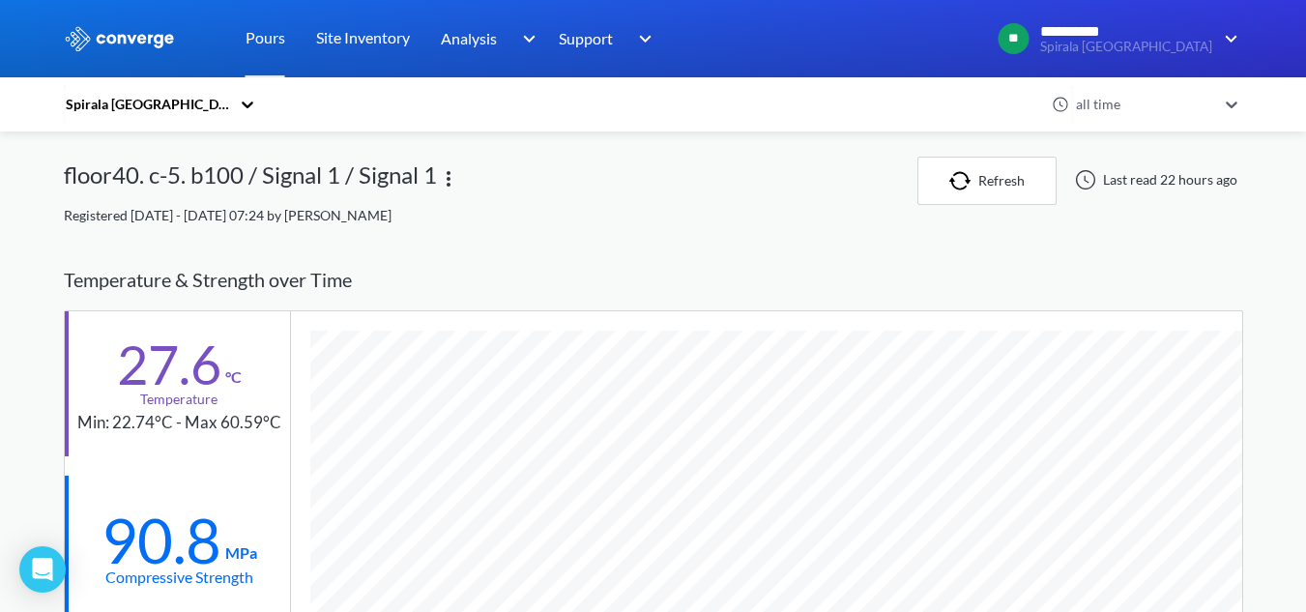
scroll to position [1199, 1179]
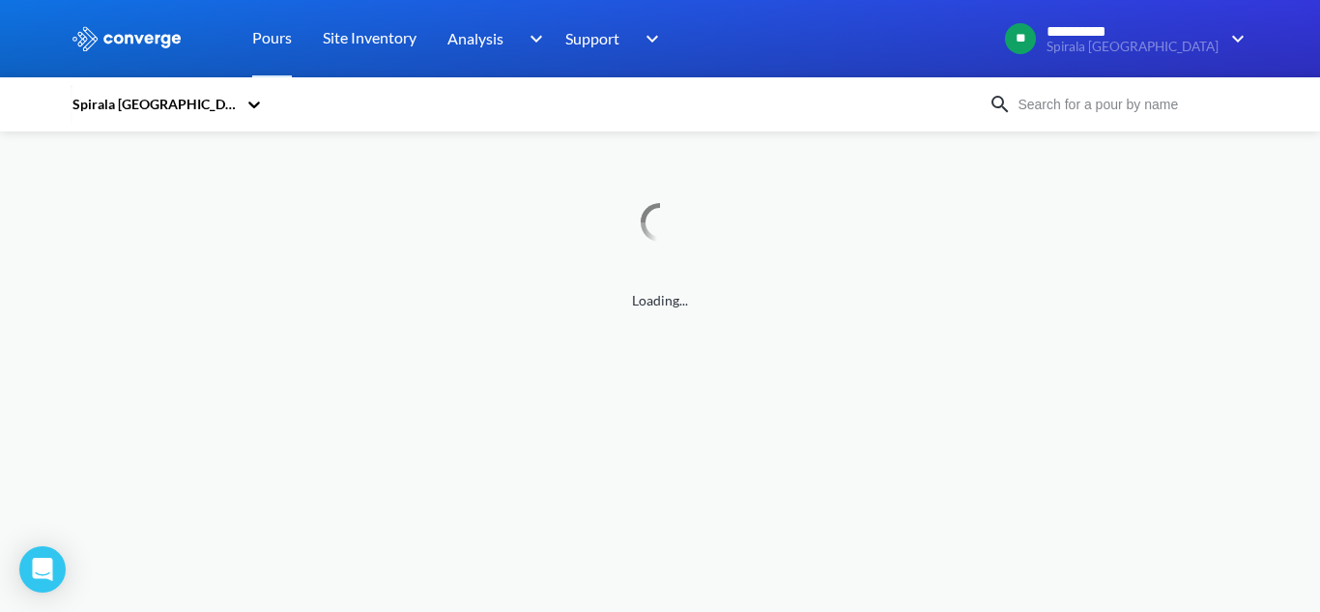
click at [1148, 117] on div "Spirala [GEOGRAPHIC_DATA]" at bounding box center [660, 104] width 1179 height 44
click at [1144, 112] on input at bounding box center [1129, 104] width 234 height 21
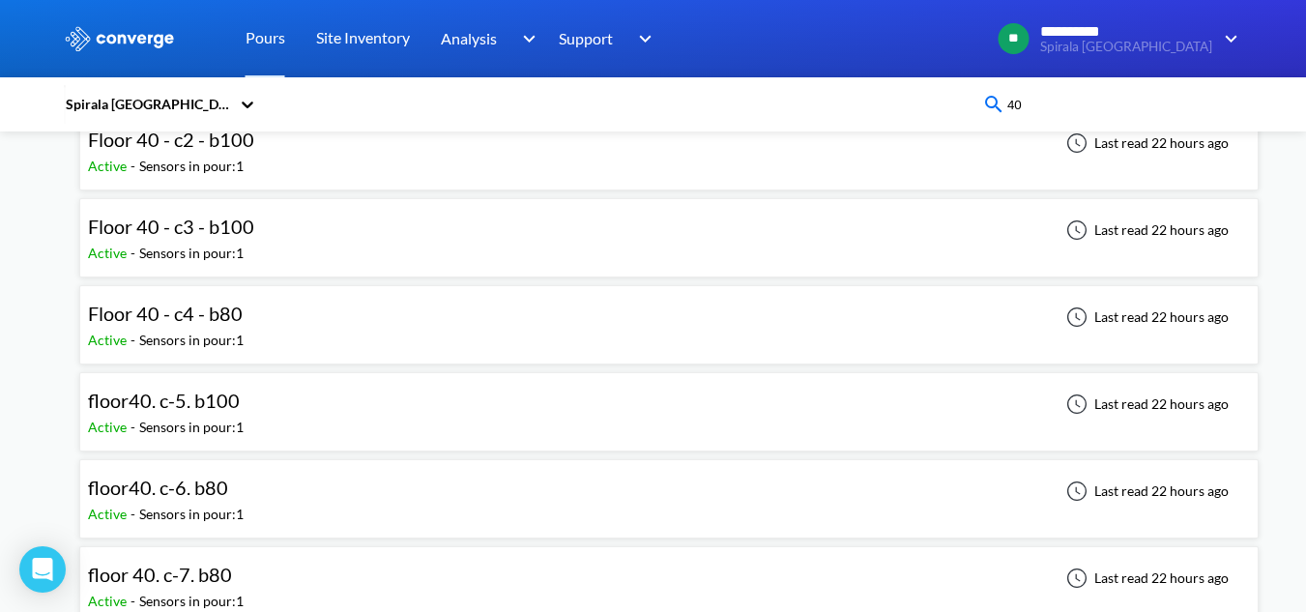
scroll to position [290, 0]
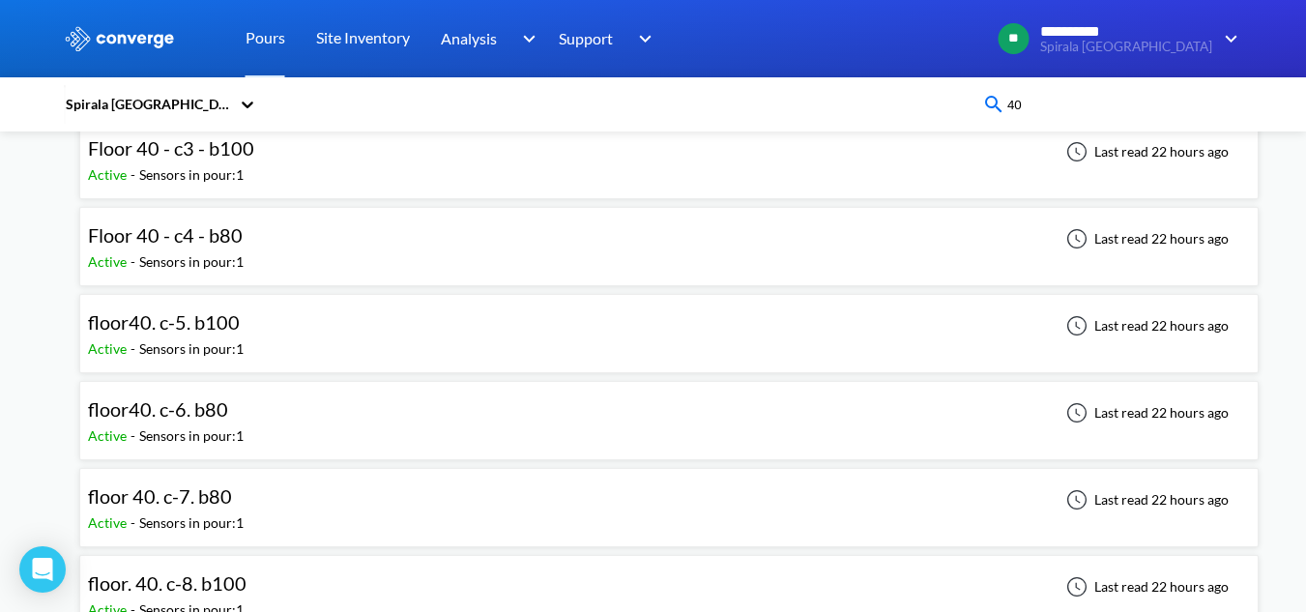
type input "40"
click at [290, 414] on div "floor40. c-6. b80 Active - Sensors in pour: 1 Last read 22 hours ago" at bounding box center [669, 420] width 1162 height 62
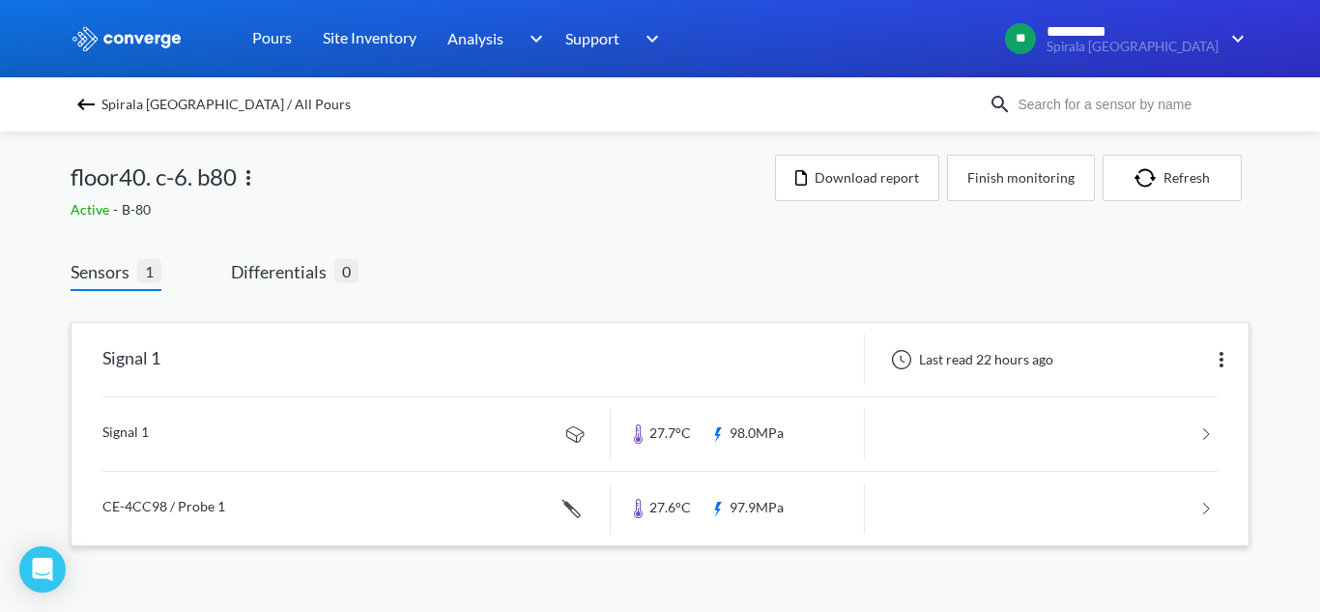
click at [355, 472] on link at bounding box center [659, 508] width 1115 height 73
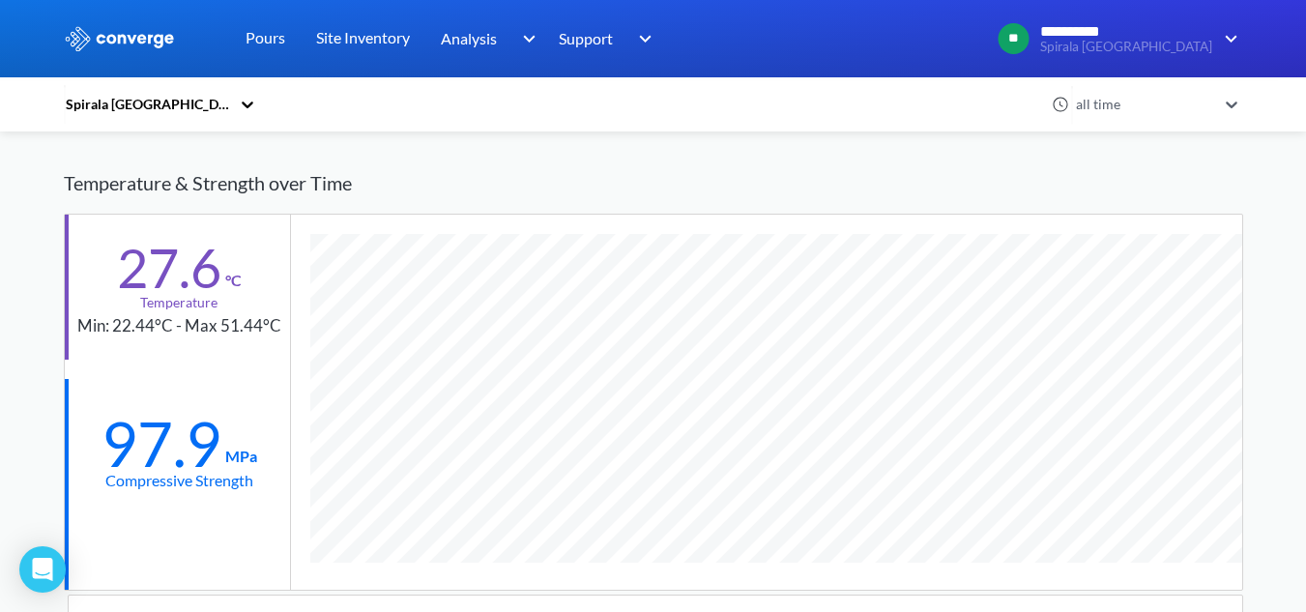
scroll to position [1236, 1179]
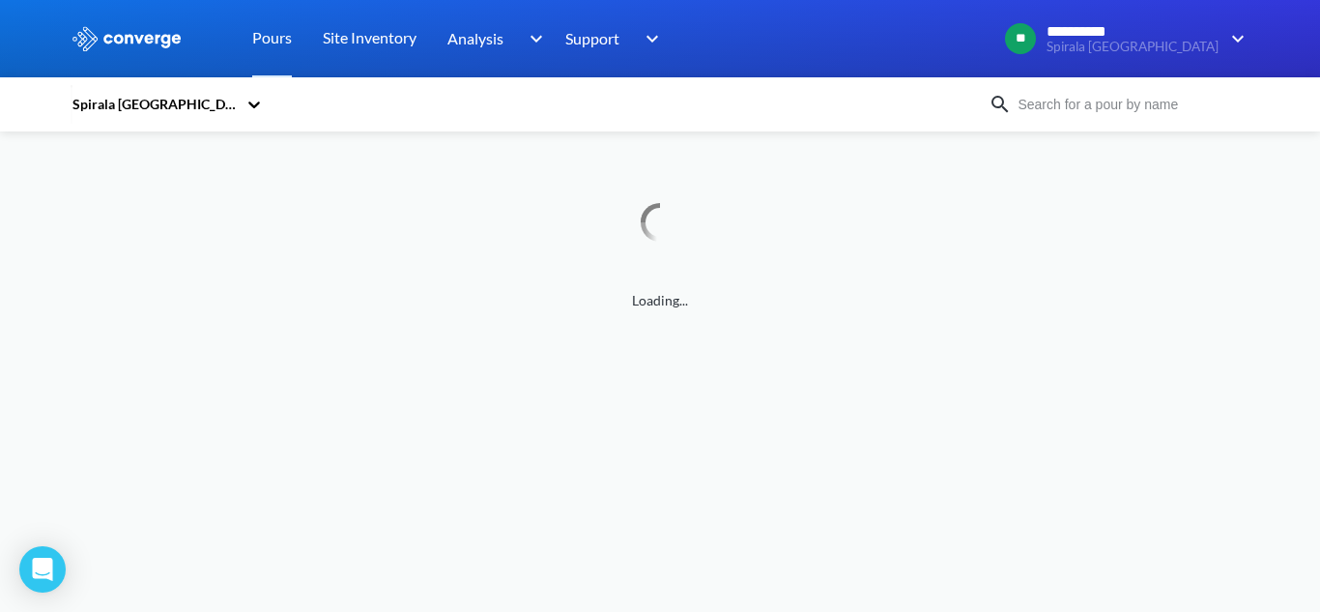
click at [1140, 111] on input at bounding box center [1129, 104] width 234 height 21
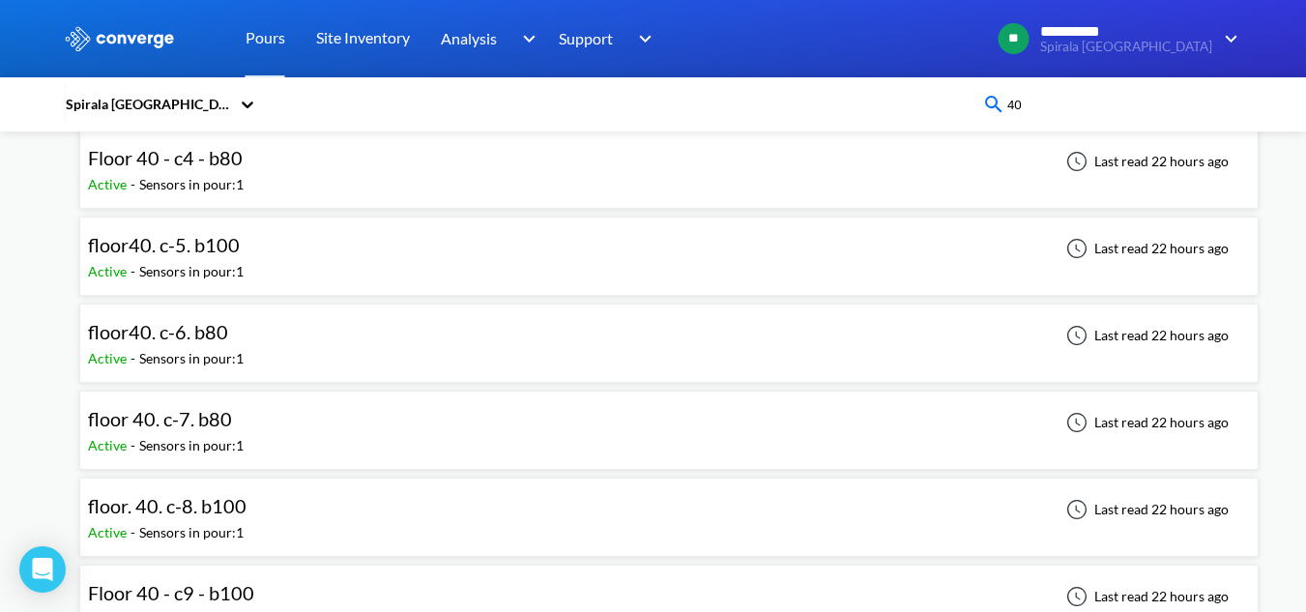
scroll to position [387, 0]
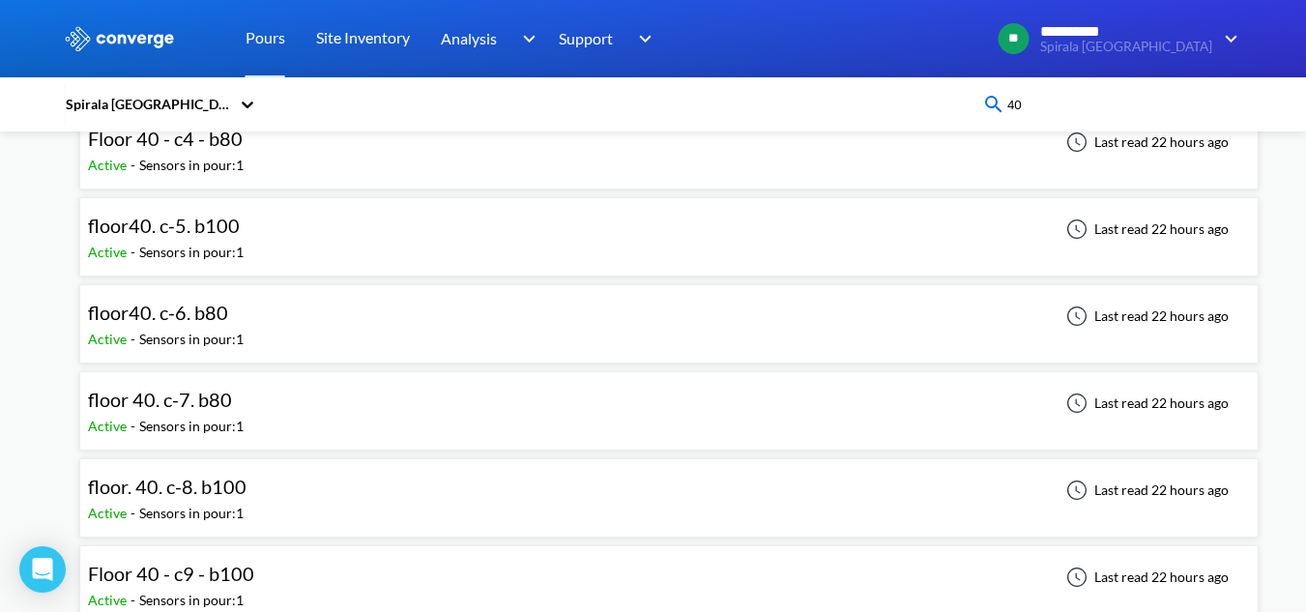
type input "40"
click at [303, 410] on div "floor 40. c-7. b80 Active - Sensors in pour: 1 Last read 22 hours ago" at bounding box center [669, 411] width 1162 height 62
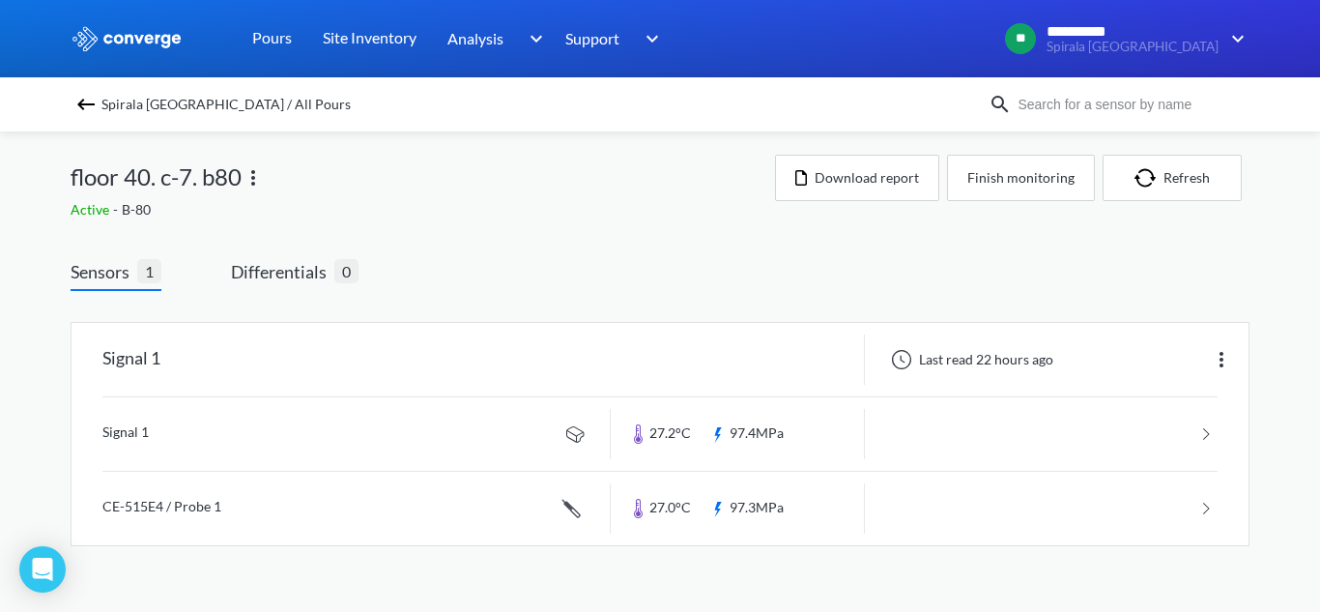
click at [303, 410] on link at bounding box center [659, 433] width 1115 height 73
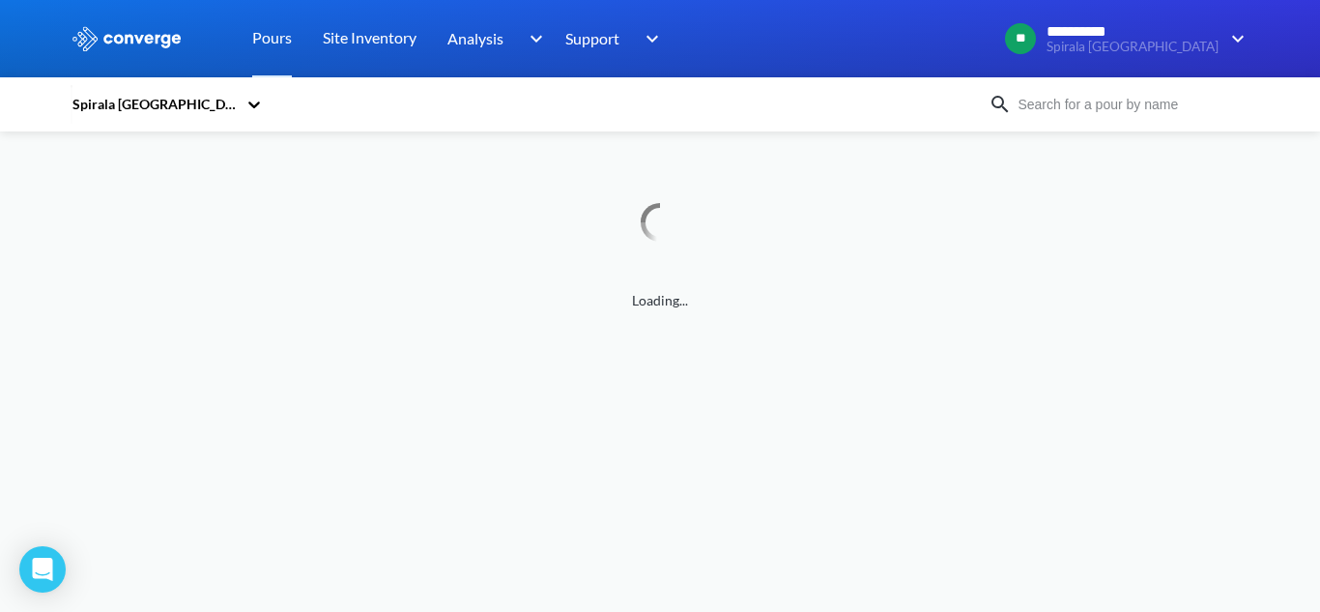
click at [1053, 96] on input at bounding box center [1129, 104] width 234 height 21
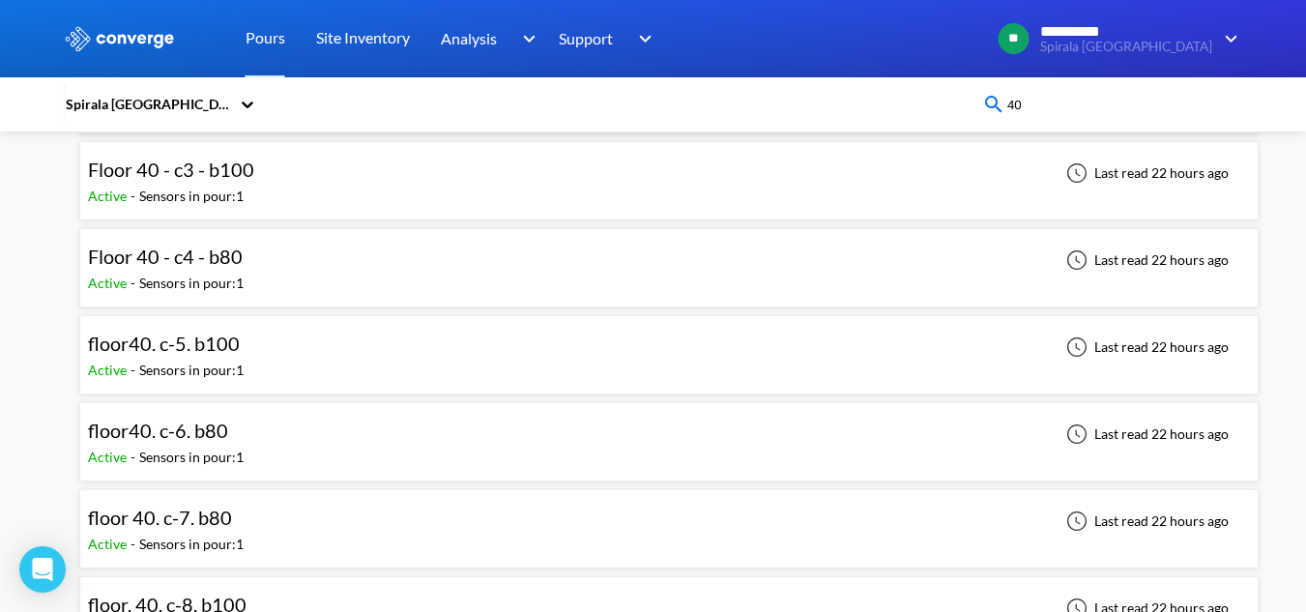
scroll to position [290, 0]
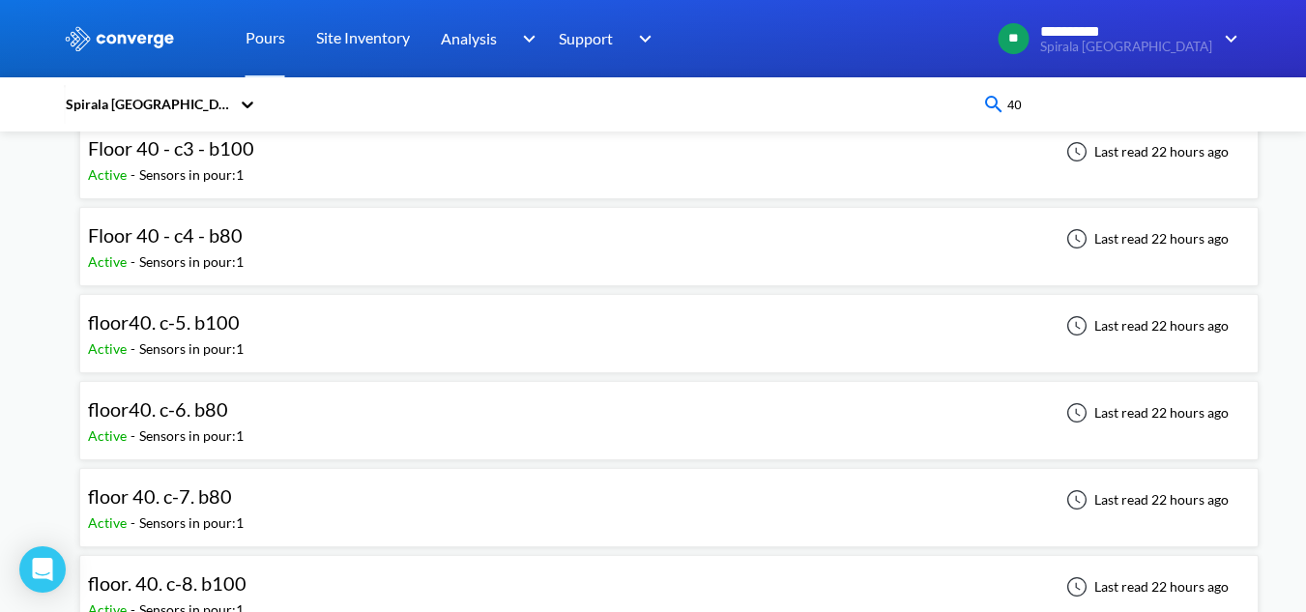
type input "40"
click at [302, 559] on div "floor. 40. c-8. b100 Active - Sensors in pour: 1 Last read 22 hours ago" at bounding box center [668, 594] width 1179 height 79
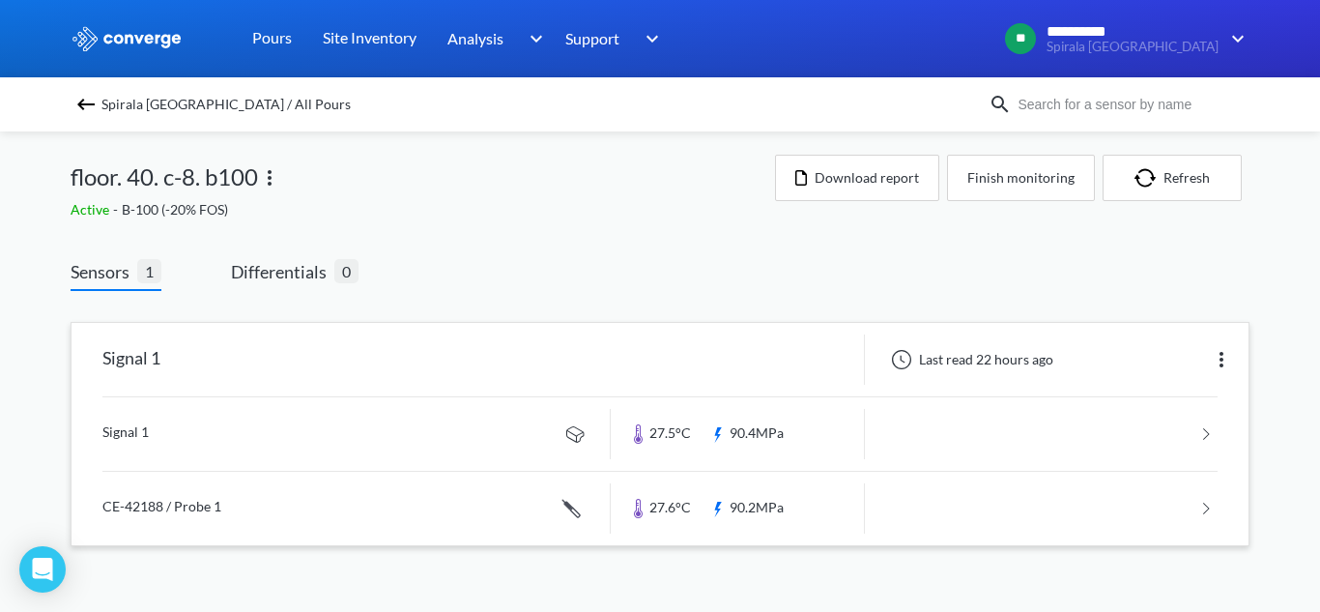
click at [322, 444] on link at bounding box center [659, 433] width 1115 height 73
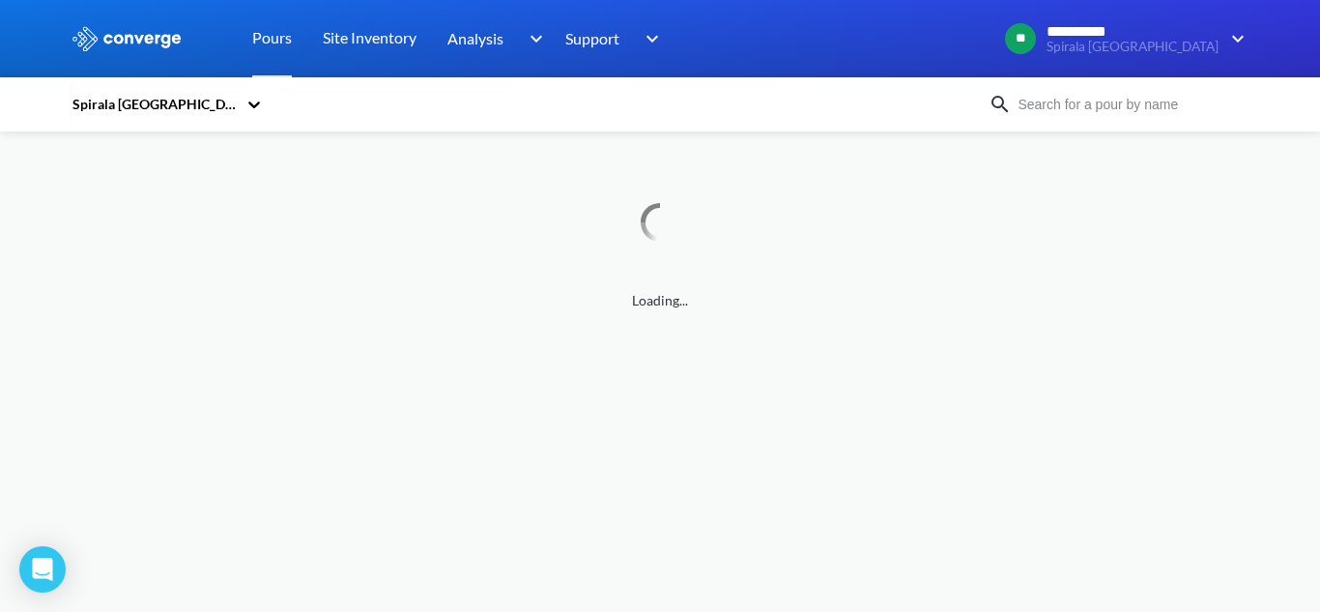
click at [1066, 95] on input at bounding box center [1129, 104] width 234 height 21
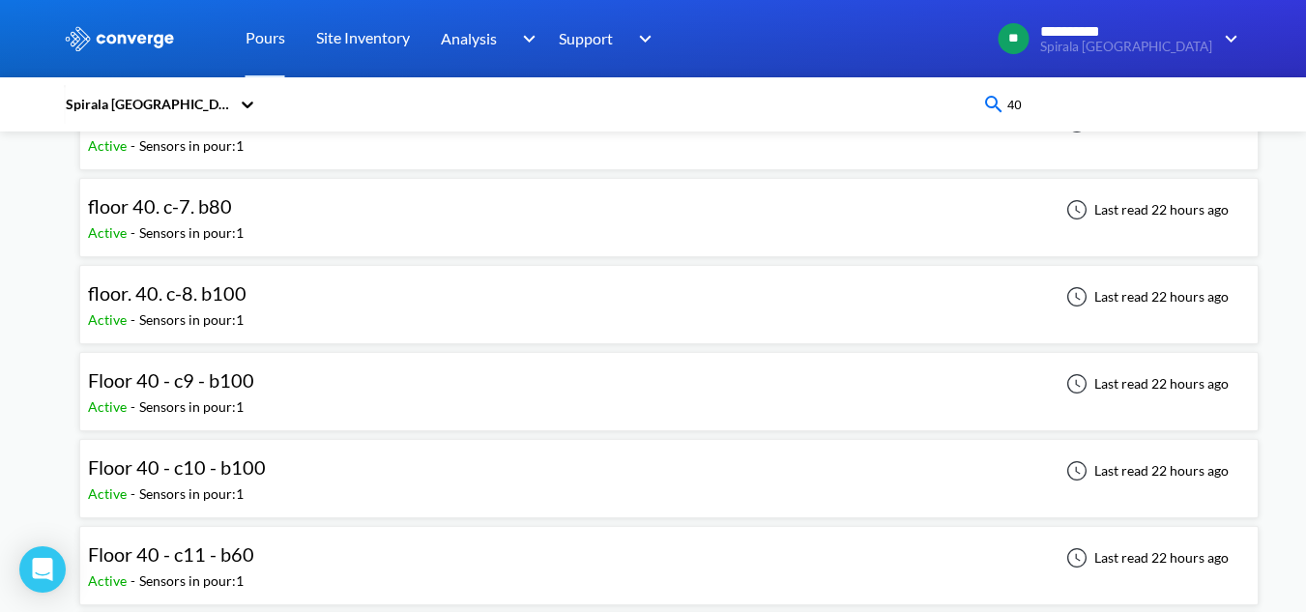
type input "40"
click at [314, 381] on div "Floor 40 - c9 - b100 Active - Sensors in pour: 1 Last read 22 hours ago" at bounding box center [669, 391] width 1162 height 62
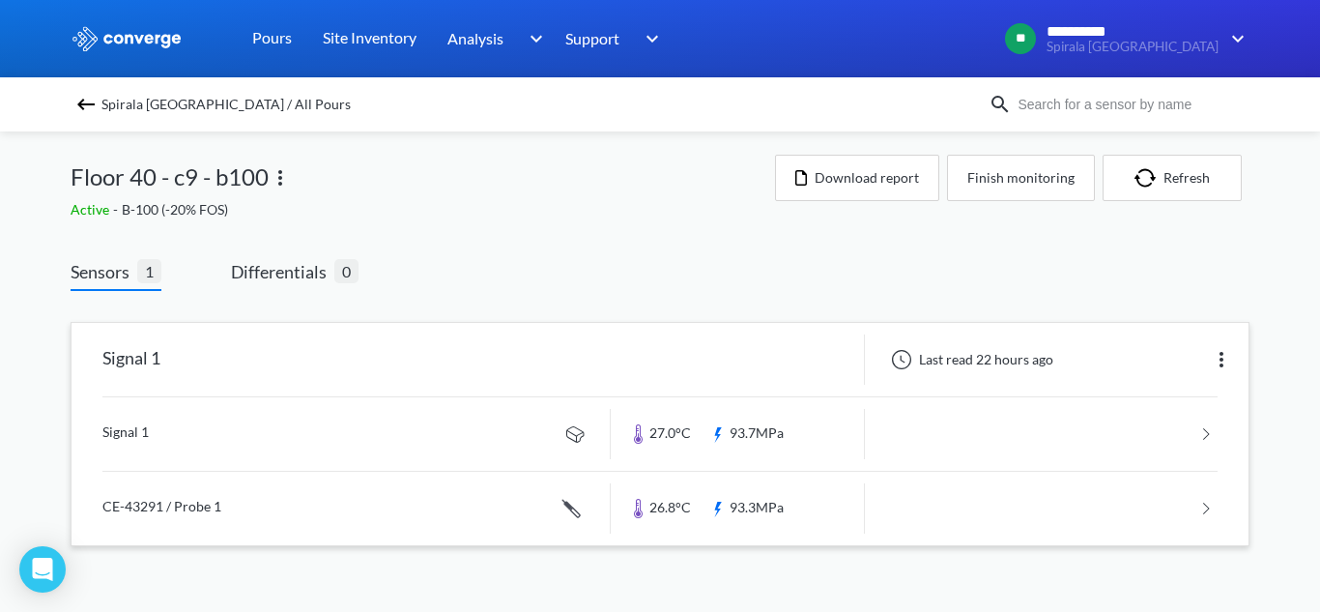
click at [407, 447] on link at bounding box center [659, 433] width 1115 height 73
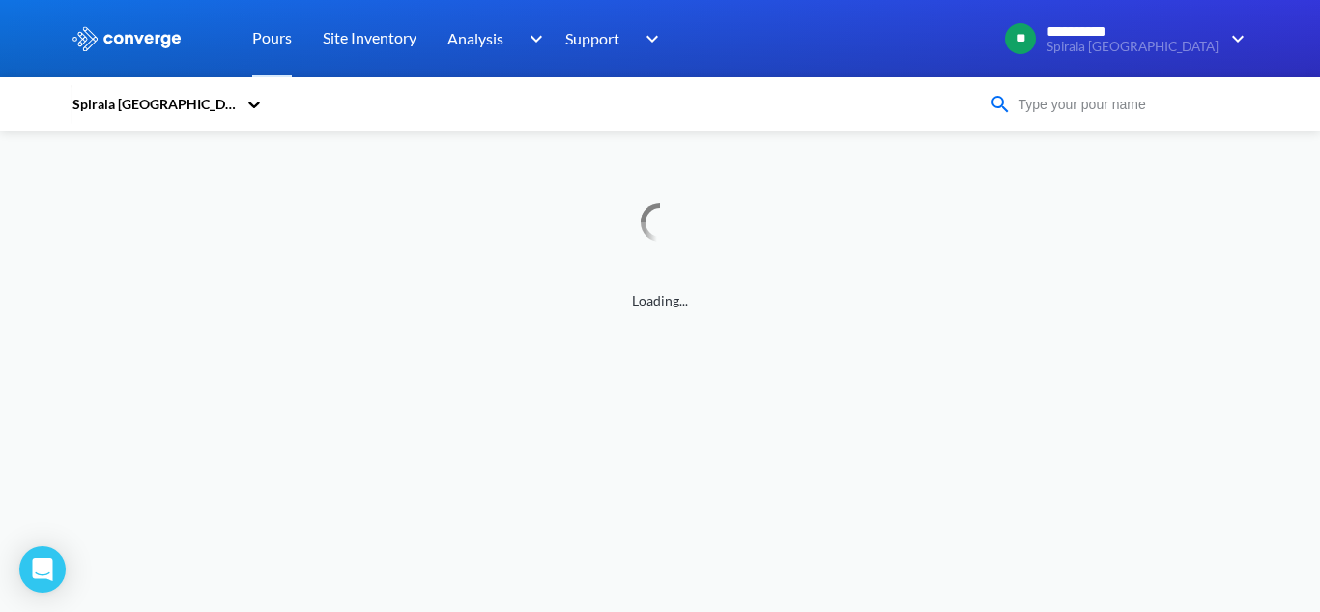
click at [1205, 108] on input at bounding box center [1129, 104] width 234 height 21
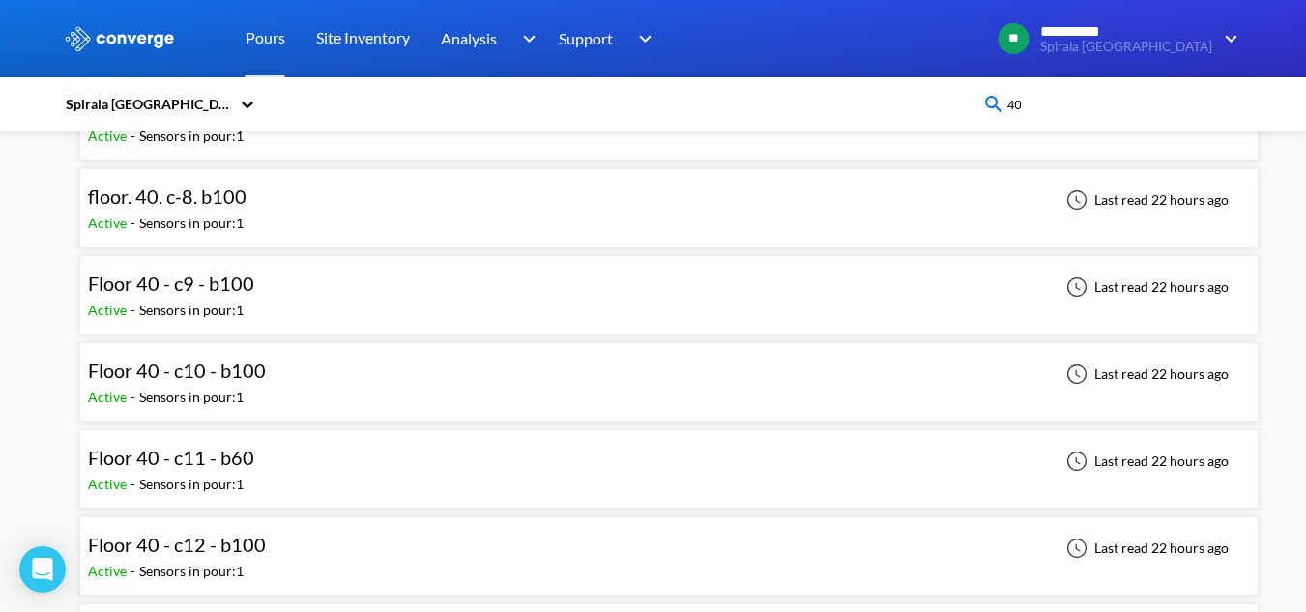
type input "40"
click at [355, 395] on div "Floor 40 - c10 - b100 Active - Sensors in pour: 1 Last read 22 hours ago" at bounding box center [669, 382] width 1162 height 62
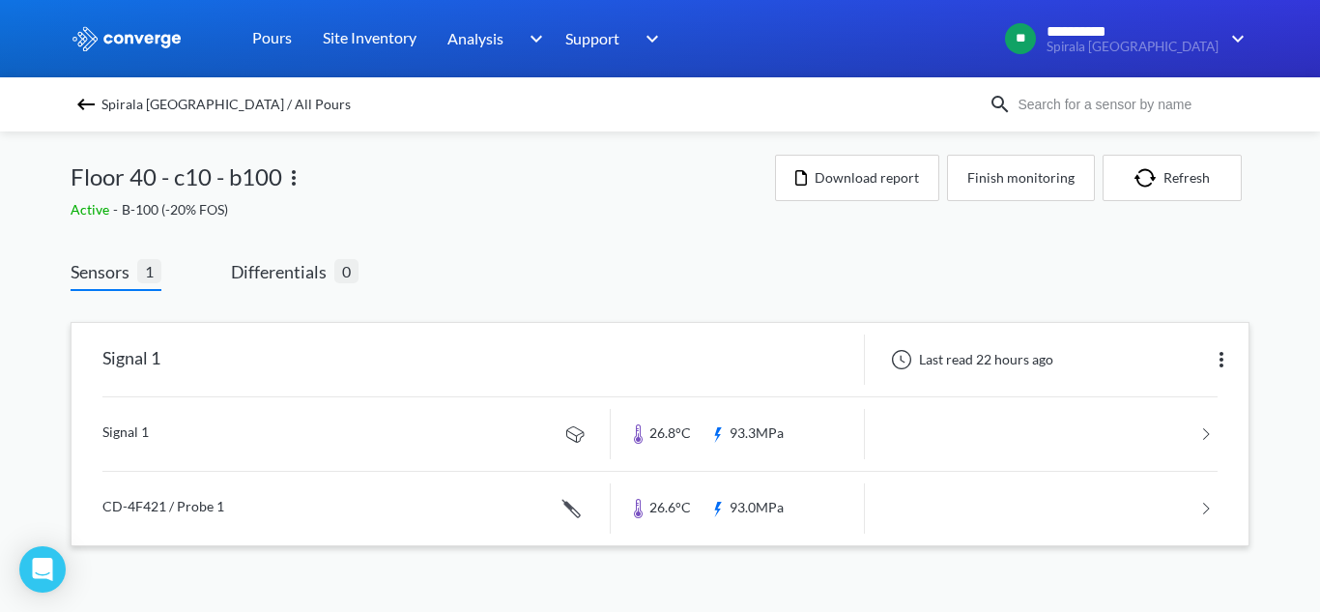
click at [303, 423] on link at bounding box center [659, 433] width 1115 height 73
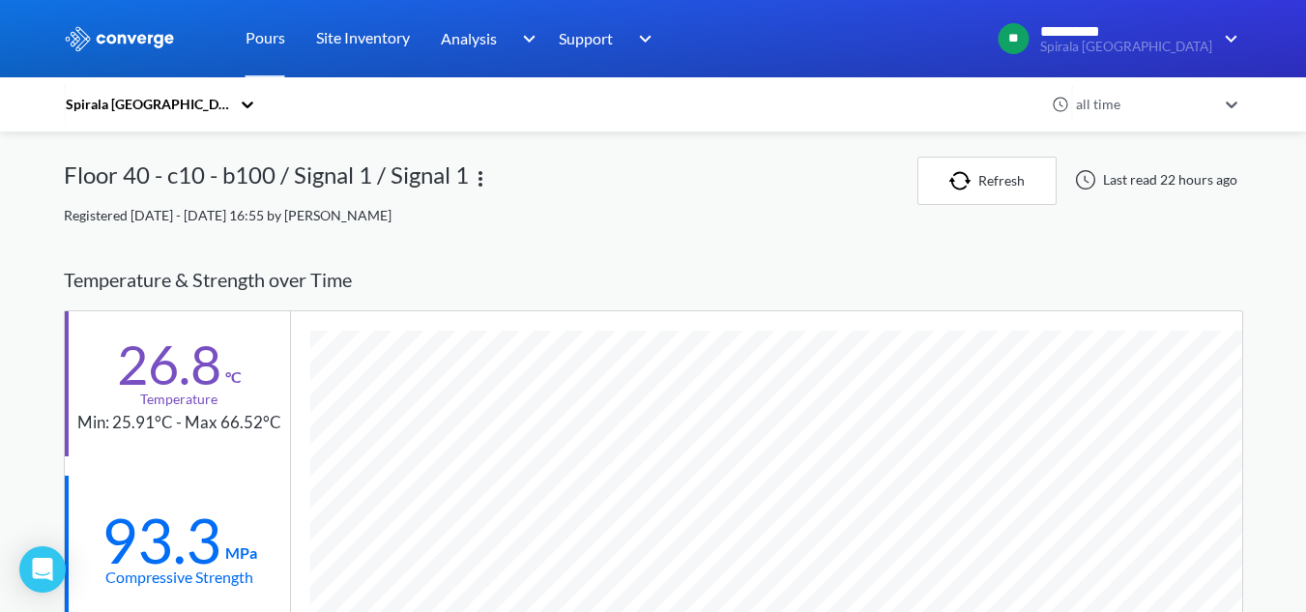
scroll to position [1199, 1179]
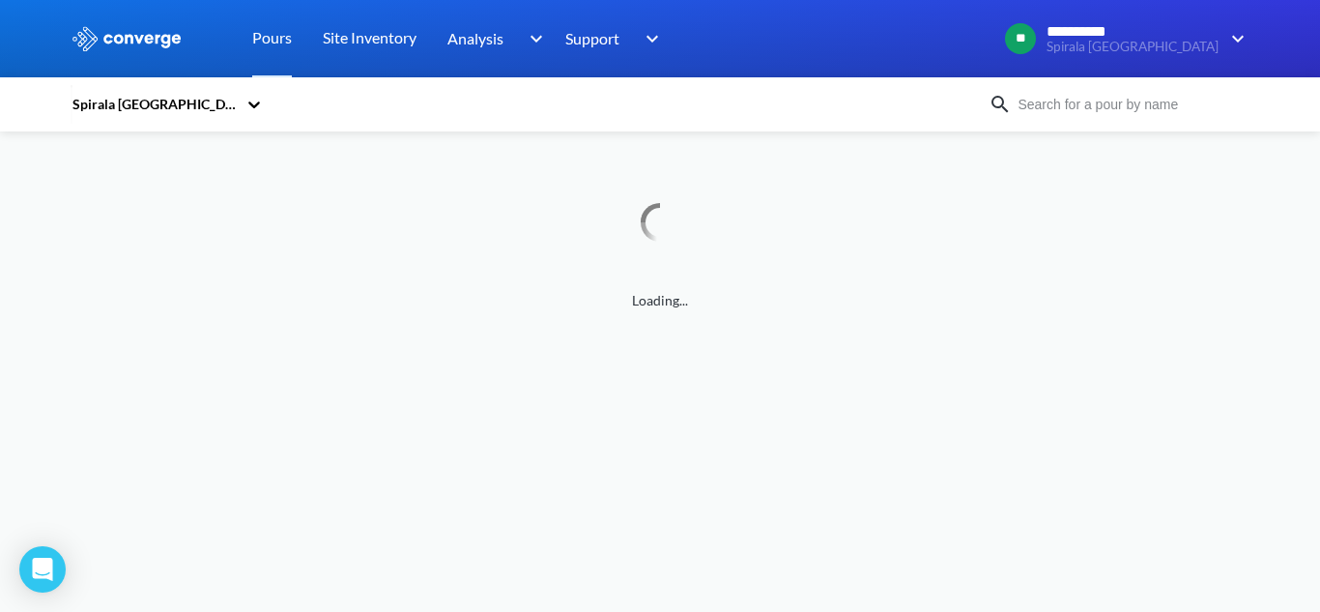
click at [1058, 107] on input at bounding box center [1129, 104] width 234 height 21
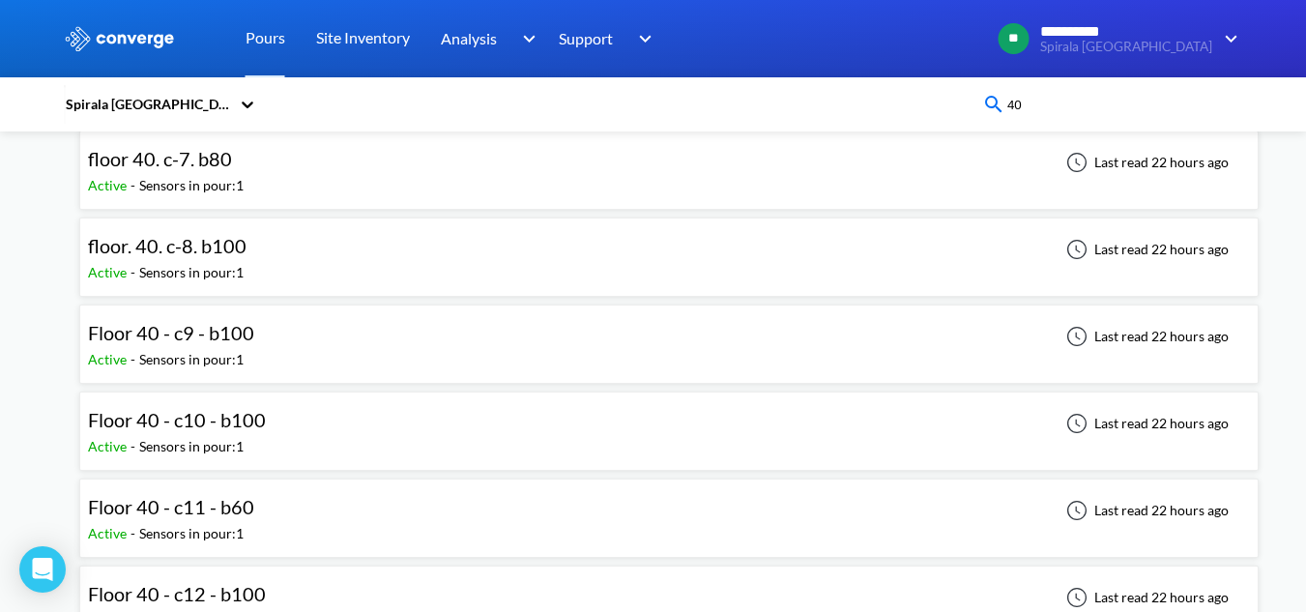
scroll to position [763, 0]
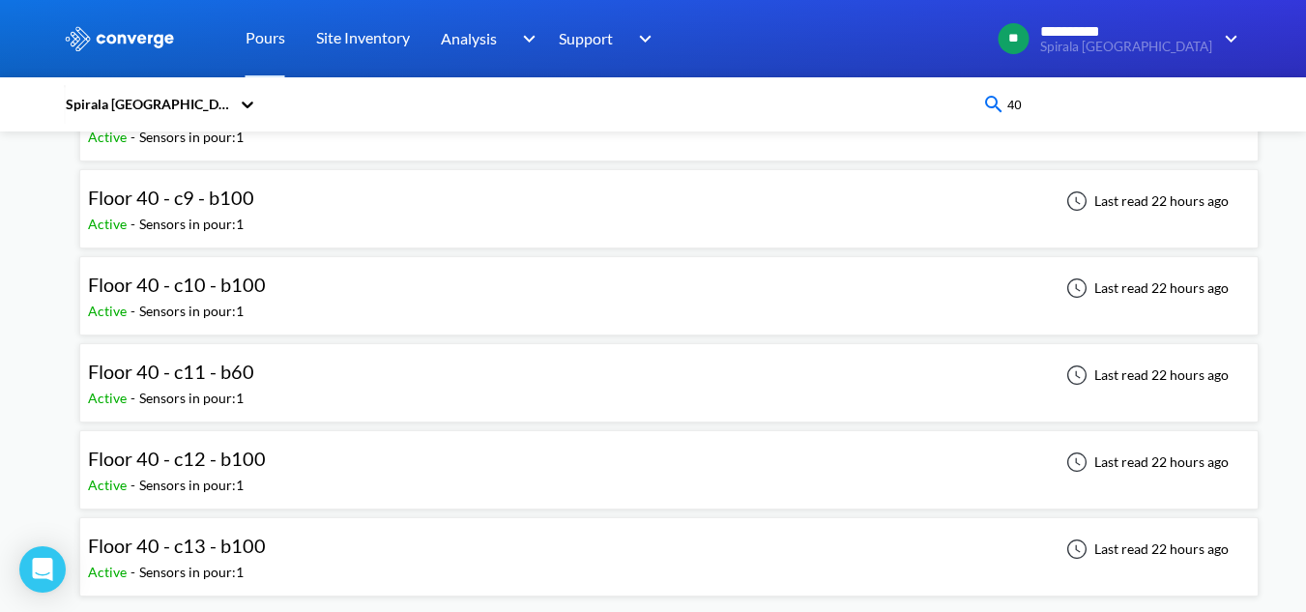
type input "40"
click at [309, 384] on div "Floor 40 - c11 - b60 Active - Sensors in pour: 1 Last read 22 hours ago" at bounding box center [669, 383] width 1162 height 62
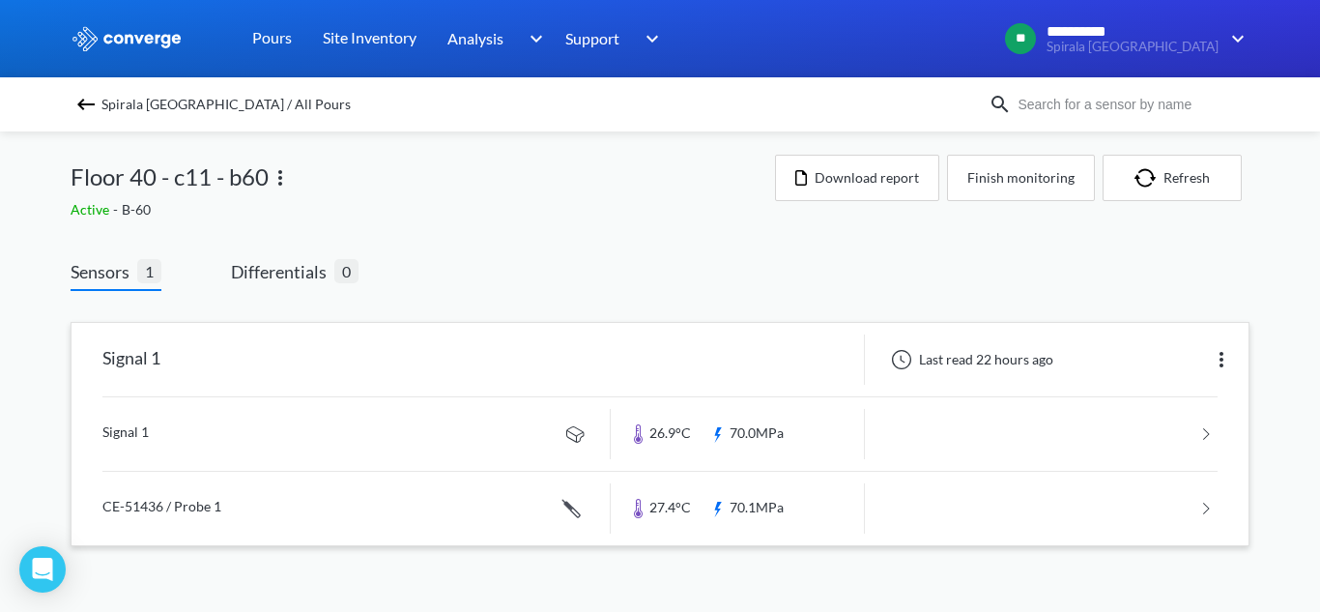
click at [407, 455] on link at bounding box center [659, 433] width 1115 height 73
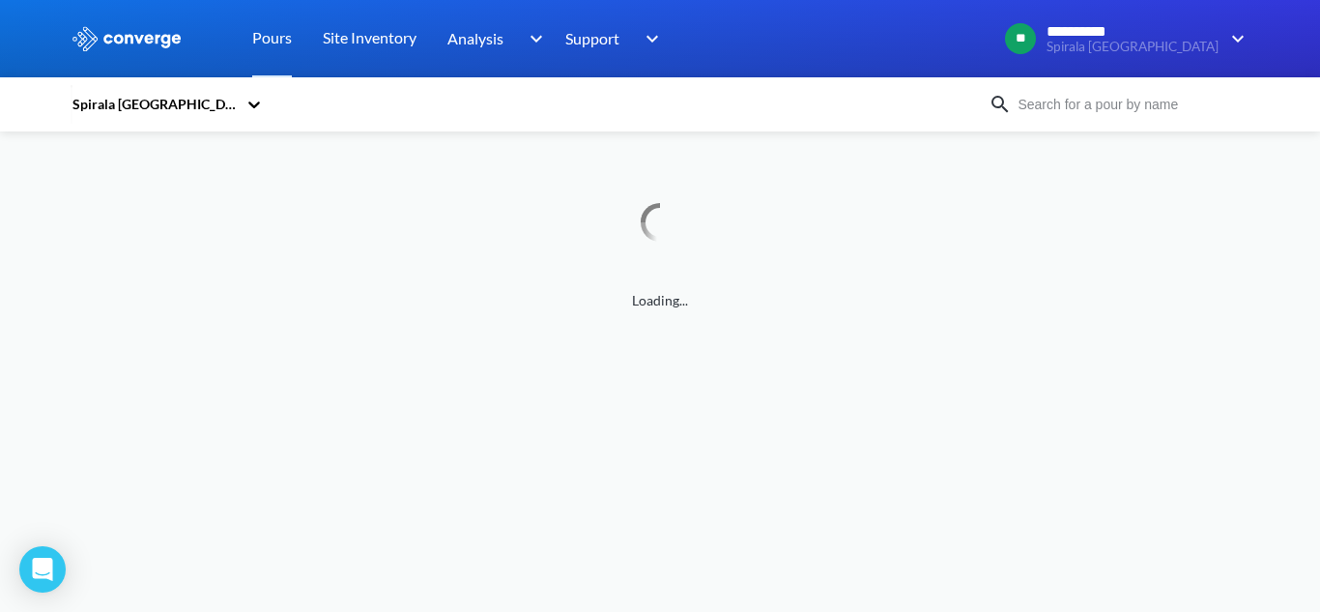
click at [1056, 104] on input at bounding box center [1129, 104] width 234 height 21
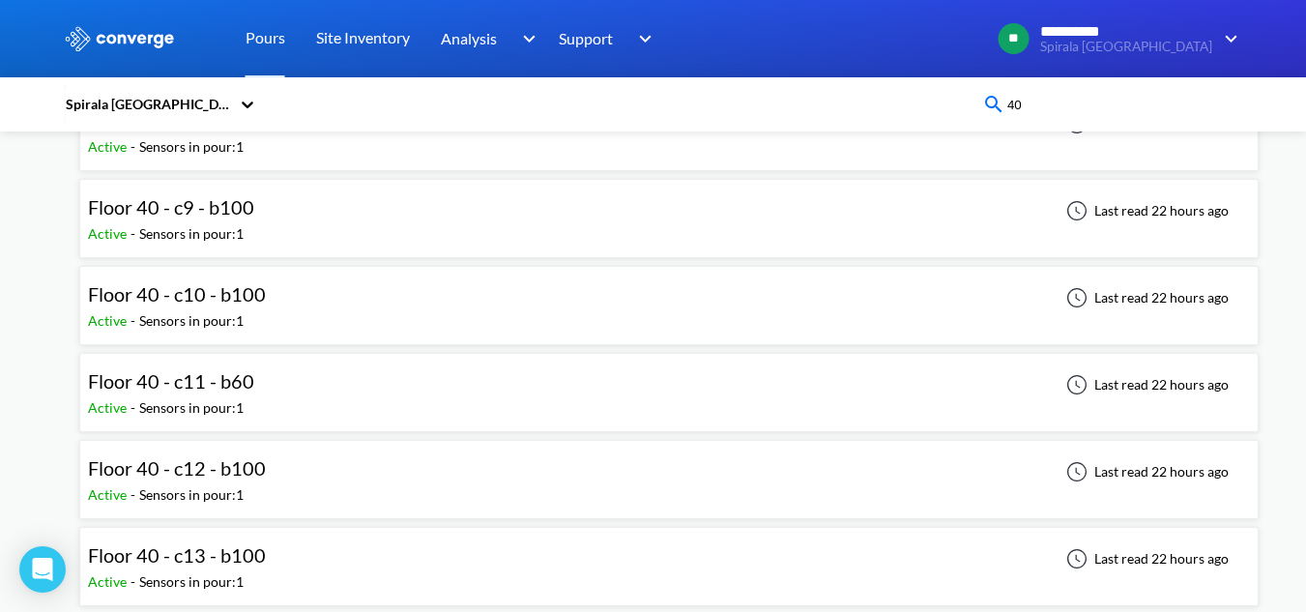
scroll to position [763, 0]
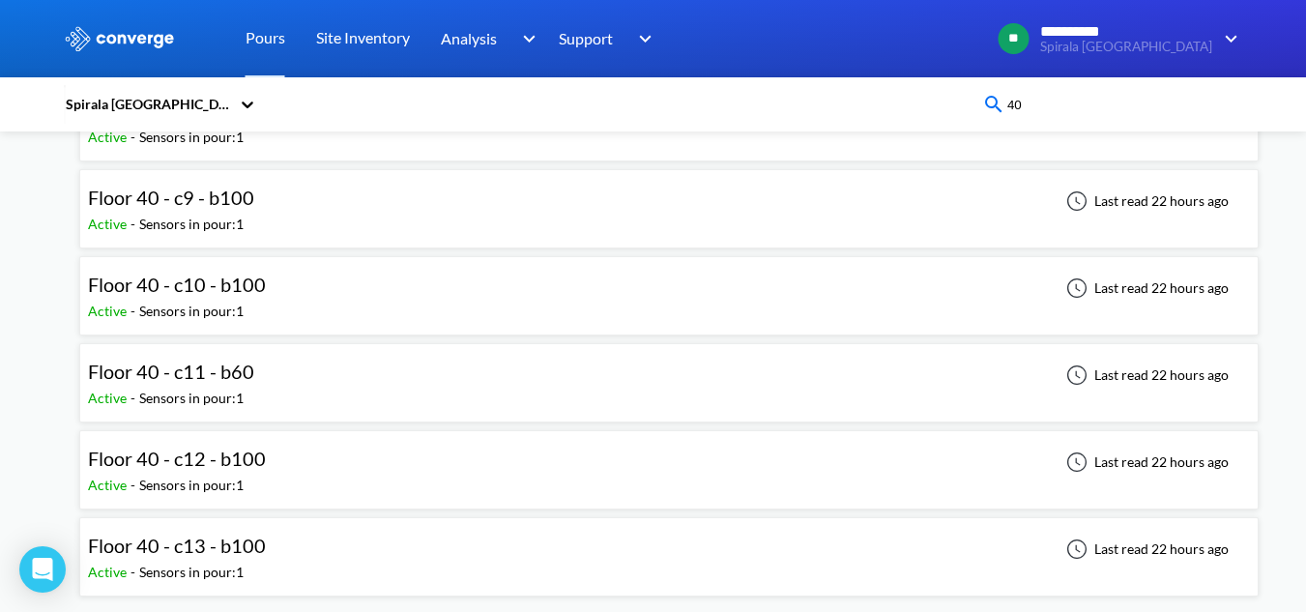
type input "40"
click at [256, 475] on div "Active - Sensors in pour: 1" at bounding box center [181, 485] width 187 height 21
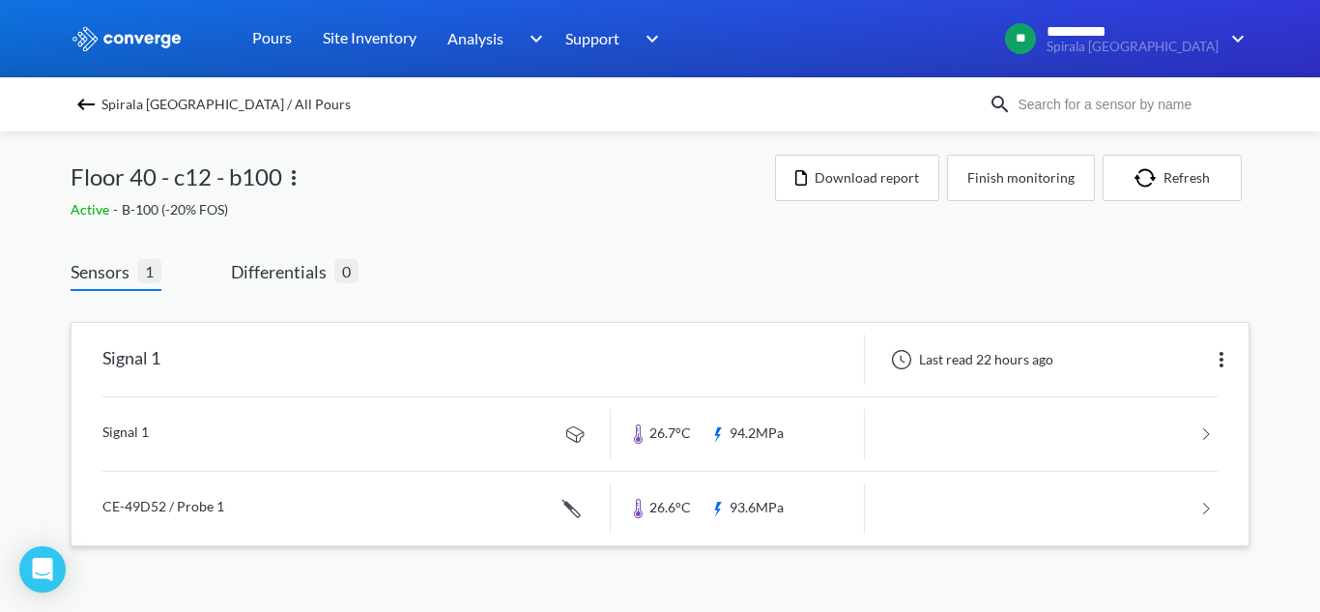
click at [412, 450] on link at bounding box center [659, 433] width 1115 height 73
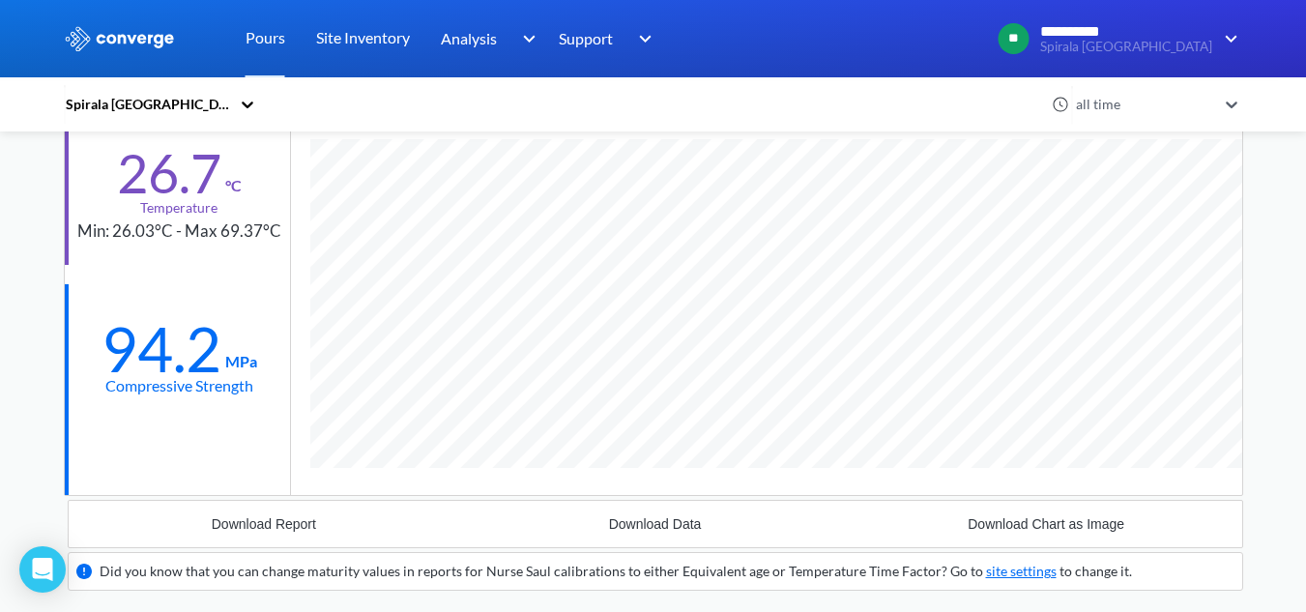
scroll to position [193, 0]
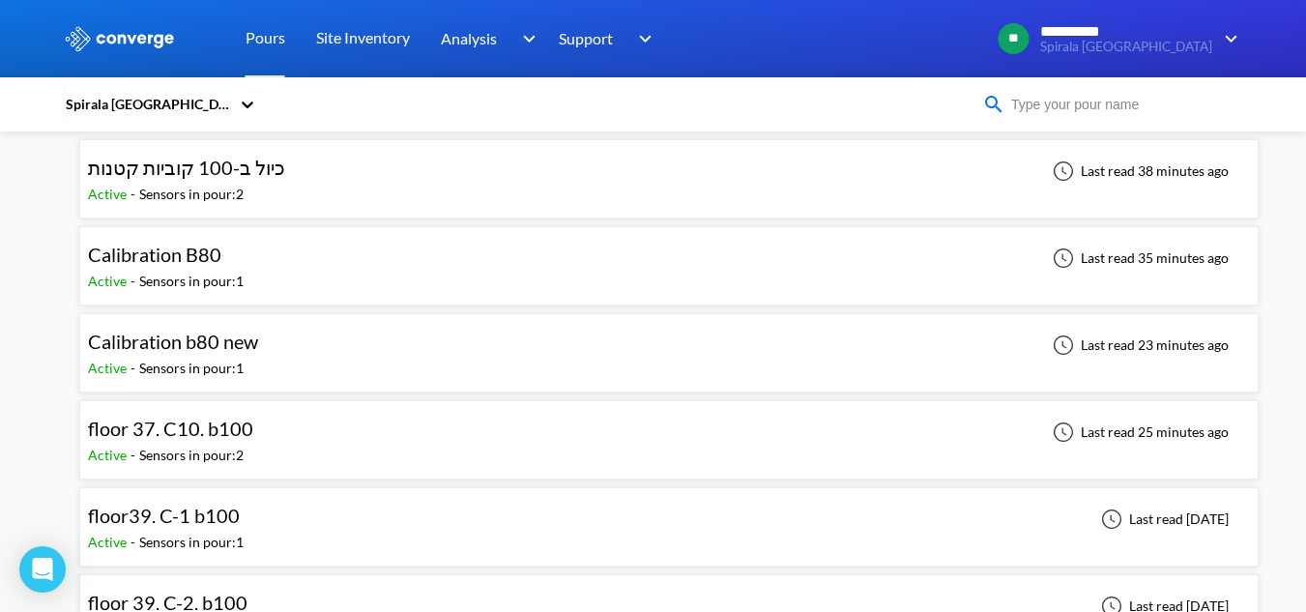
click at [1181, 105] on input at bounding box center [1122, 104] width 234 height 21
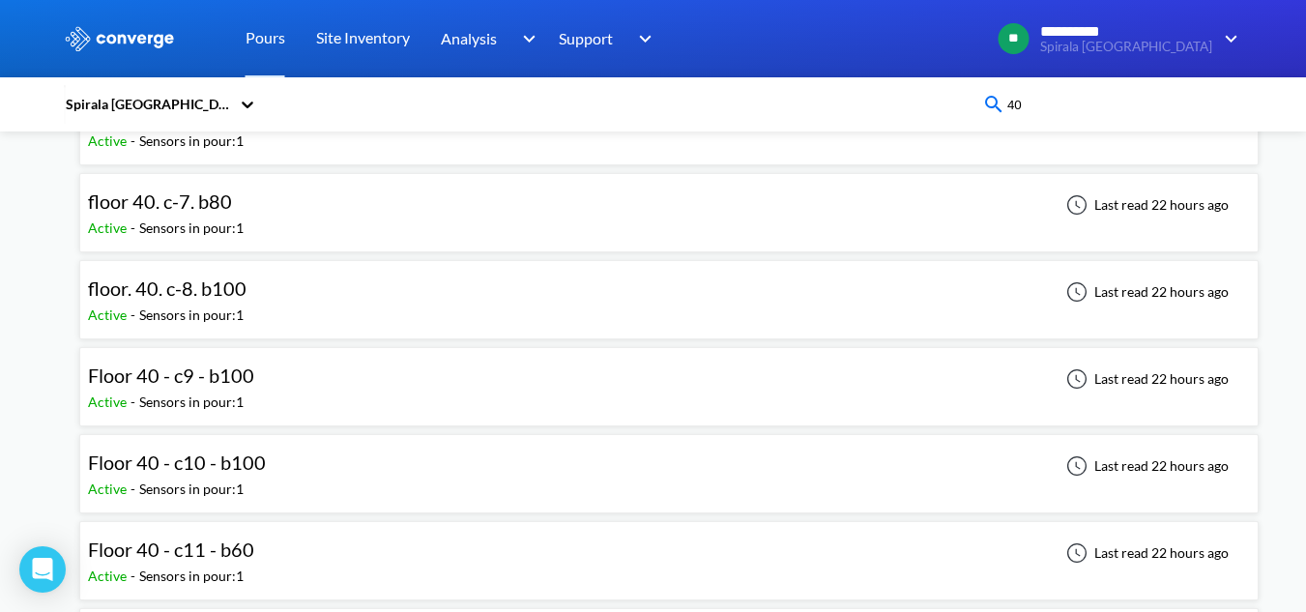
scroll to position [763, 0]
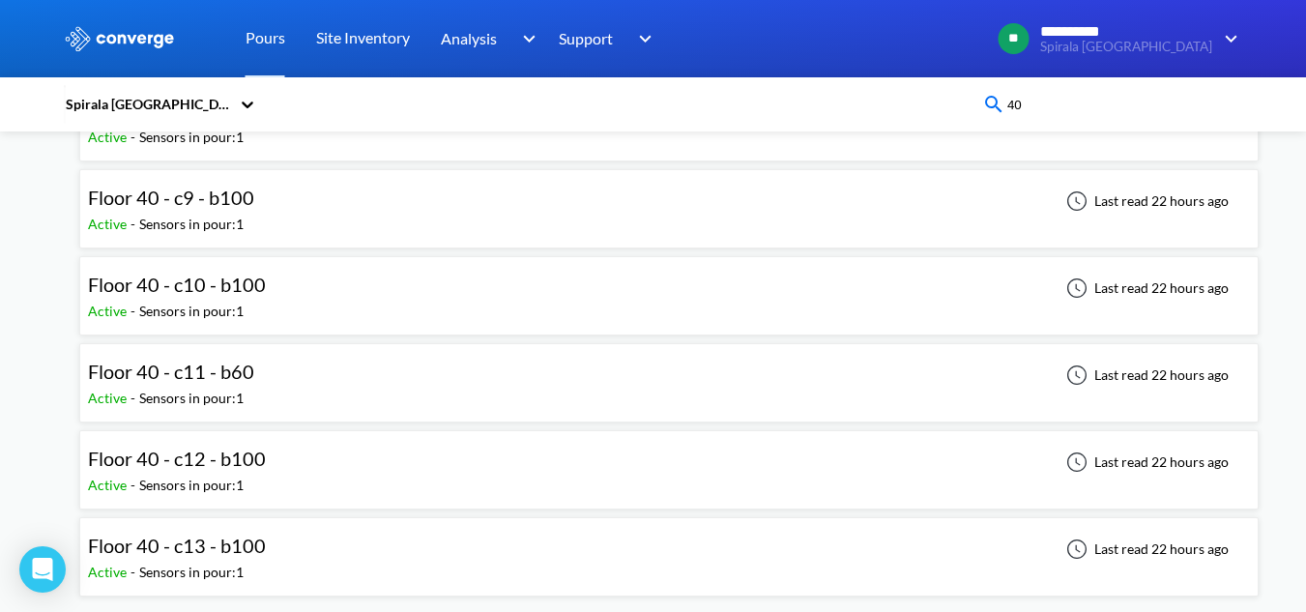
type input "40"
click at [313, 536] on div "Floor 40 - c13 - b100 Active - Sensors in pour: 1 Last read 22 hours ago" at bounding box center [669, 557] width 1162 height 62
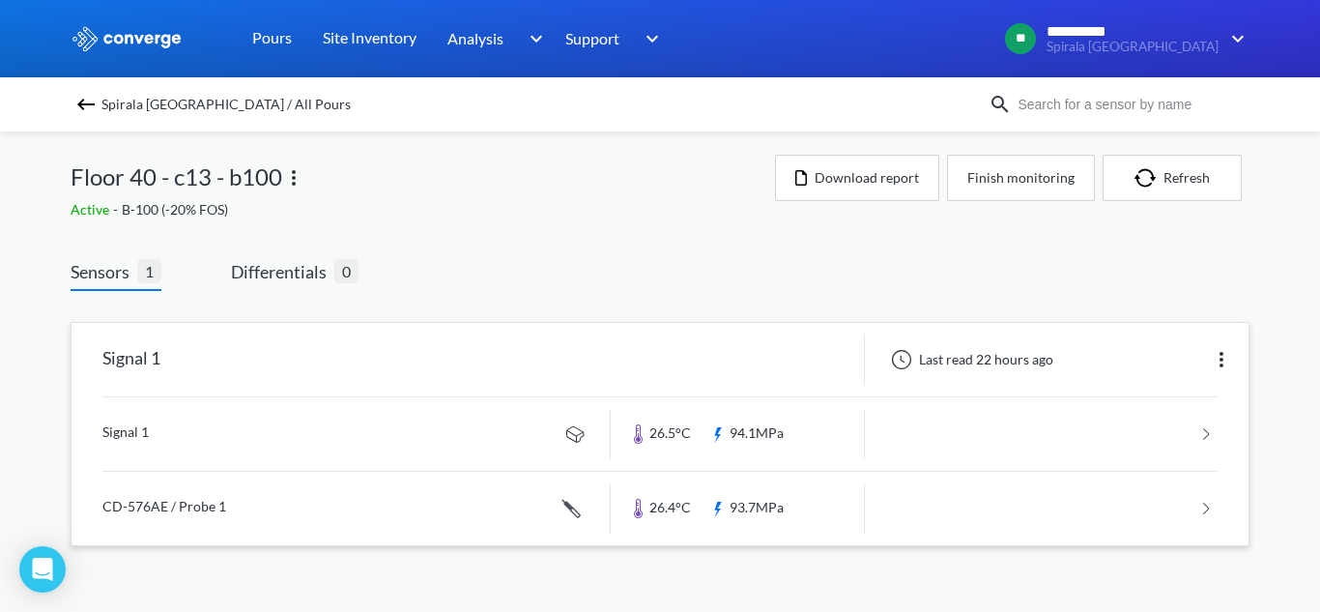
click at [384, 414] on link at bounding box center [659, 433] width 1115 height 73
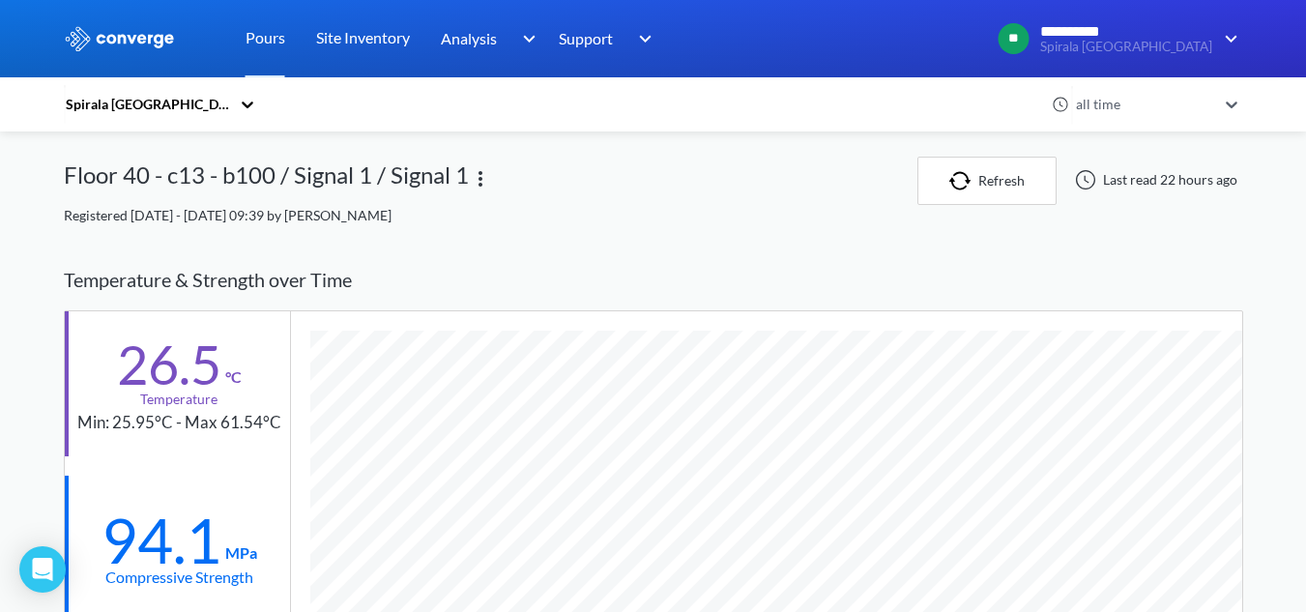
scroll to position [1199, 1179]
click at [1168, 101] on div "all time" at bounding box center [1143, 104] width 145 height 21
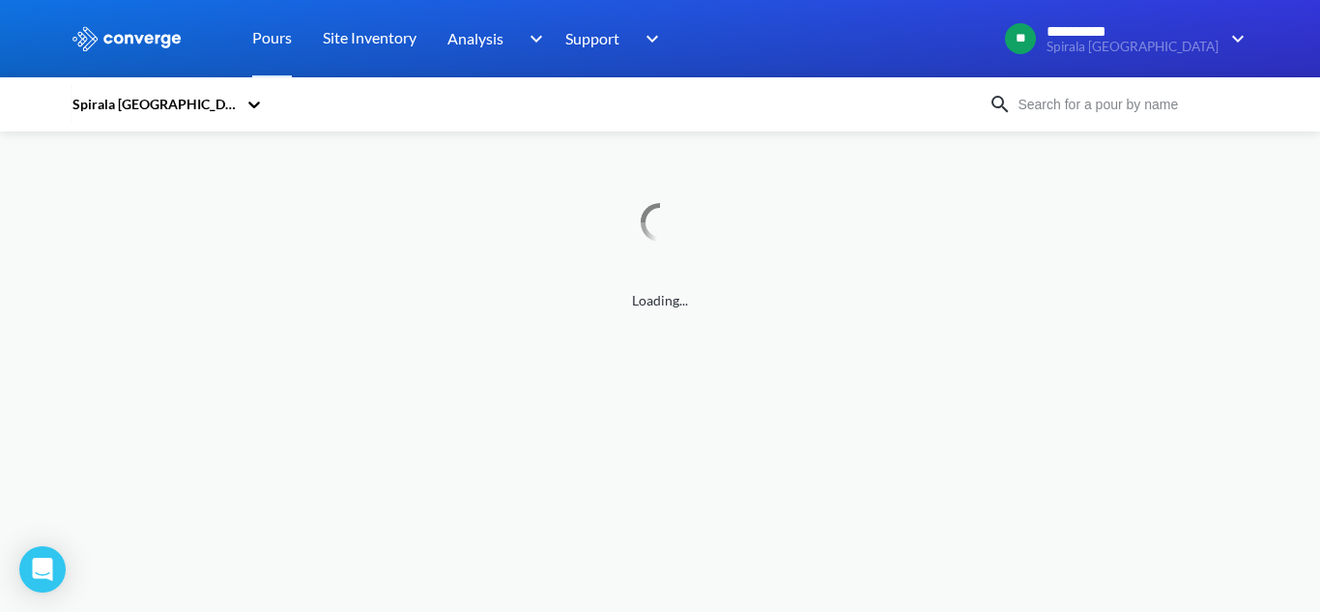
click at [1150, 117] on div "Spirala [GEOGRAPHIC_DATA]" at bounding box center [660, 104] width 1179 height 44
click at [1151, 106] on input at bounding box center [1129, 104] width 234 height 21
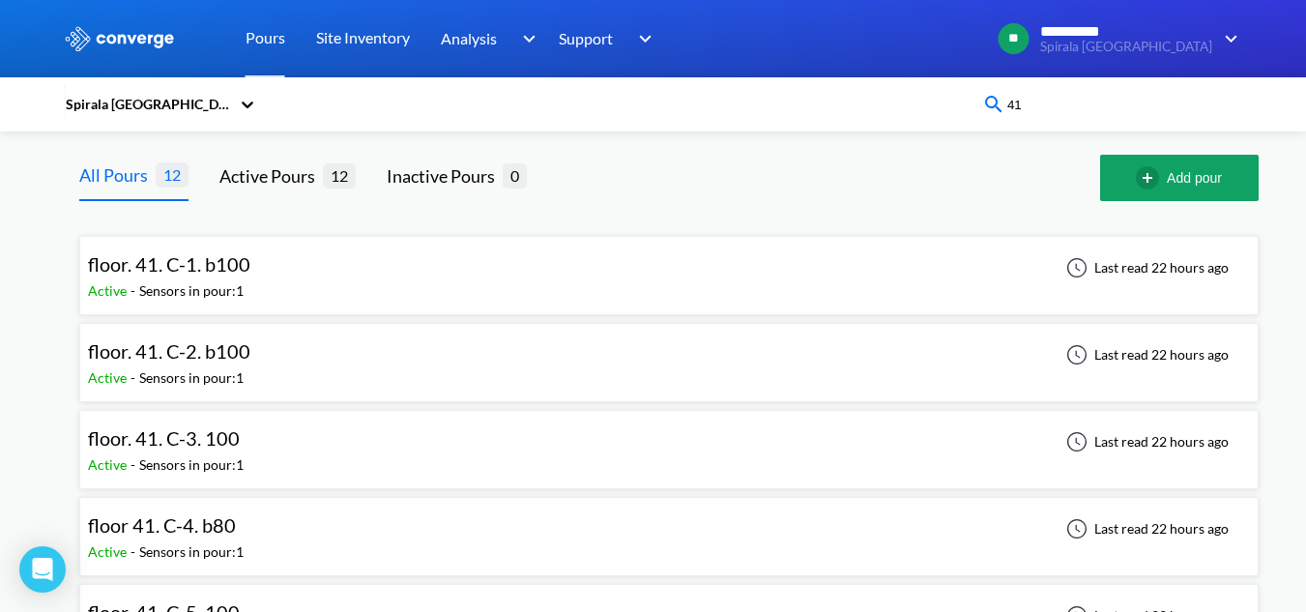
type input "41"
click at [256, 296] on div "floor. 41. C-1. b100 Active - Sensors in pour: 1 Last read 22 hours ago" at bounding box center [669, 276] width 1162 height 62
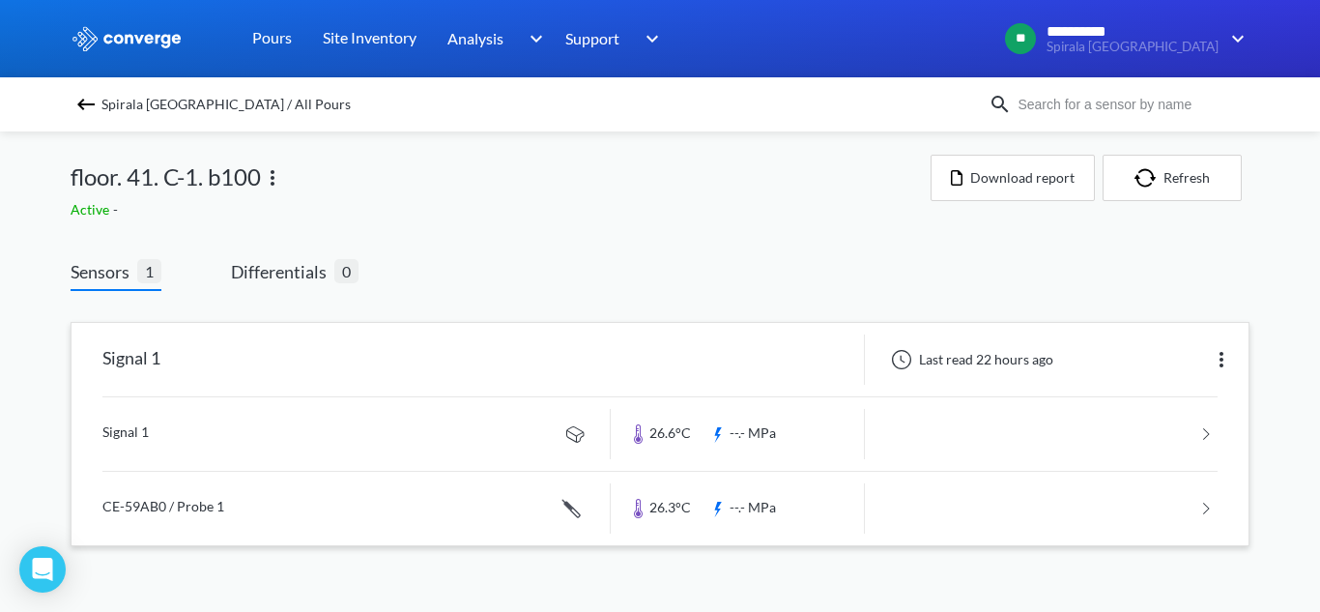
click at [256, 447] on link at bounding box center [659, 433] width 1115 height 73
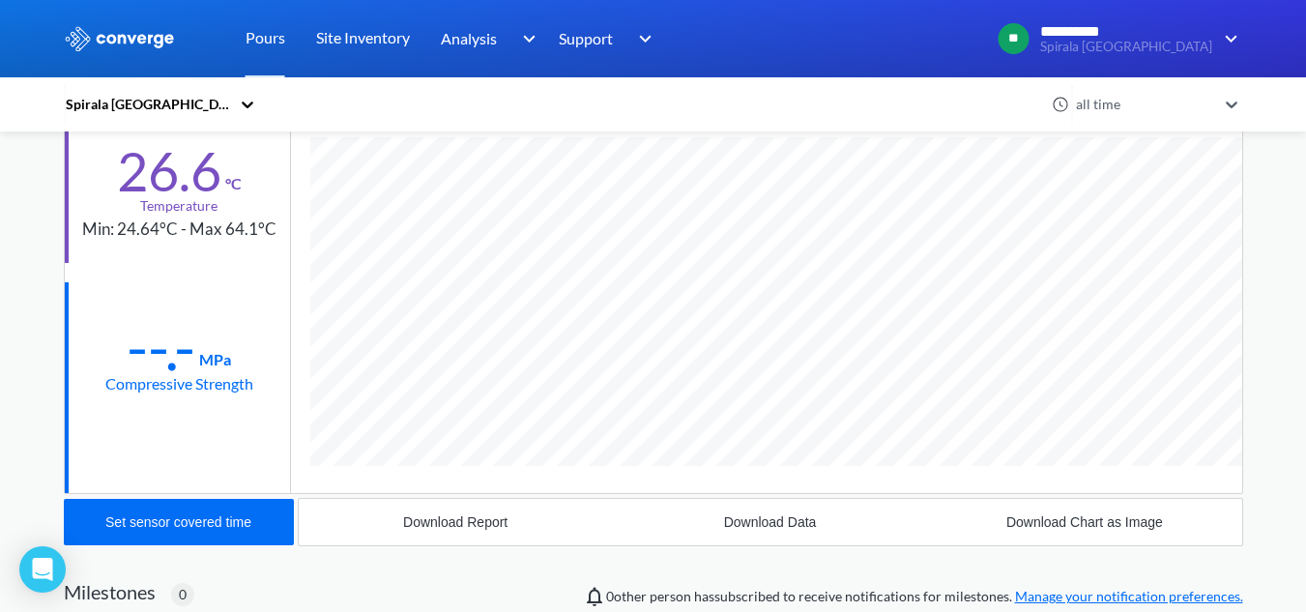
scroll to position [965463, 965304]
